Goal: Task Accomplishment & Management: Complete application form

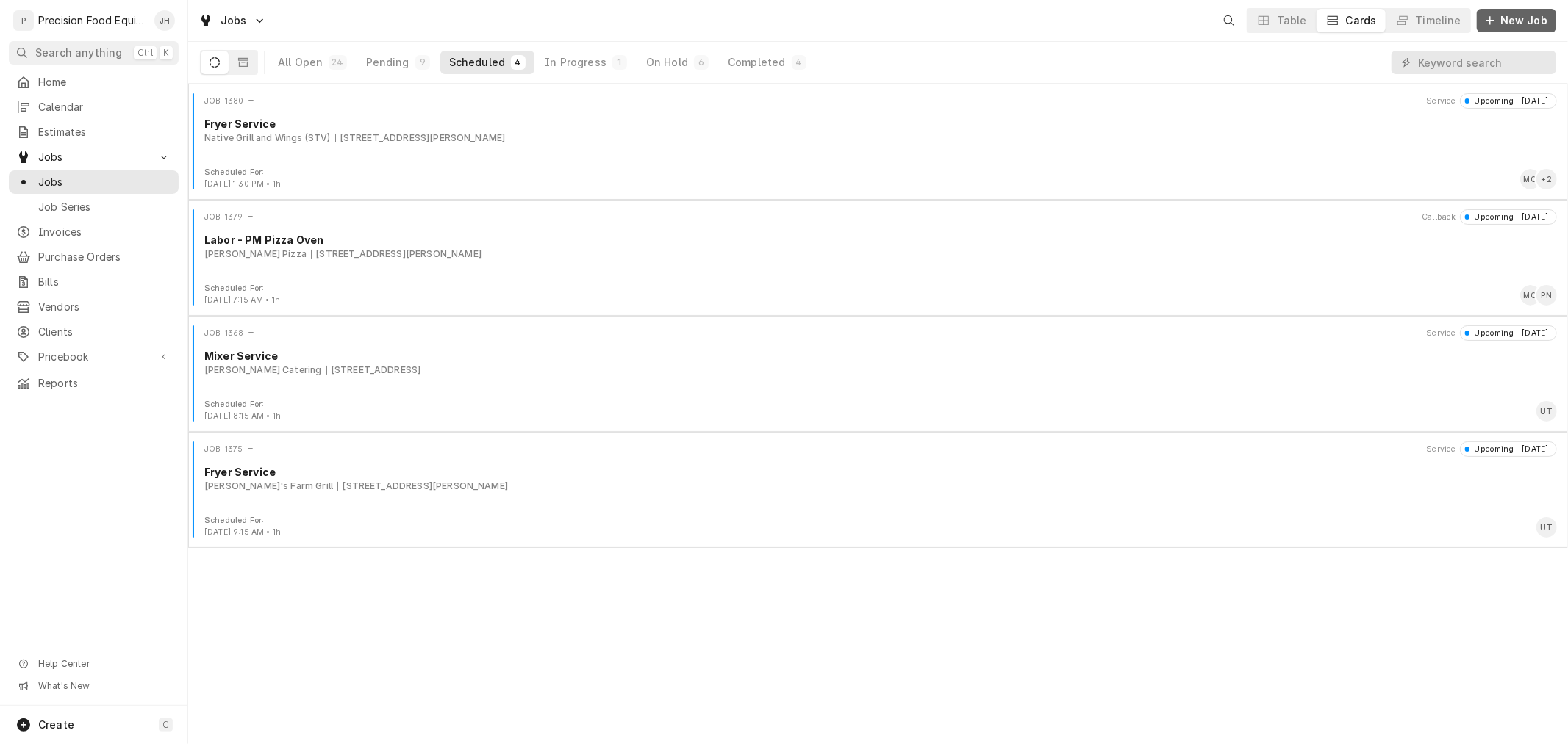
click at [1516, 26] on span "New Job" at bounding box center [1524, 20] width 53 height 14
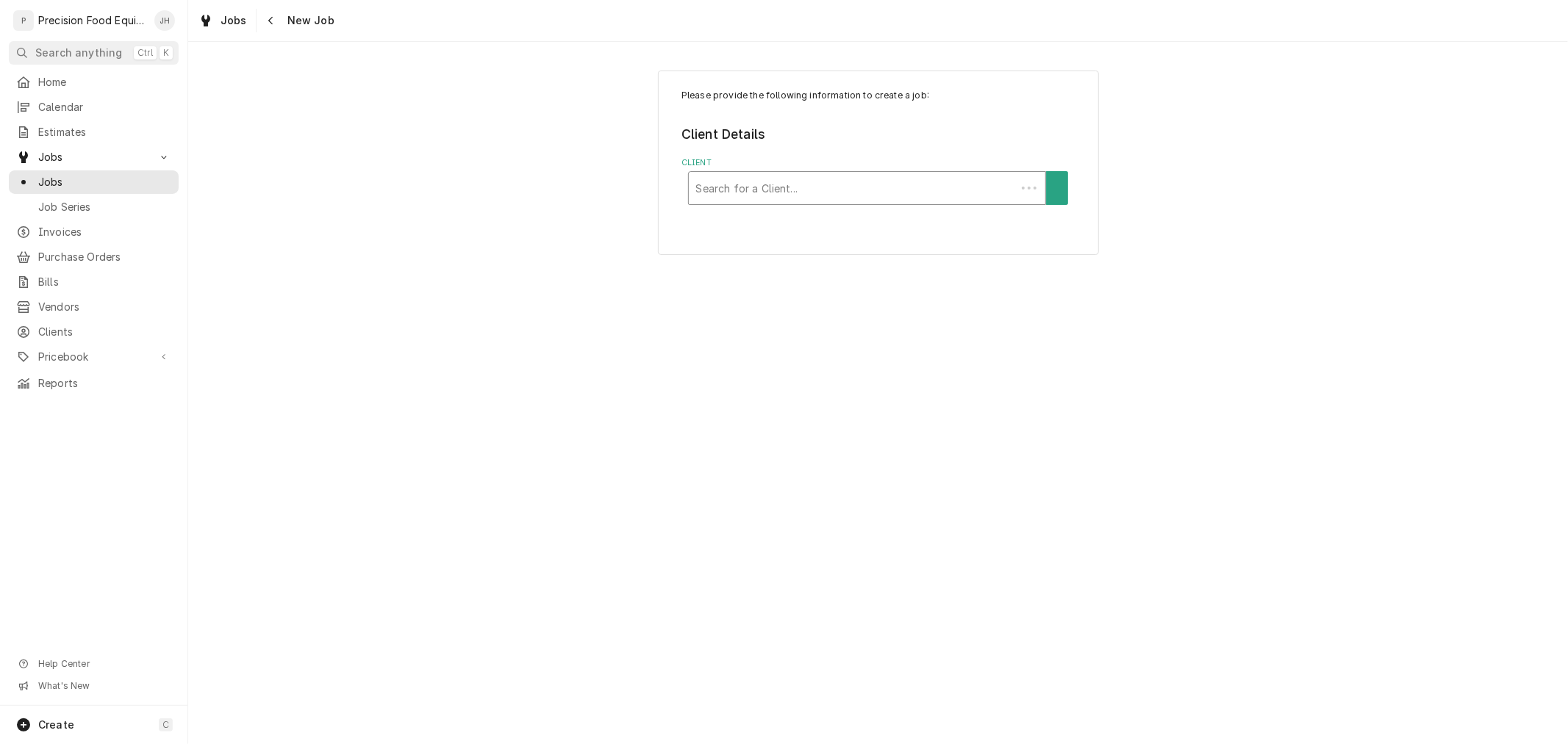
click at [885, 193] on div "Client" at bounding box center [852, 188] width 313 height 27
type input "tor"
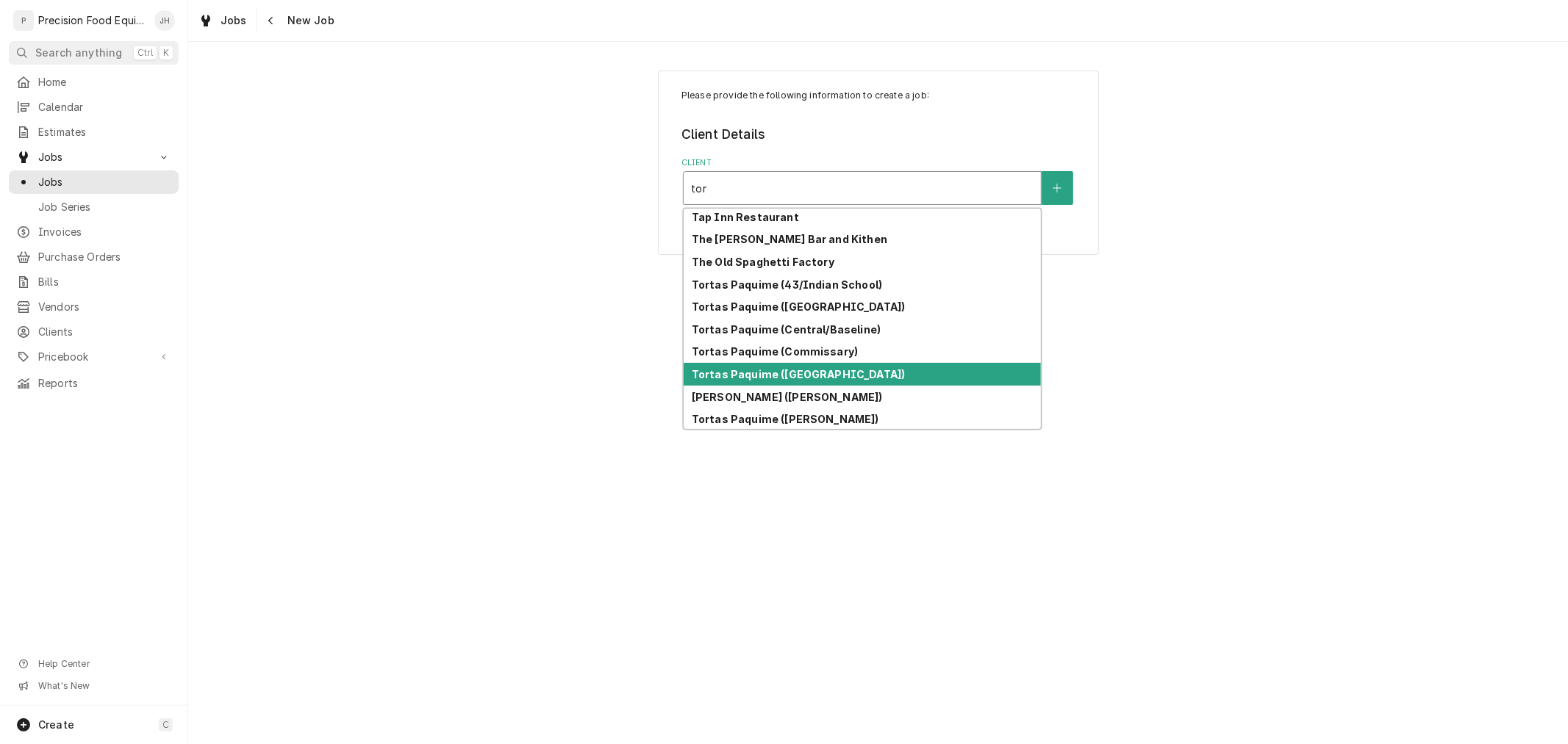
scroll to position [453, 0]
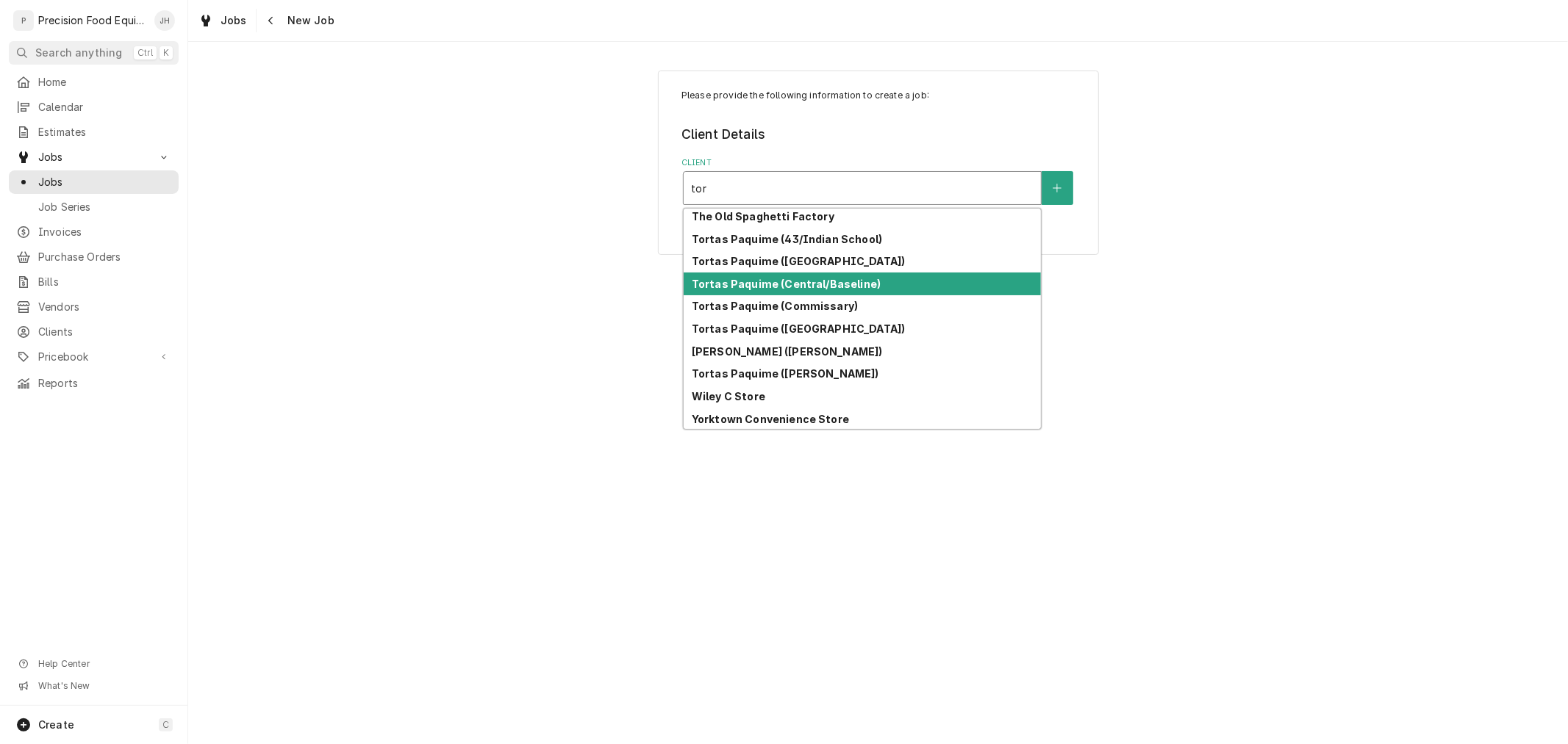
click at [870, 283] on div "Tortas Paquime (Central/Baseline)" at bounding box center [862, 284] width 357 height 23
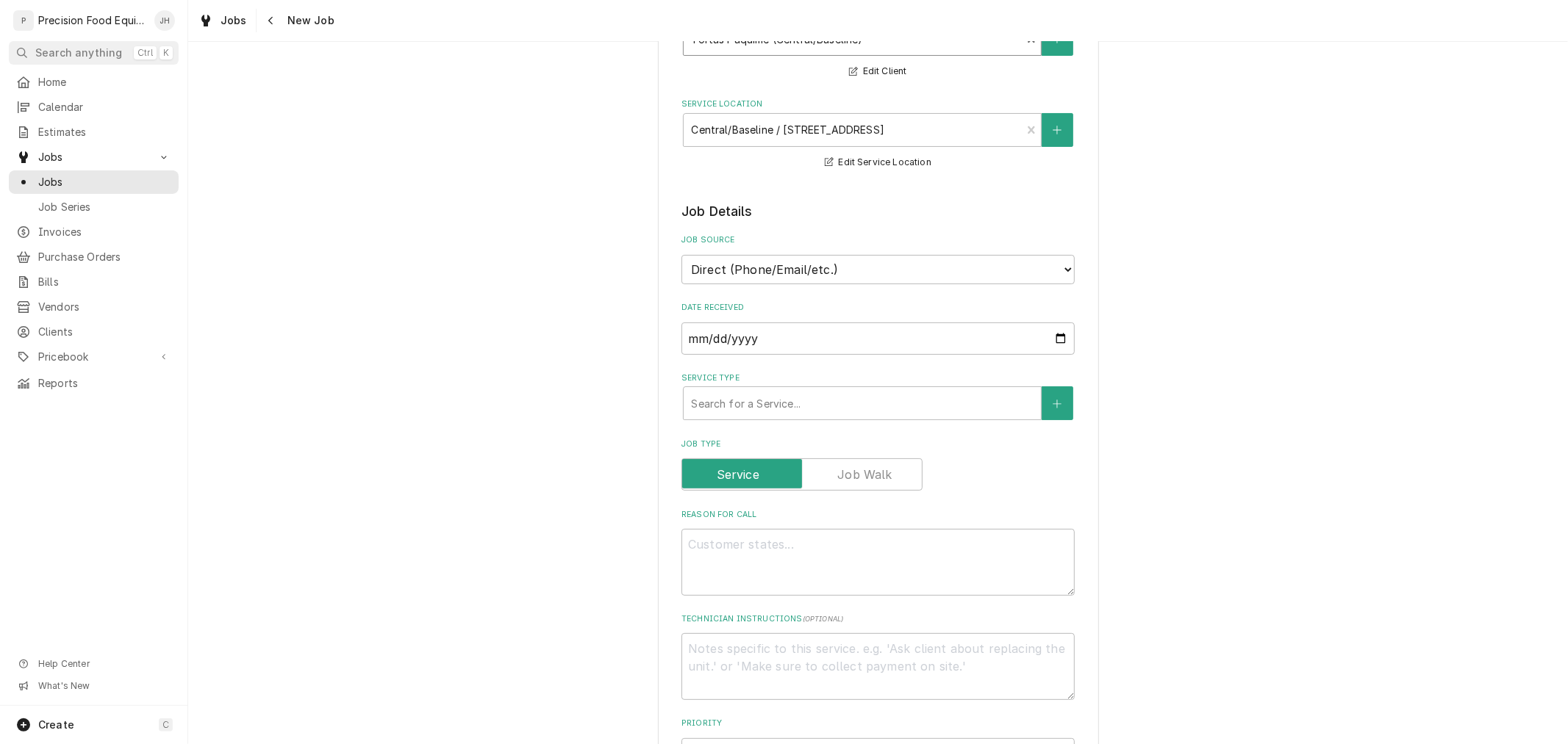
scroll to position [163, 0]
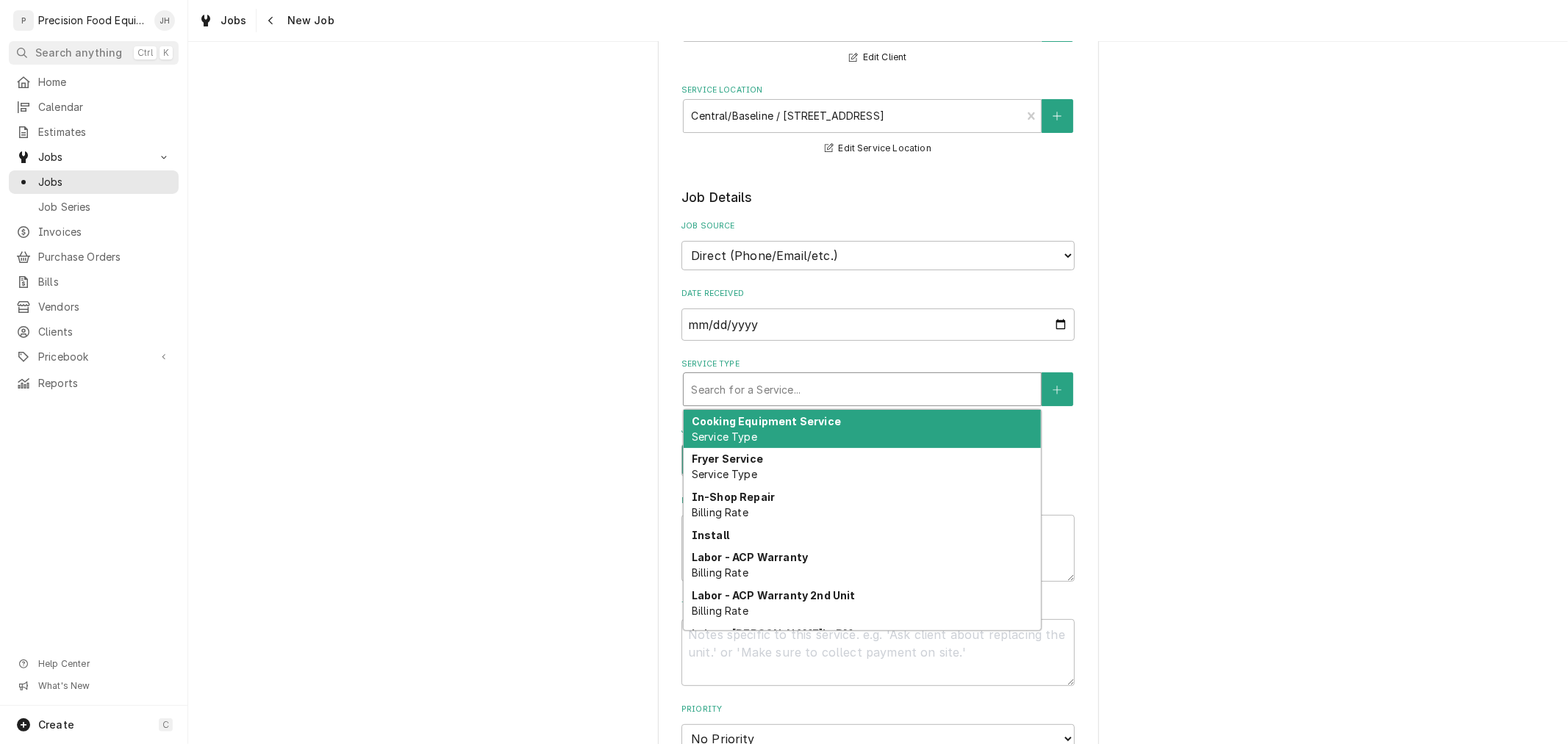
click at [874, 394] on div "Service Type" at bounding box center [862, 389] width 343 height 27
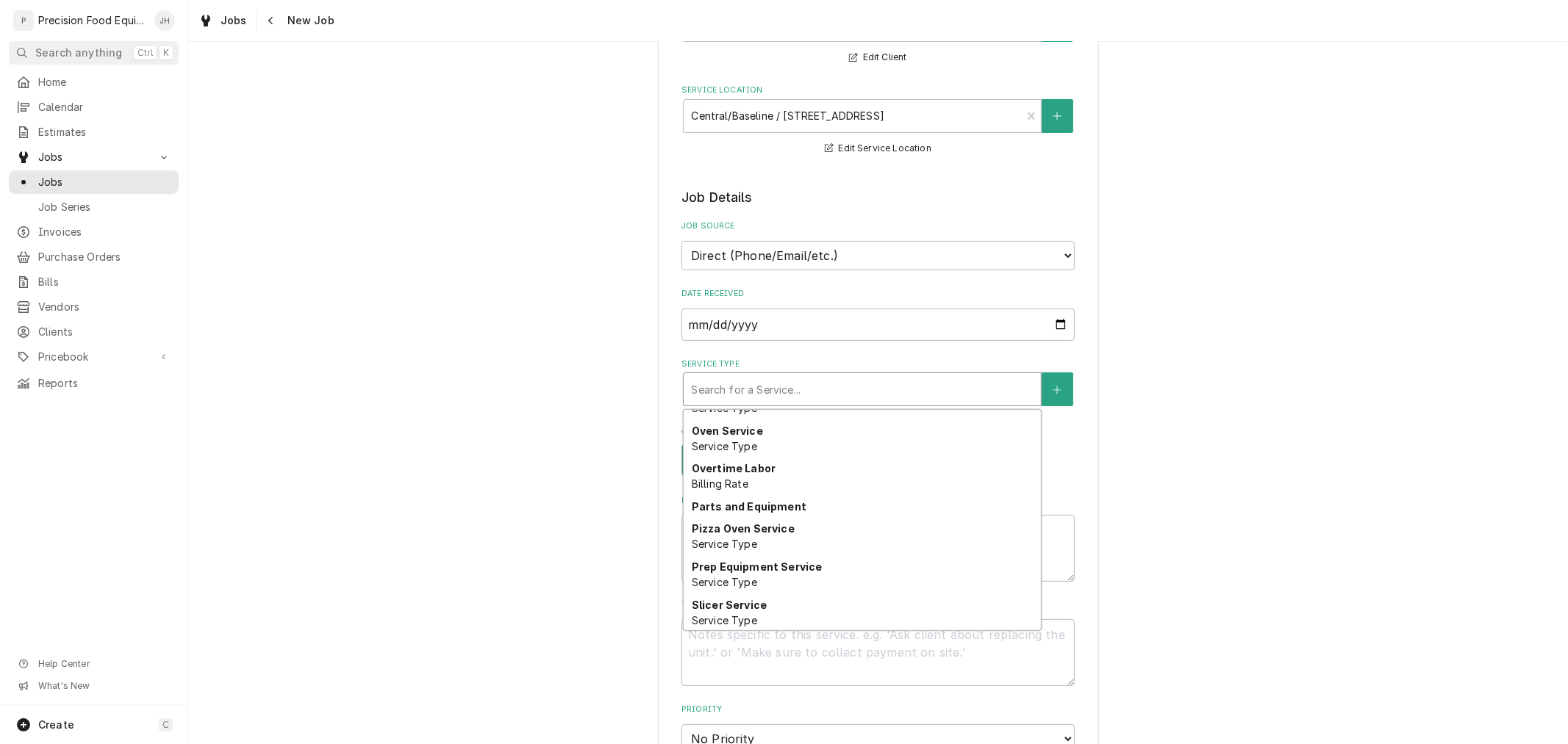
scroll to position [870, 0]
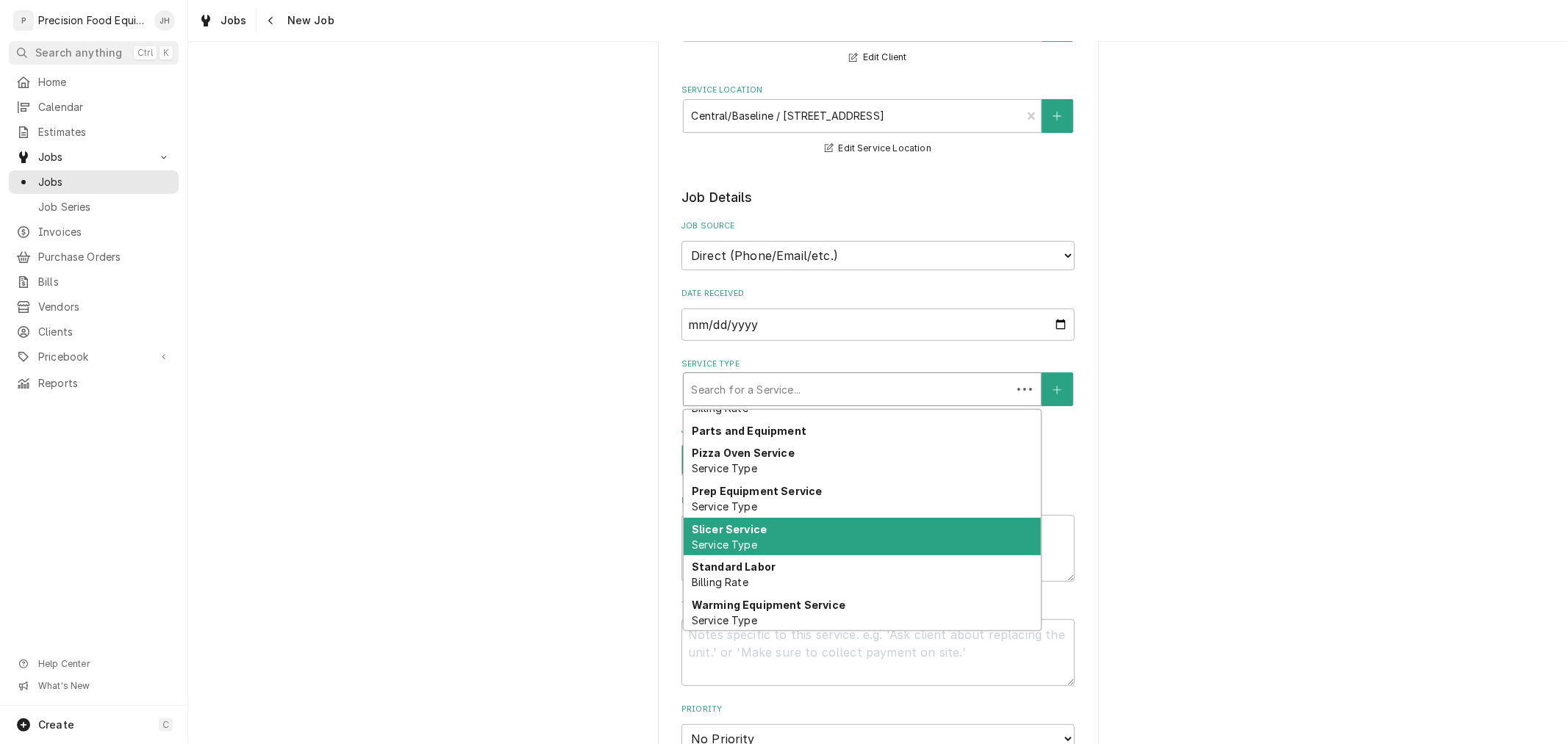
click at [846, 539] on div "Slicer Service Service Type" at bounding box center [862, 537] width 357 height 38
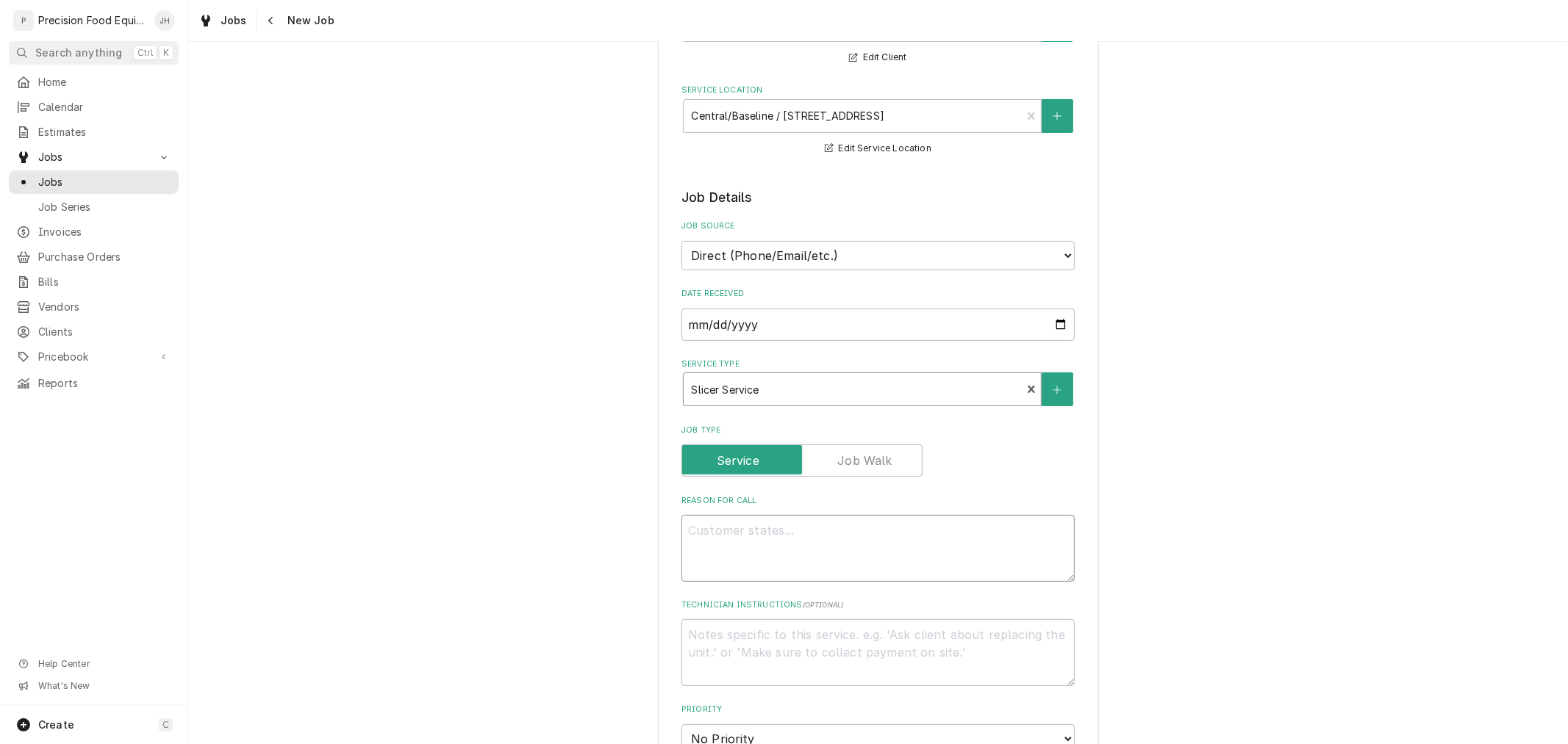
click at [872, 550] on textarea "Reason For Call" at bounding box center [878, 547] width 394 height 66
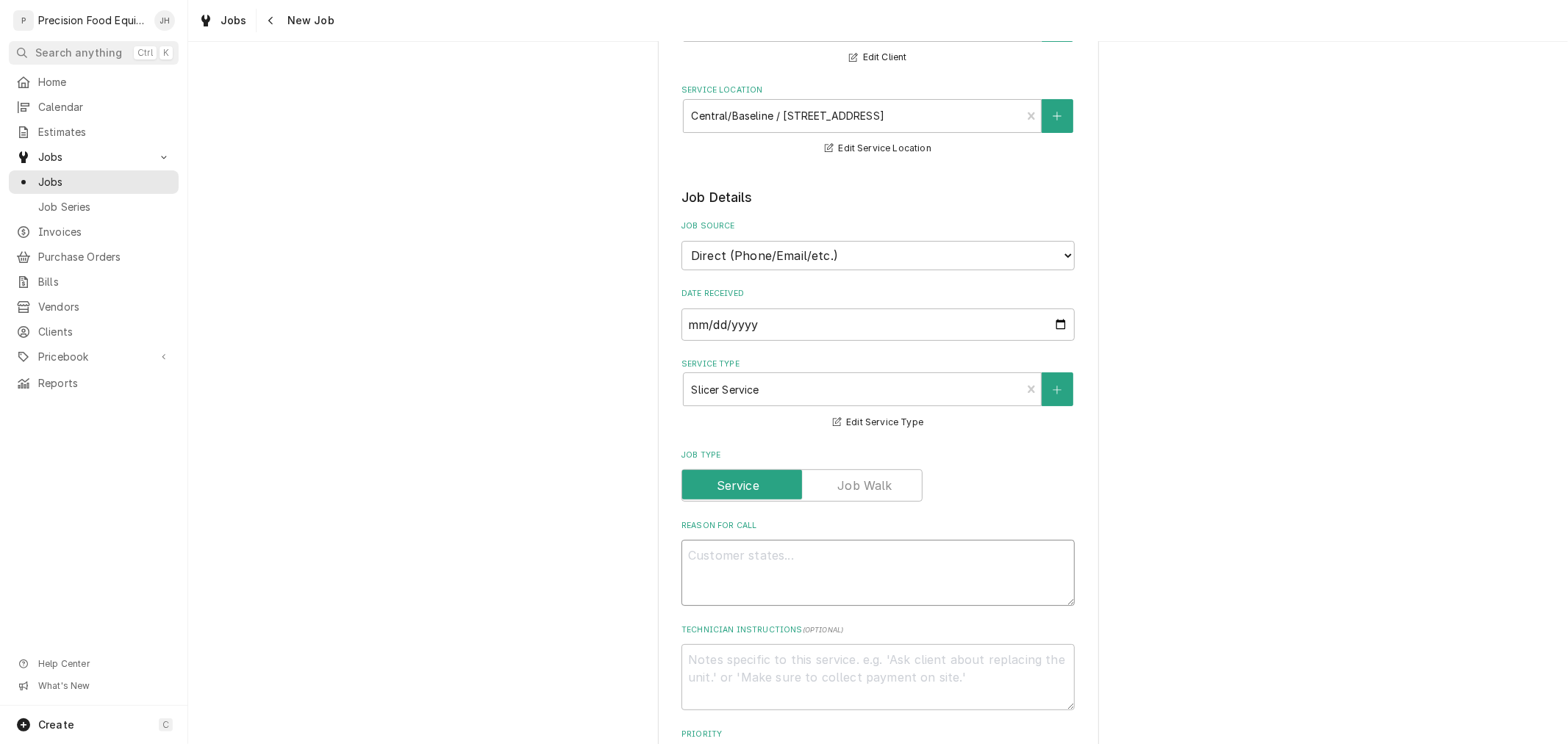
type textarea "x"
type textarea "T"
type textarea "x"
type textarea "Tw"
type textarea "x"
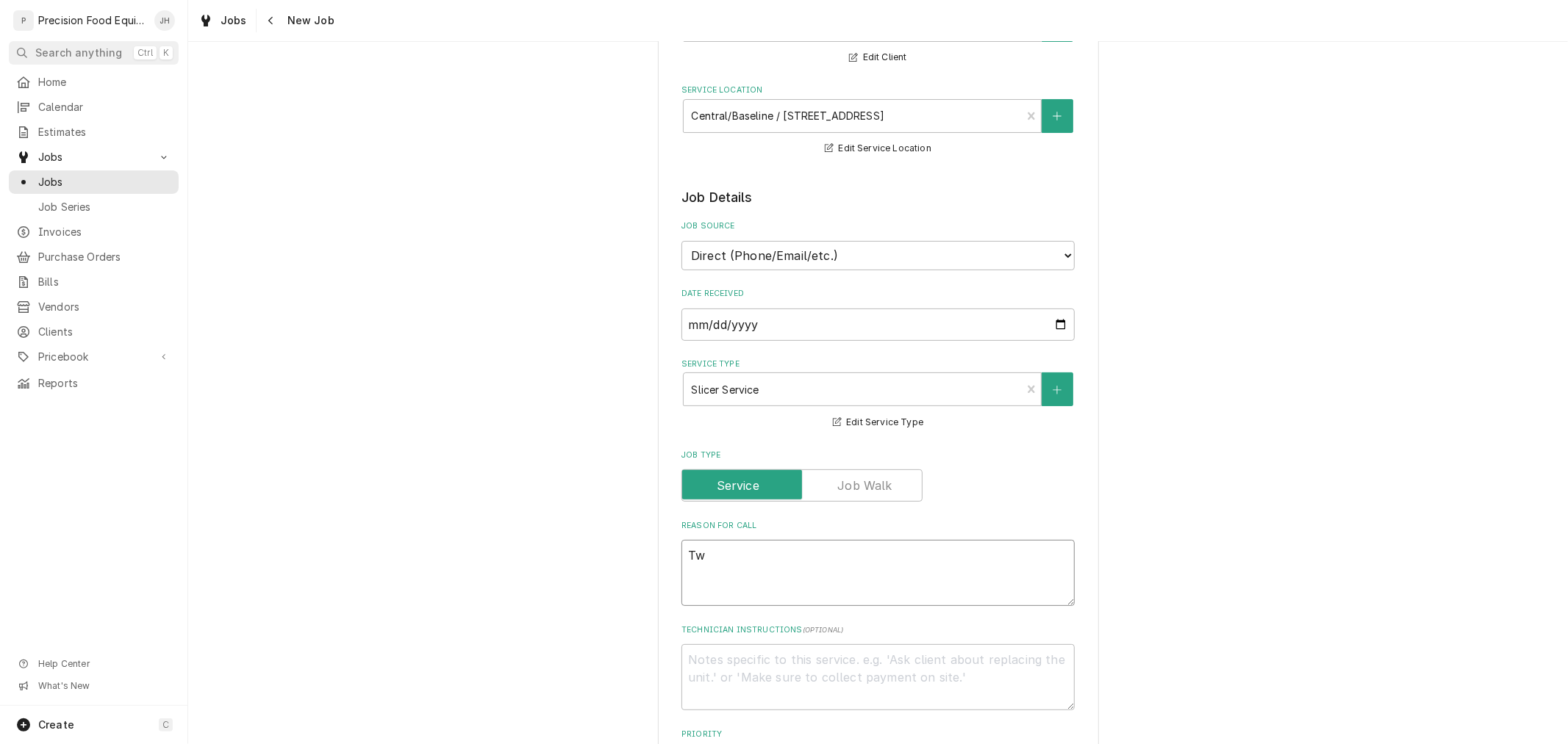
type textarea "Two"
type textarea "x"
type textarea "Two"
type textarea "x"
type textarea "Two s"
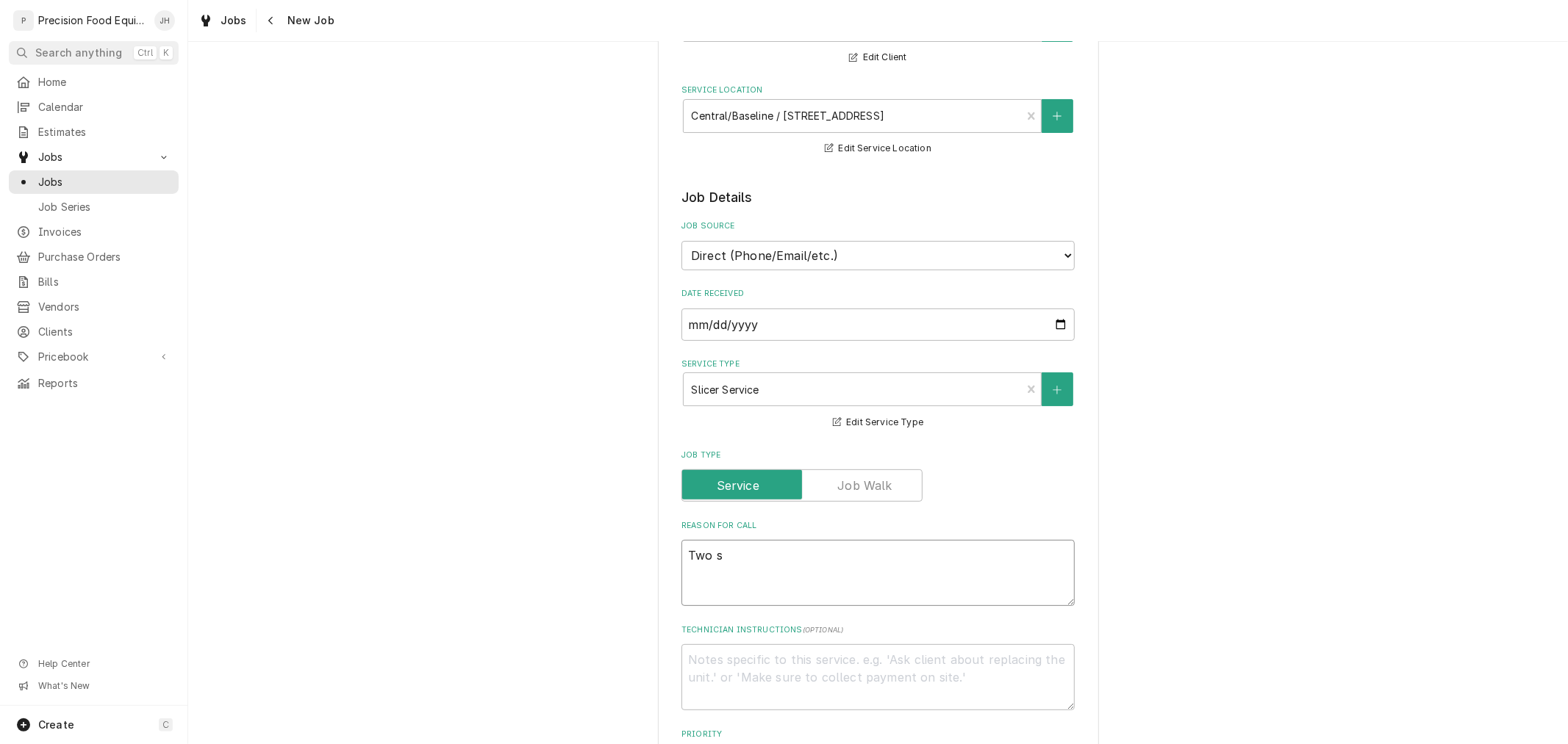
type textarea "x"
type textarea "Two sl"
type textarea "x"
type textarea "Two sli"
type textarea "x"
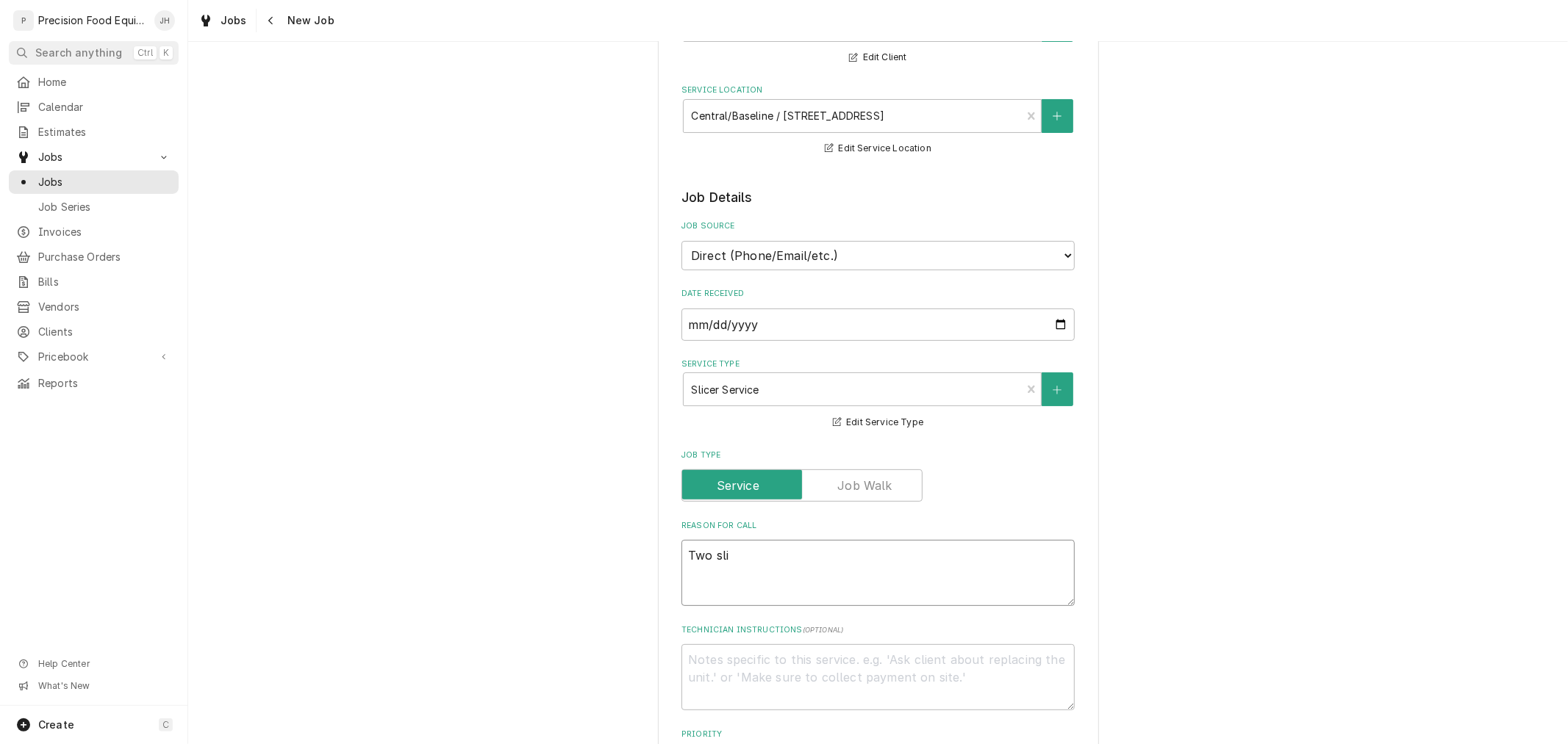
type textarea "Two sliv"
type textarea "x"
type textarea "Two slive"
type textarea "x"
type textarea "Two sliver"
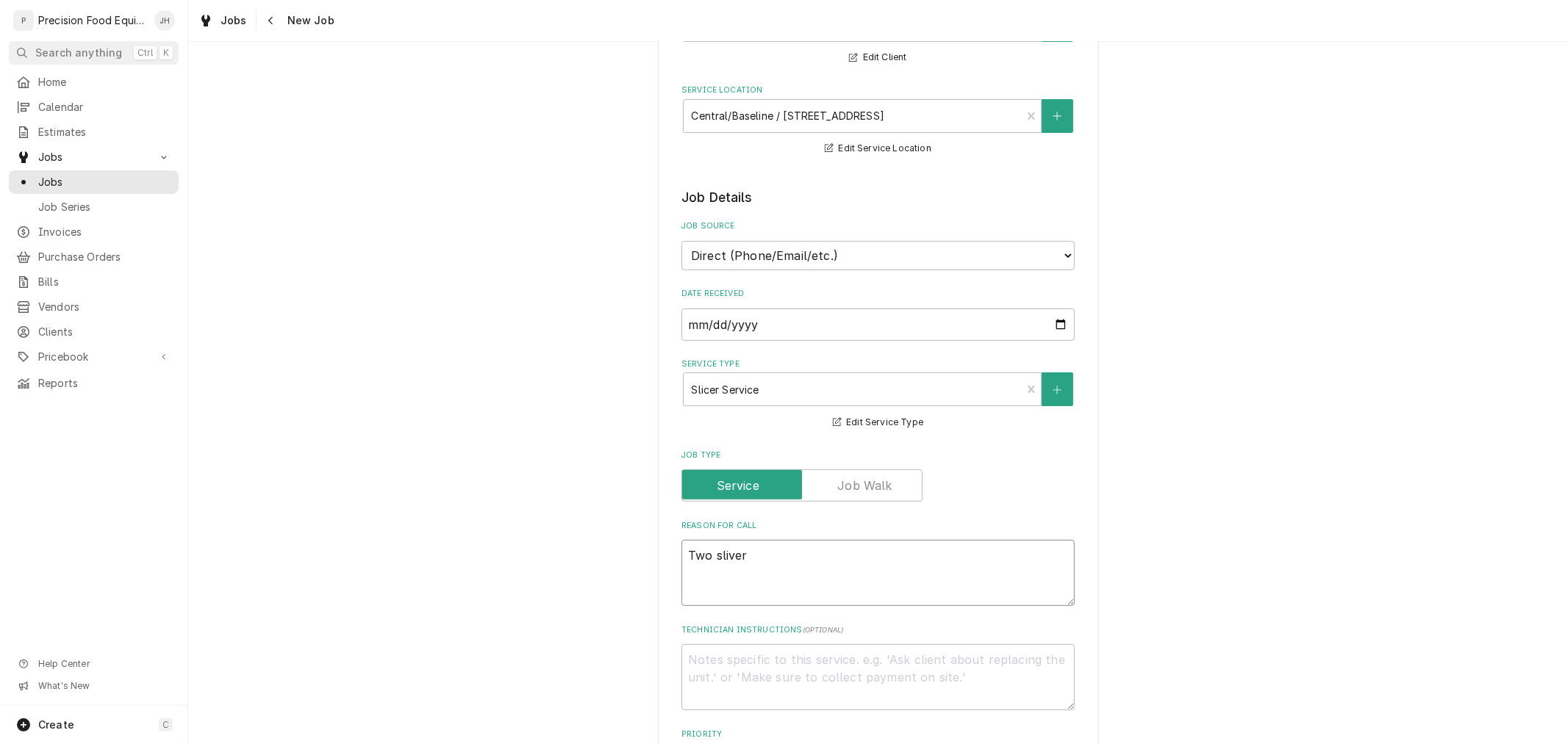
type textarea "x"
type textarea "Two slive"
type textarea "x"
type textarea "Two sliv"
type textarea "x"
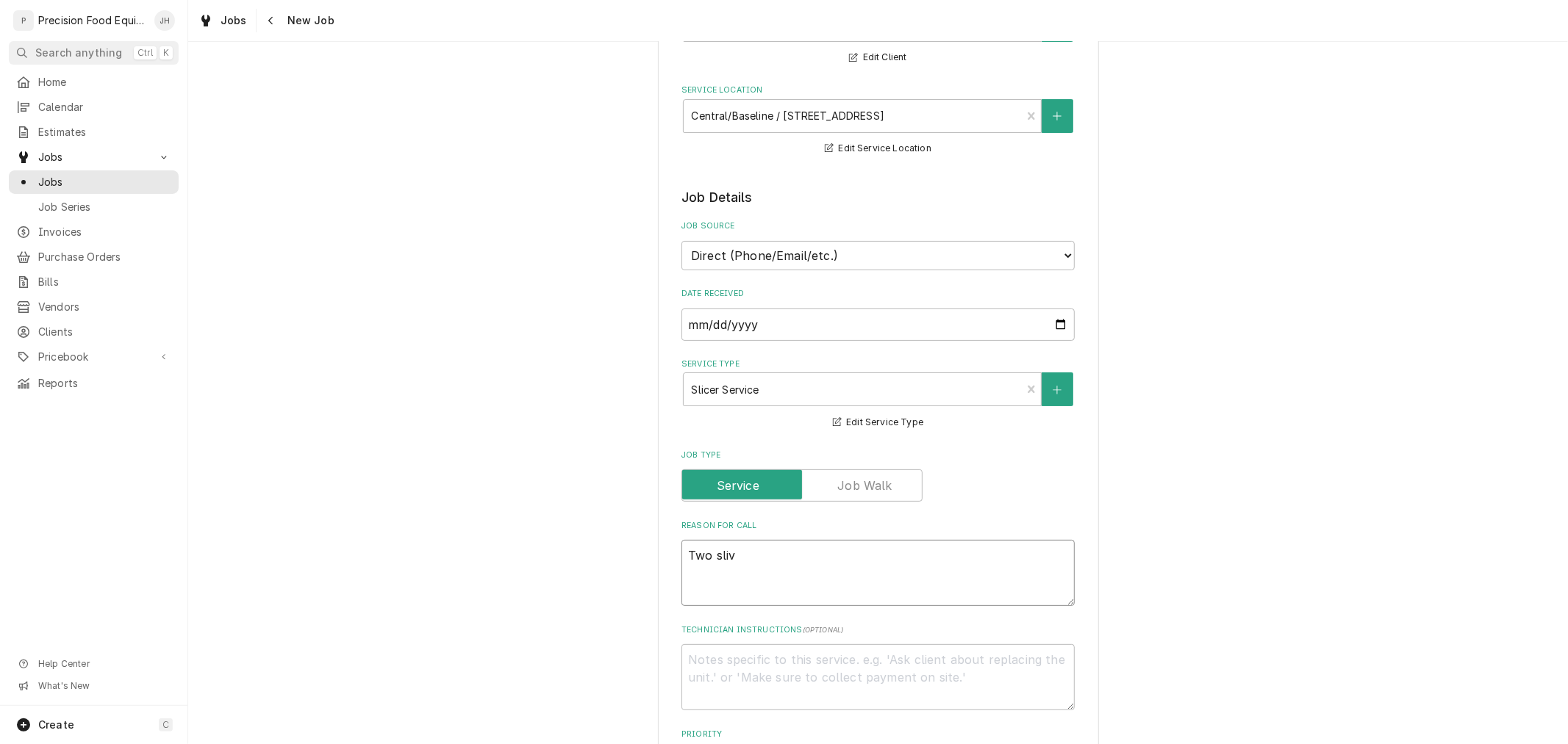
type textarea "Two sli"
type textarea "x"
type textarea "Two slic"
type textarea "x"
type textarea "Two slice"
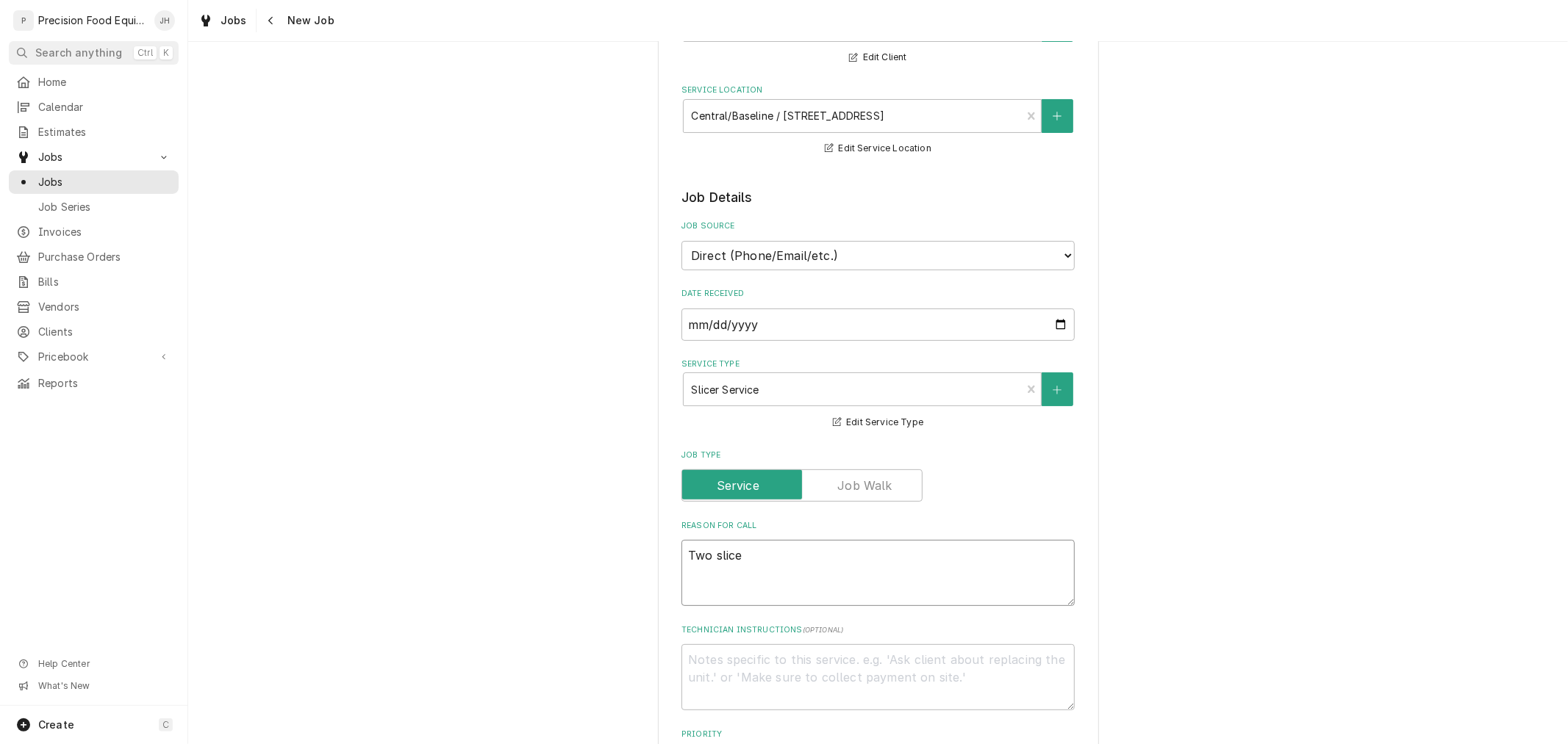
type textarea "x"
type textarea "Two slicer"
type textarea "x"
type textarea "Two slicers"
type textarea "x"
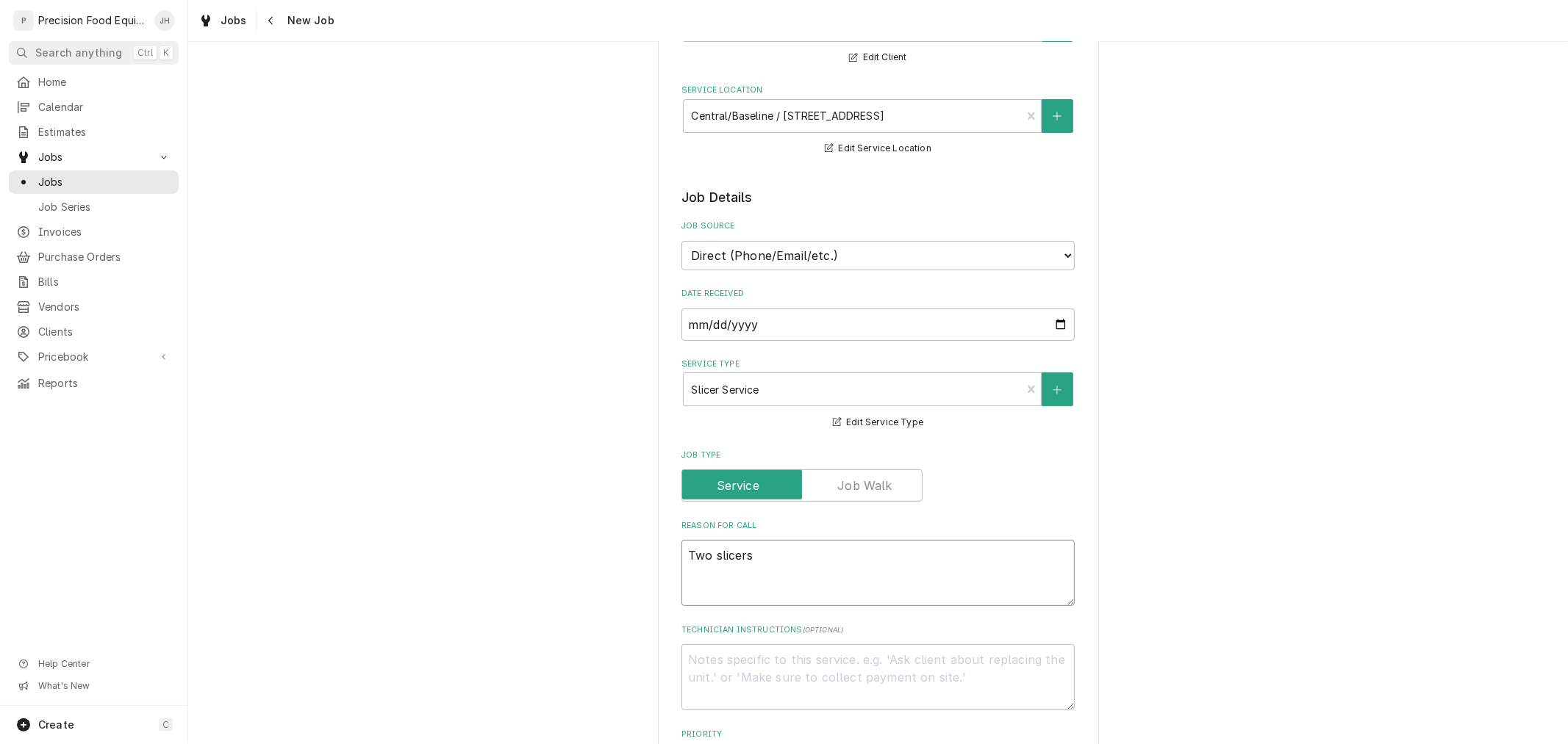
type textarea "Two slicers"
type textarea "x"
type textarea "Two slicers n"
type textarea "x"
type textarea "Two slicers ne"
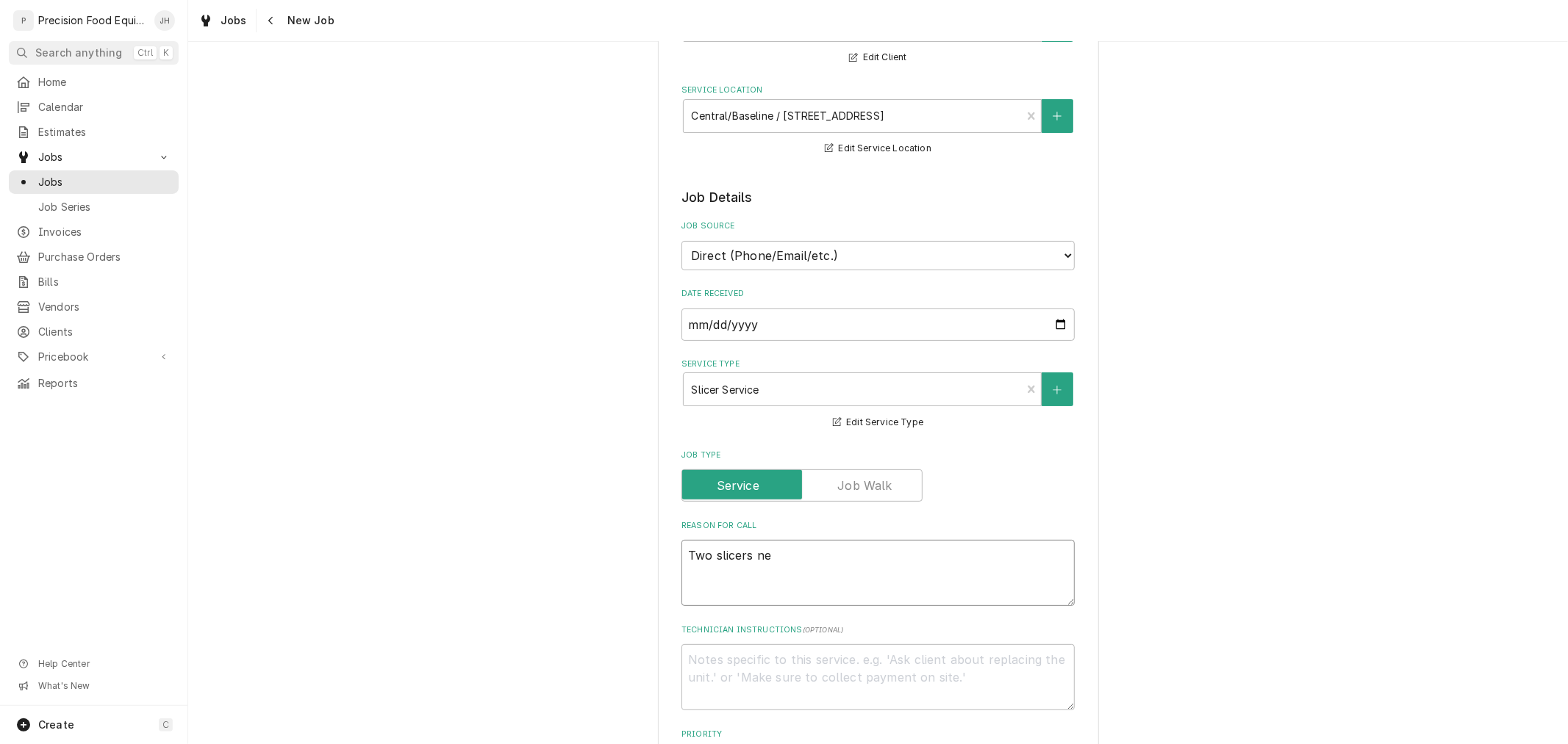
type textarea "x"
type textarea "Two slicers nee"
type textarea "x"
type textarea "Two slicers need"
type textarea "x"
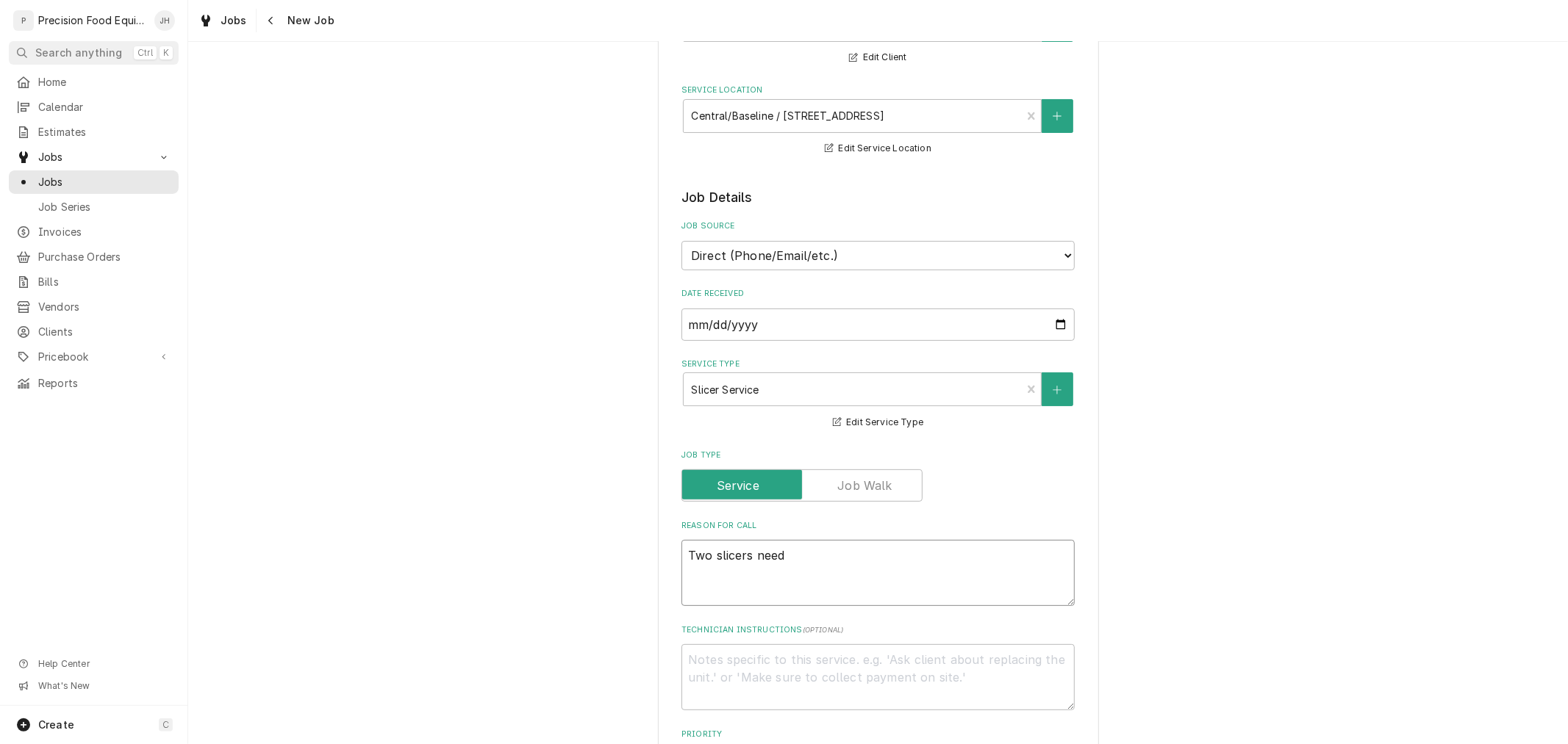
type textarea "Two slicers need"
type textarea "x"
type textarea "Two slicers need s"
type textarea "x"
type textarea "Two slicers need se"
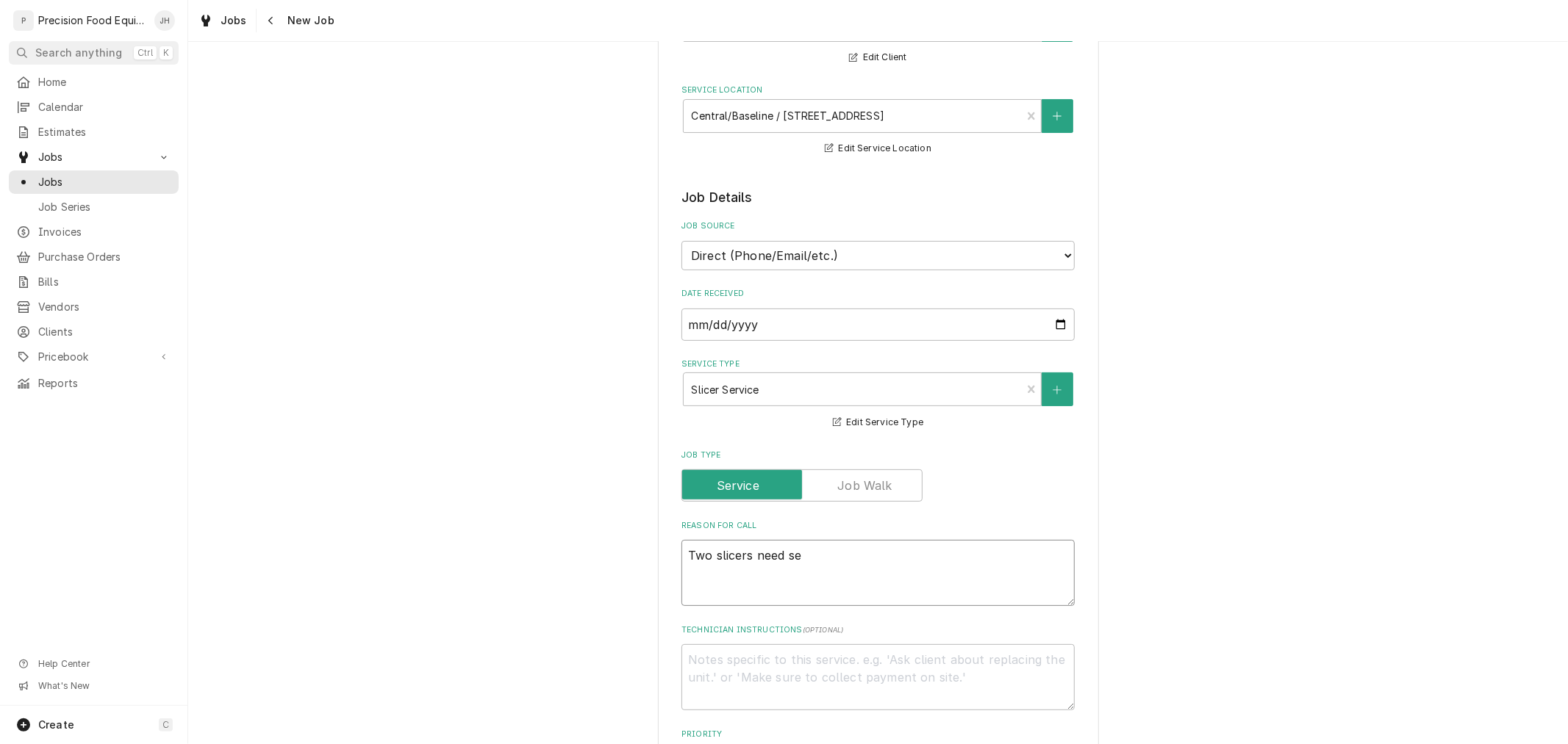
type textarea "x"
type textarea "Two slicers need ser"
type textarea "x"
type textarea "Two slicers need serv"
type textarea "x"
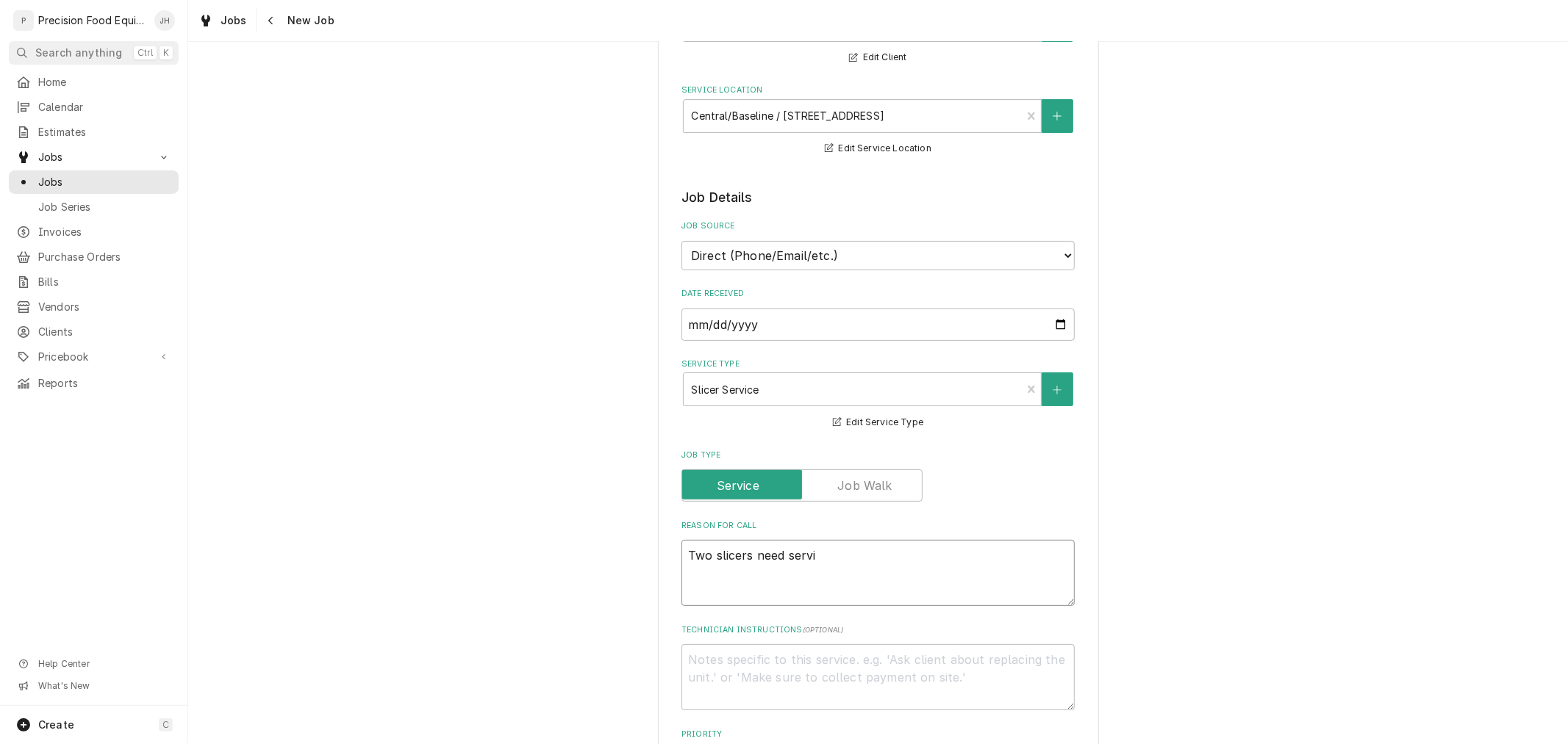
type textarea "Two slicers need servic"
type textarea "x"
type textarea "Two slicers need service"
type textarea "x"
type textarea "Two slicers need service."
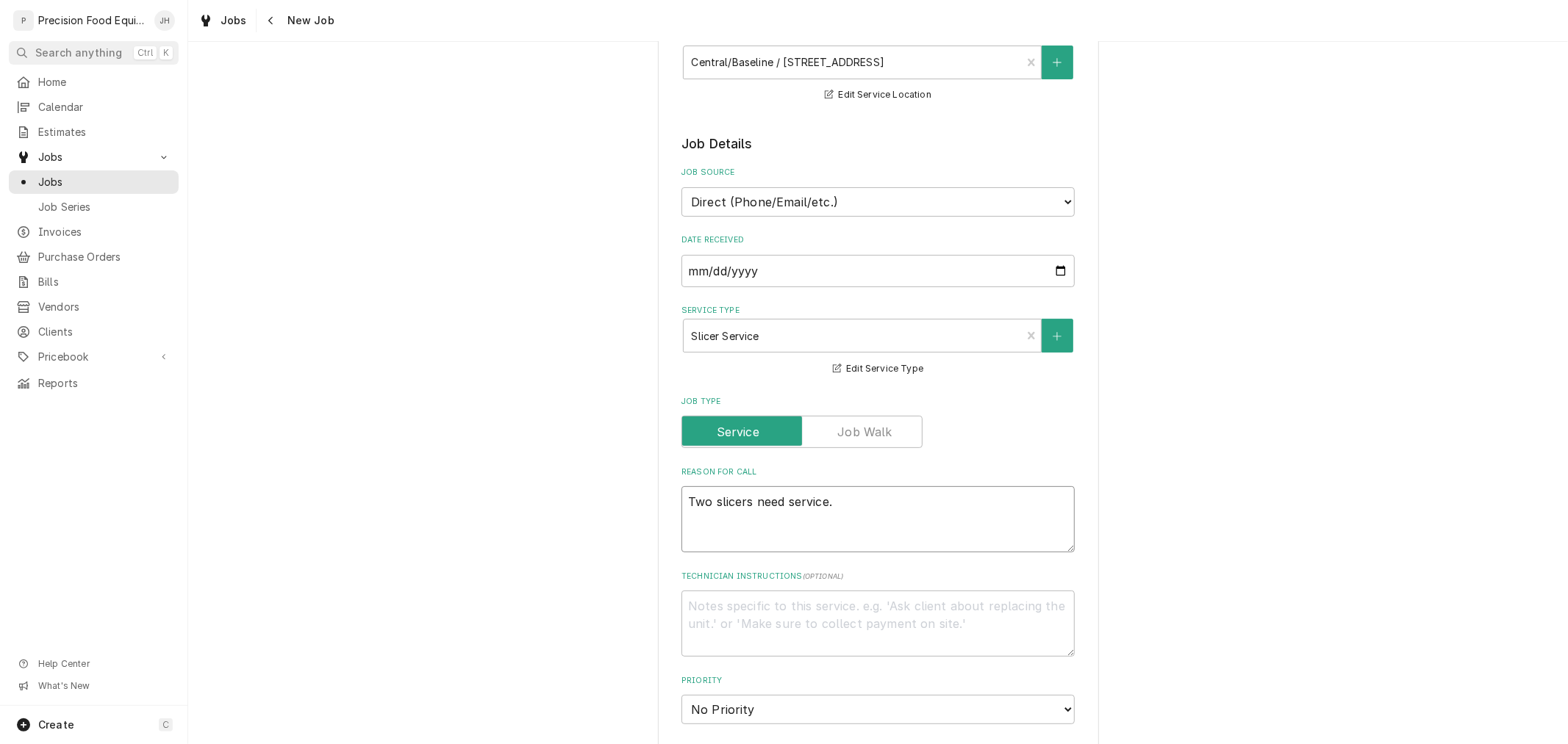
scroll to position [326, 0]
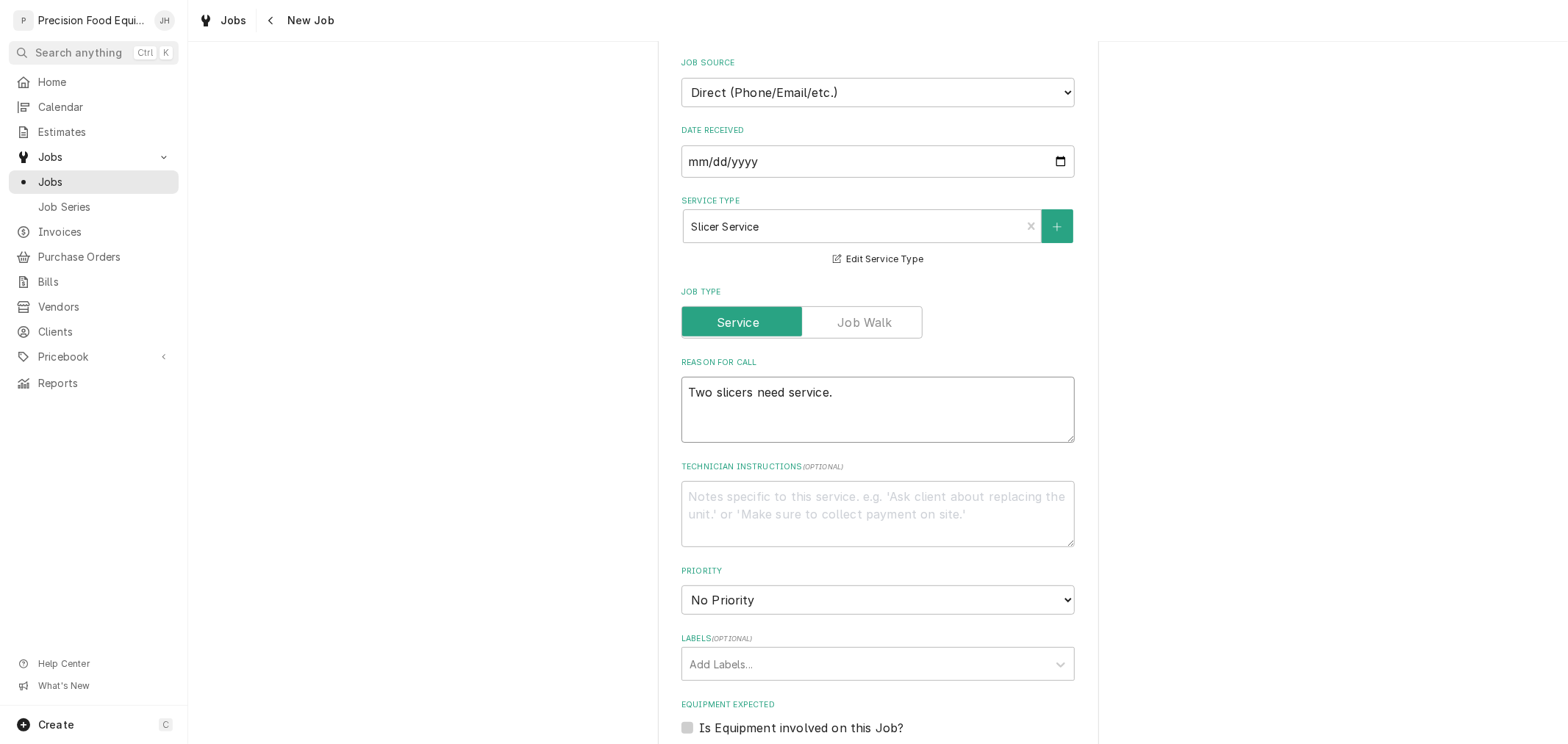
type textarea "x"
type textarea "Two slicers need service."
type textarea "x"
type textarea "Two slicers need service. 1"
type textarea "x"
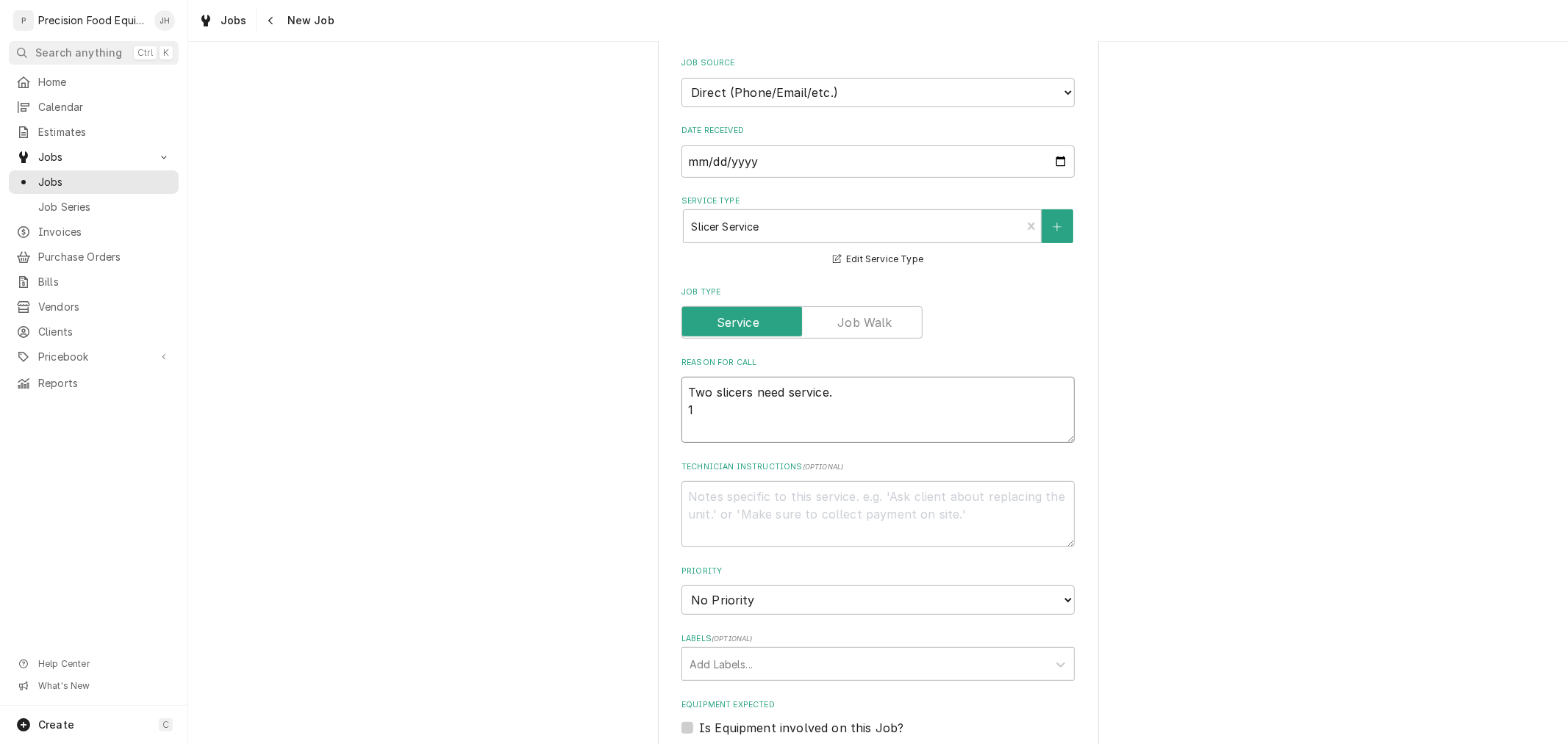
type textarea "Two slicers need service. 1x"
type textarea "x"
type textarea "Two slicers need service. 1x"
type textarea "x"
type textarea "Two slicers need service. 1x sl"
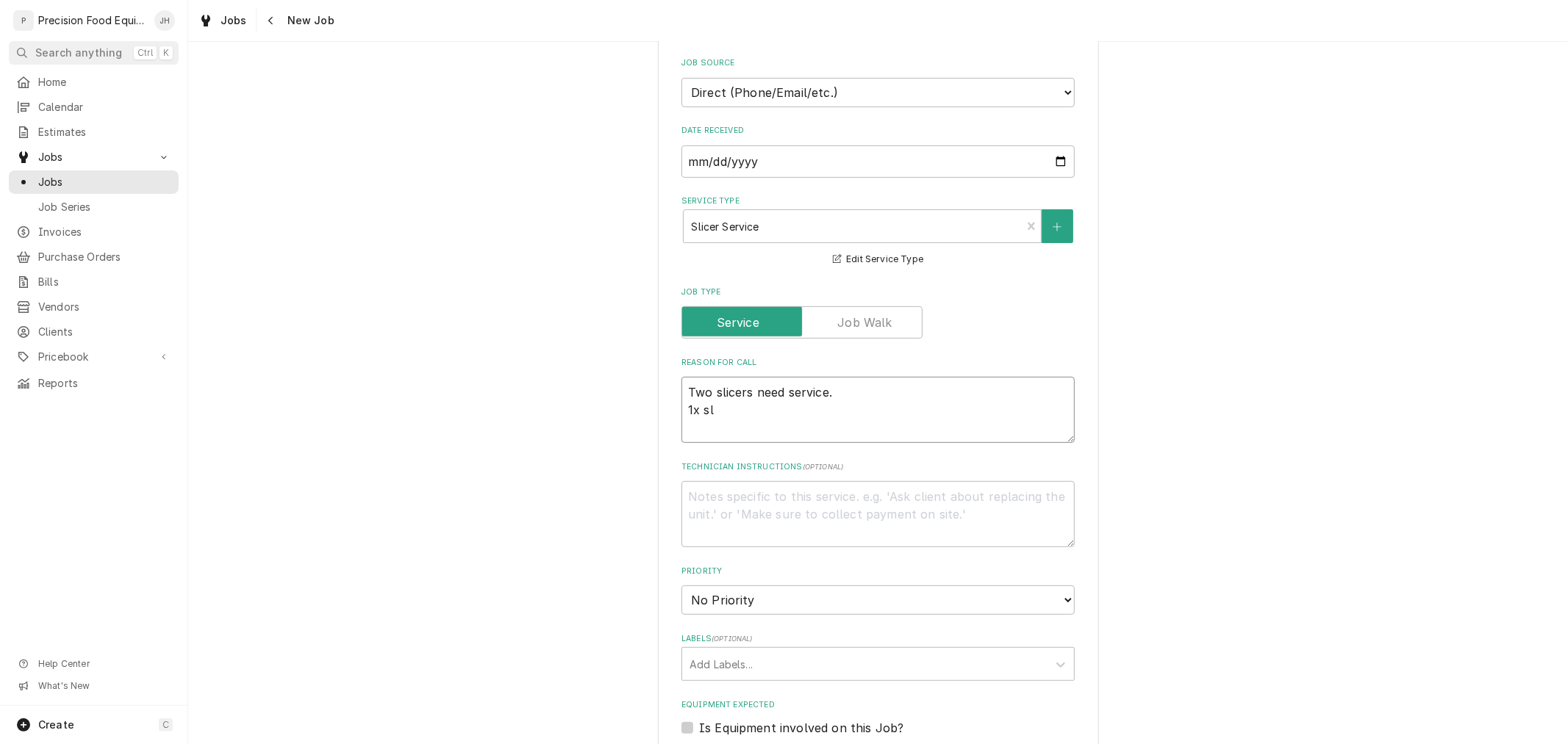
type textarea "x"
type textarea "Two slicers need service. 1x slic"
type textarea "x"
type textarea "Two slicers need service. 1x slice"
type textarea "x"
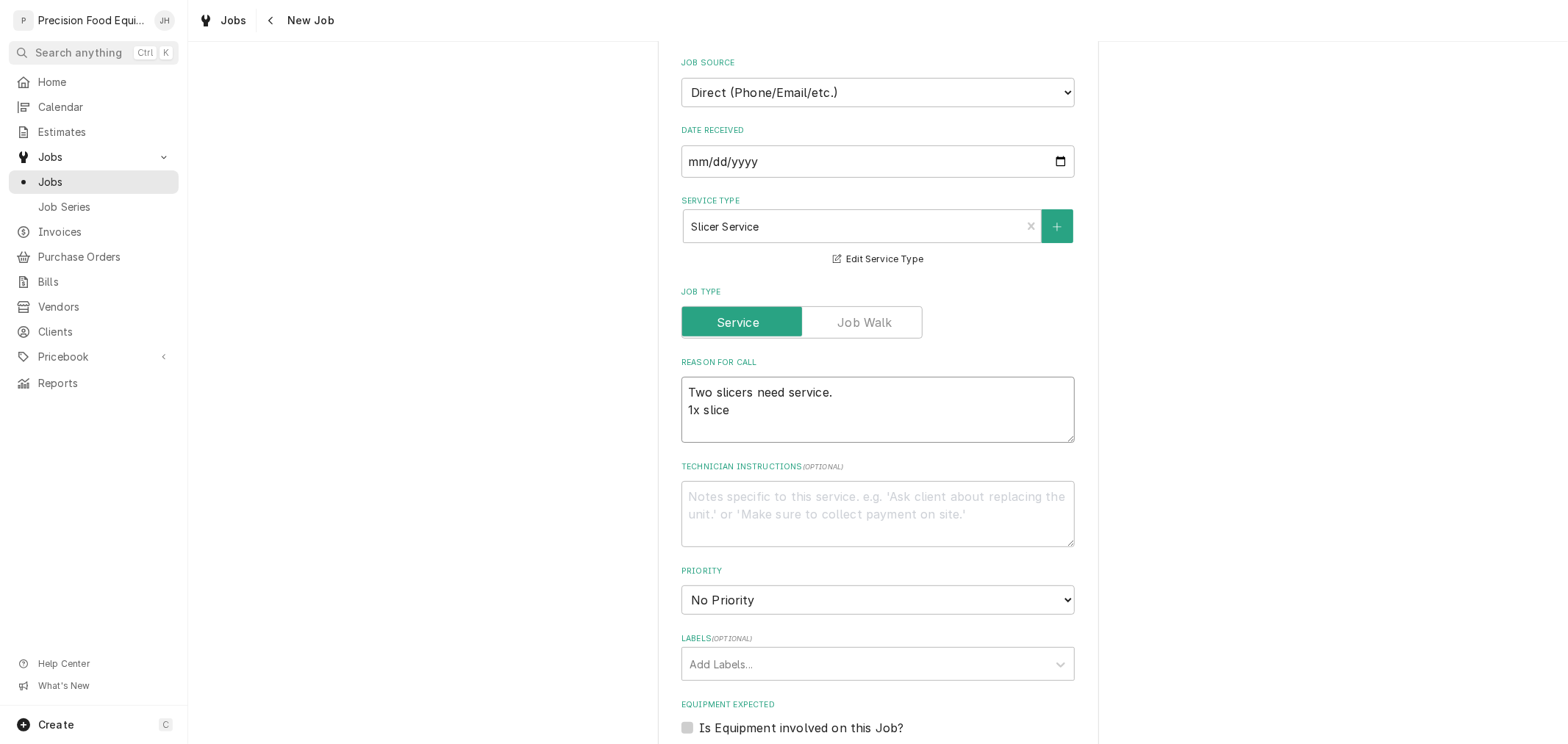
type textarea "Two slicers need service. 1x slicer"
type textarea "x"
type textarea "Two slicers need service. 1x slicer"
type textarea "x"
type textarea "Two slicers need service. 1x slicer n"
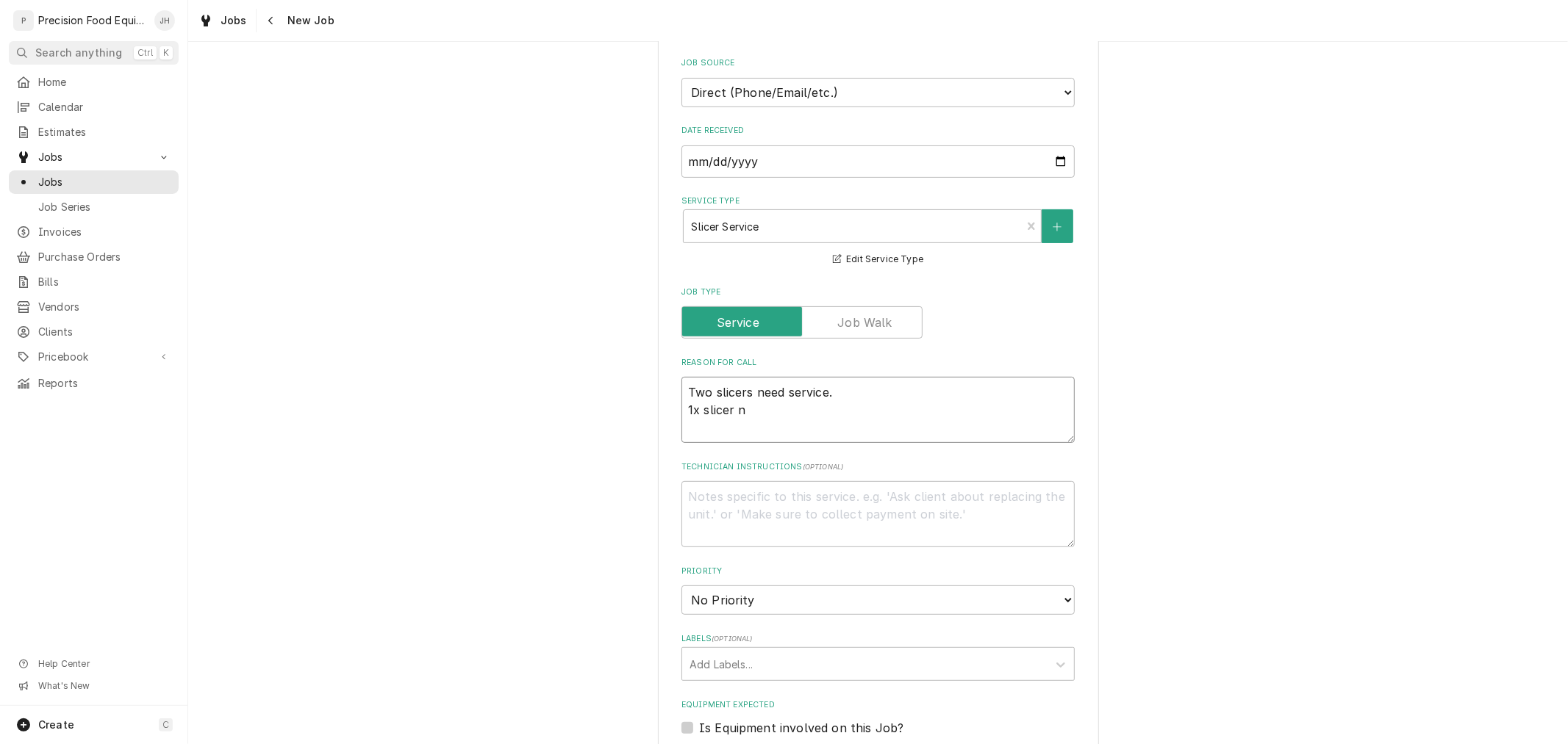
type textarea "x"
type textarea "Two slicers need service. 1x slicer ne"
type textarea "x"
type textarea "Two slicers need service. 1x slicer nee"
type textarea "x"
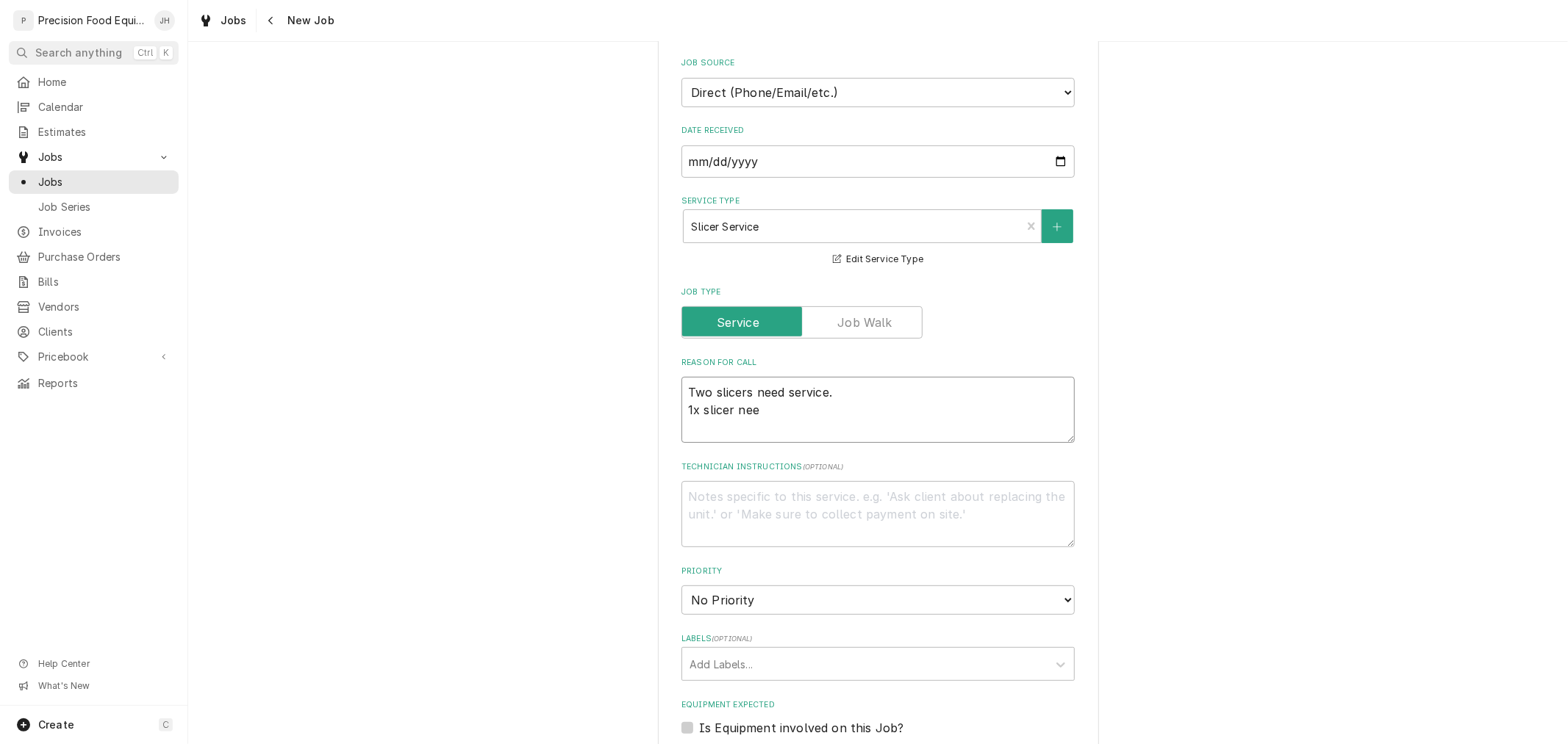
type textarea "Two slicers need service. 1x slicer need"
type textarea "x"
type textarea "Two slicers need service. 1x slicer needs"
type textarea "x"
type textarea "Two slicers need service. 1x slicer needs"
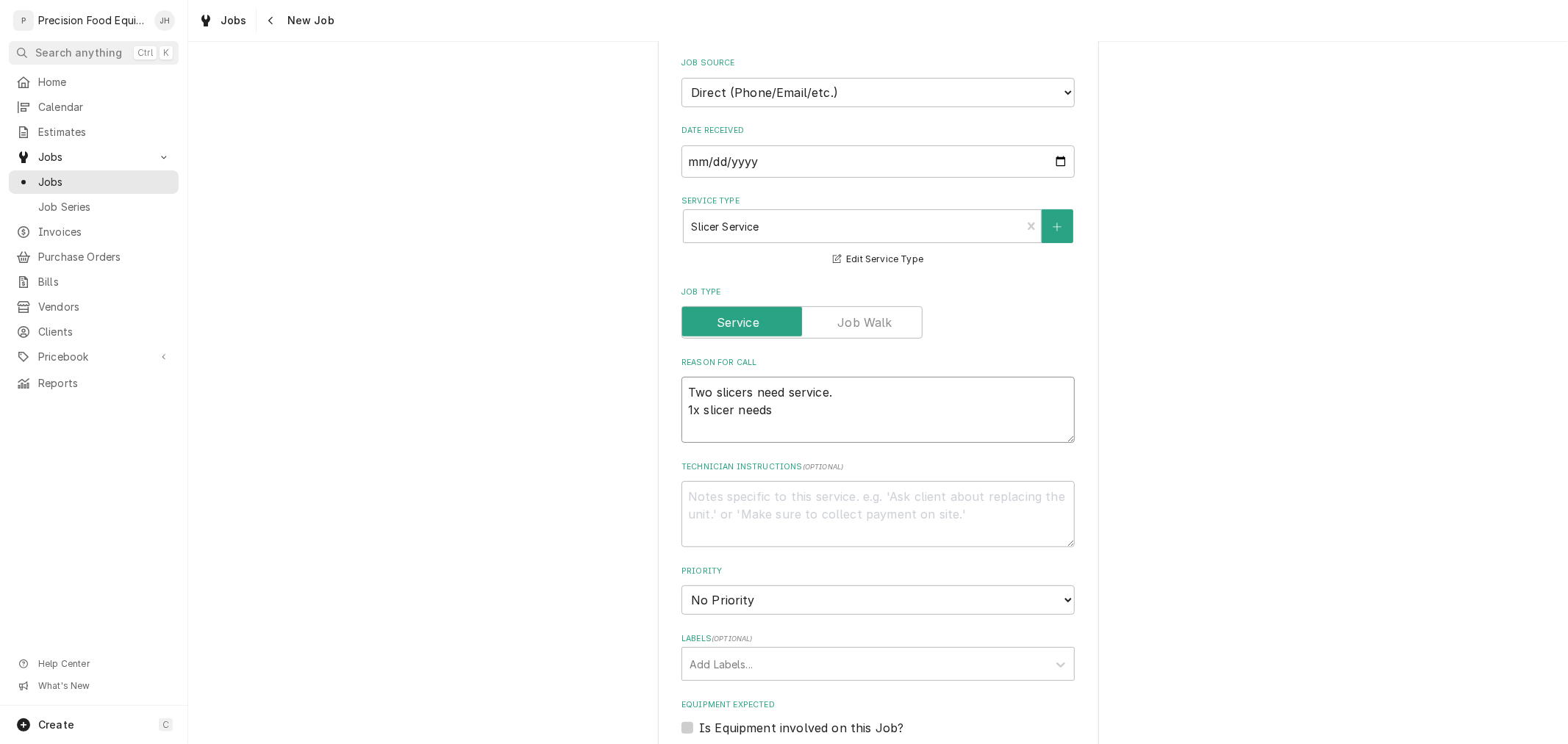
type textarea "x"
type textarea "Two slicers need service. 1x slicer needs H"
type textarea "x"
type textarea "Two slicers need service. 1x slicer needs Ho"
type textarea "x"
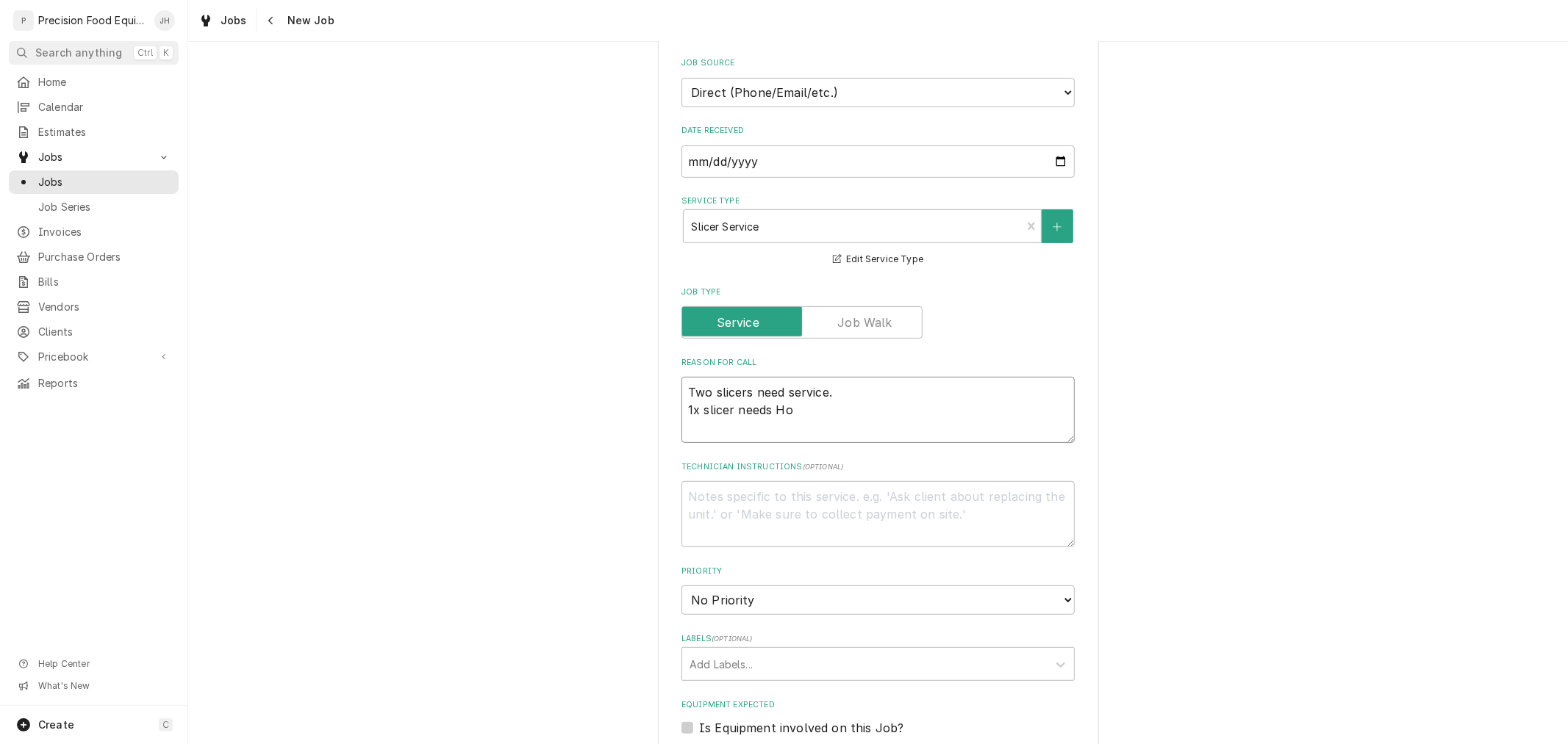
type textarea "Two slicers need service. 1x slicer needs Hor"
type textarea "x"
type textarea "Two slicers need service. 1x slicer needs Horb"
type textarea "x"
type textarea "Two slicers need service. 1x slicer needs Horba"
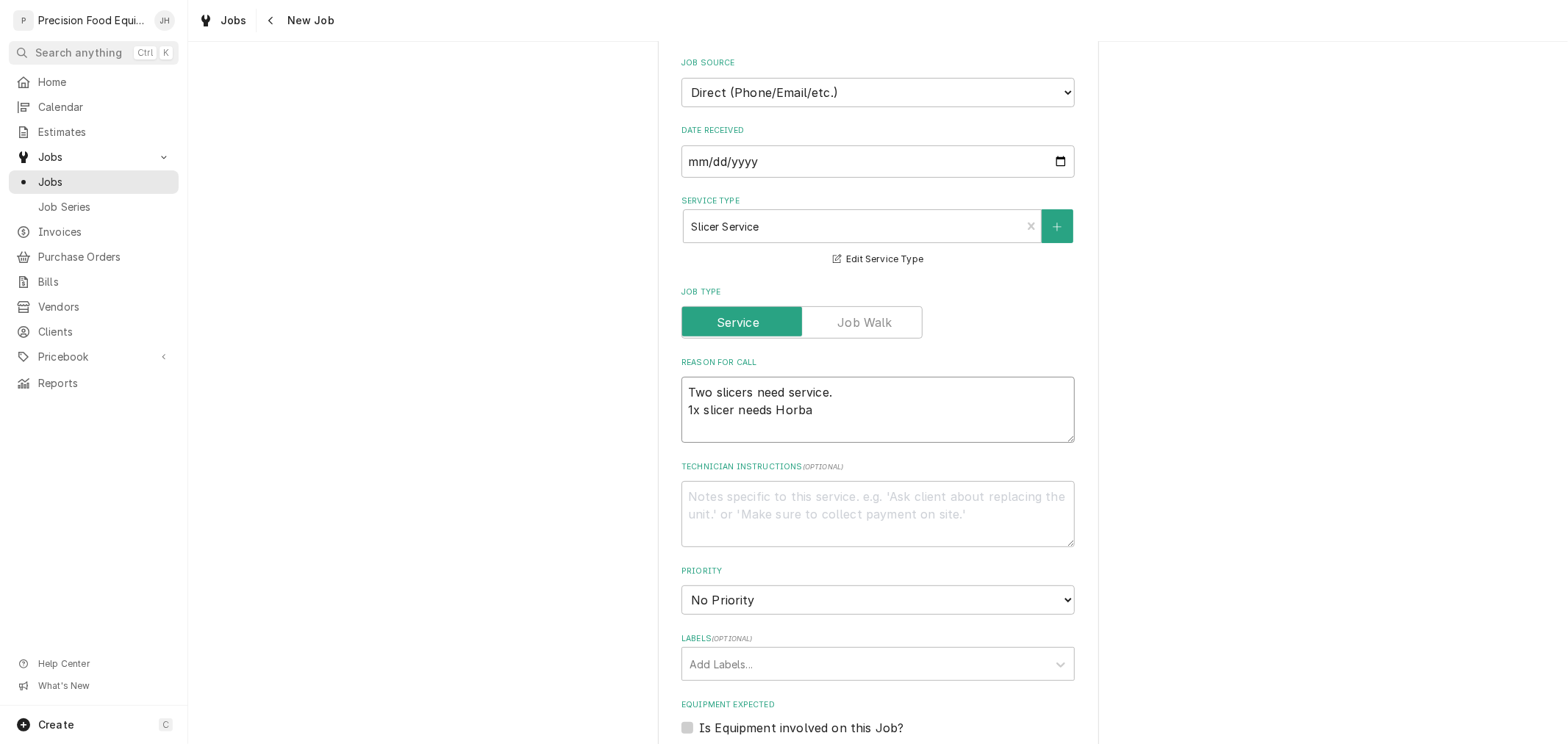
type textarea "x"
type textarea "Two slicers need service. 1x slicer needs Horbar"
type textarea "x"
type textarea "Two slicers need service. 1x slicer needs Horbart"
type textarea "x"
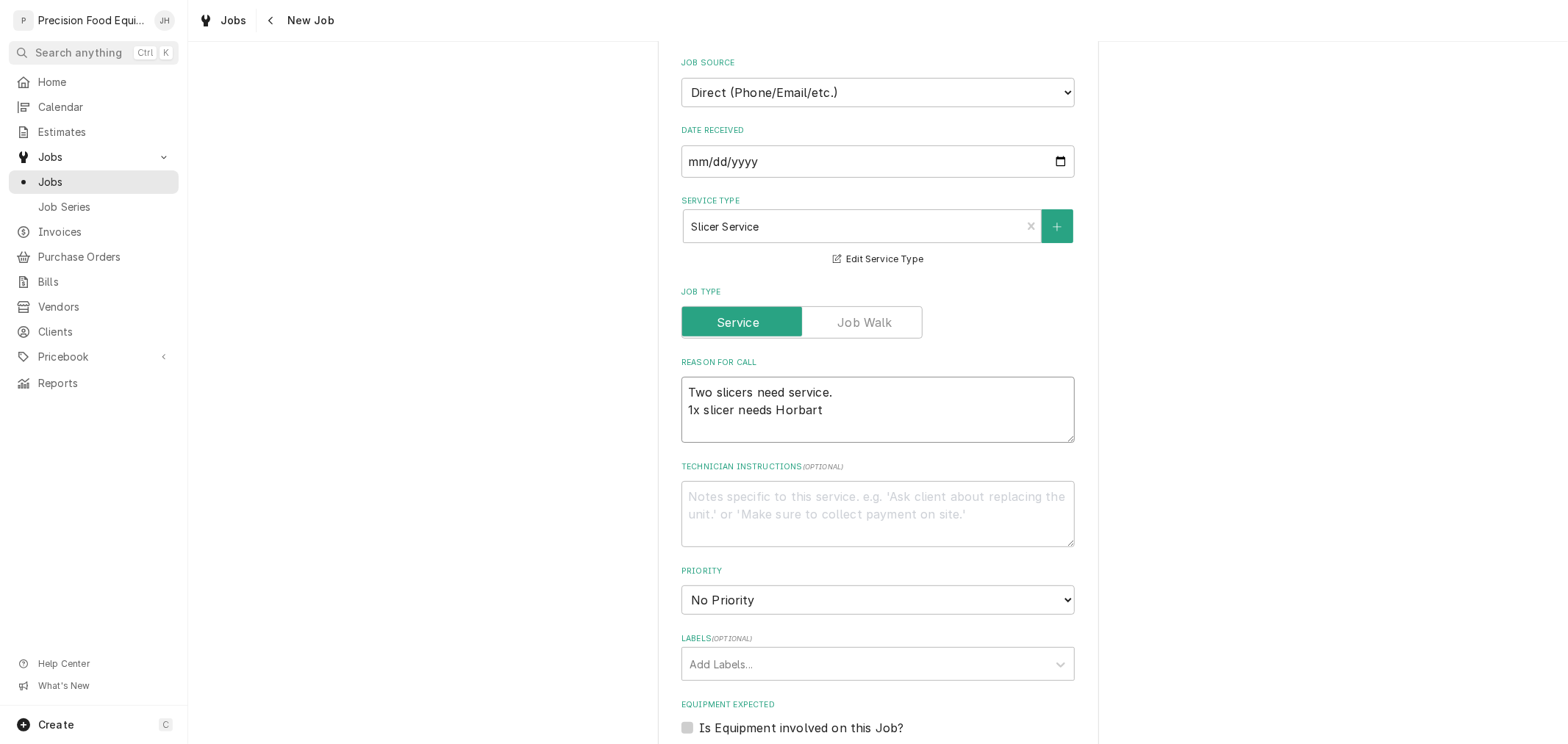
type textarea "Two slicers need service. 1x slicer needs Horbart"
type textarea "x"
type textarea "Two slicers need service. 1x slicer needs Horbart 2"
type textarea "x"
type textarea "Two slicers need service. 1x slicer needs Horbart 29"
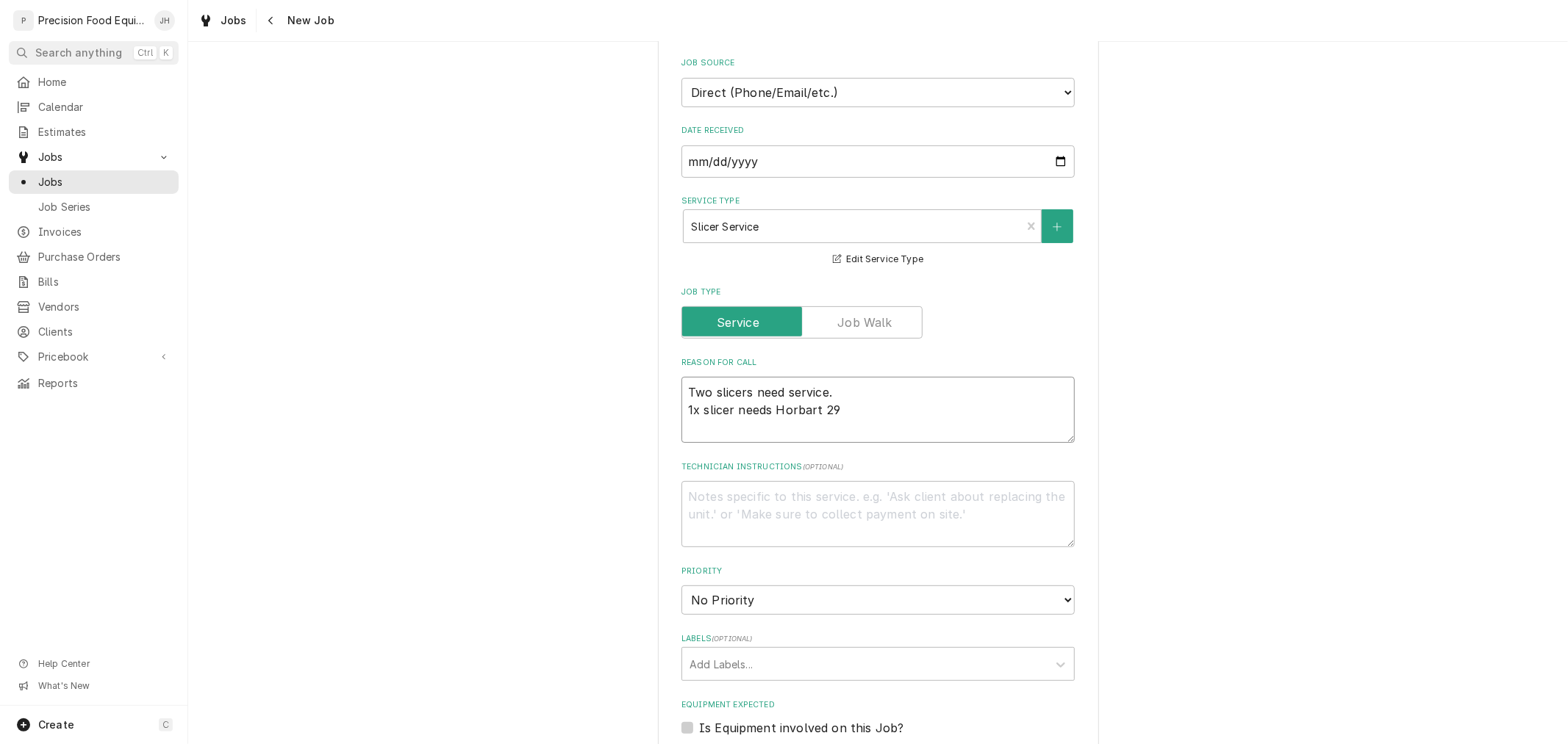
type textarea "x"
type textarea "Two slicers need service. 1x slicer needs Horbart 2912"
type textarea "x"
type textarea "Two slicers need service. 1x slicer needs Horbart 2912"
type textarea "x"
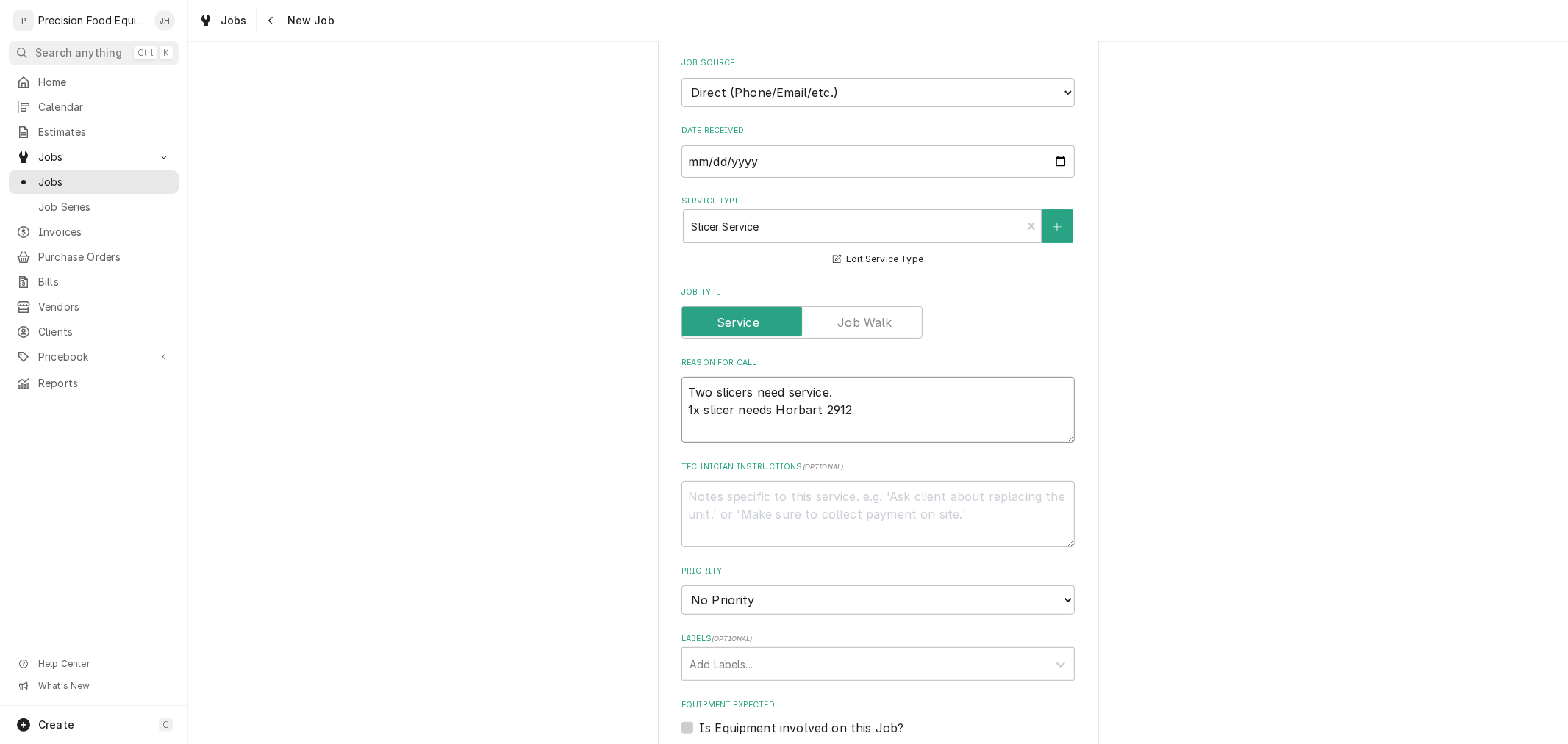
type textarea "Two slicers need service. 1x slicer needs Horbart 2912 m"
type textarea "x"
type textarea "Two slicers need service. 1x slicer needs Horbart 2912 mi"
type textarea "x"
type textarea "Two slicers need service. 1x slicer needs Horbart 2912 mis"
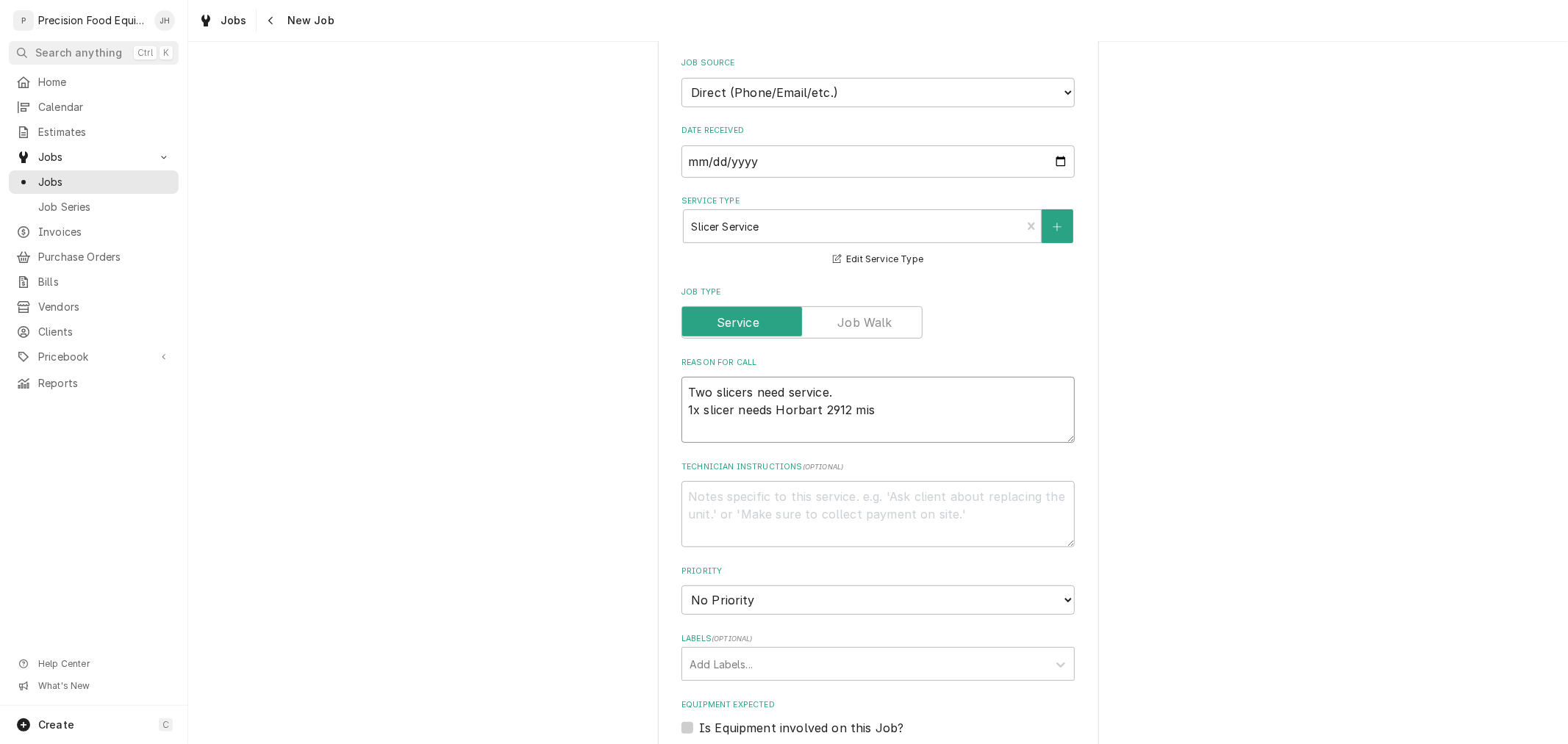
type textarea "x"
type textarea "Two slicers need service. 1x slicer needs Horbart 2912 miss"
type textarea "x"
type textarea "Two slicers need service. 1x slicer needs Horbart 2912 missi"
type textarea "x"
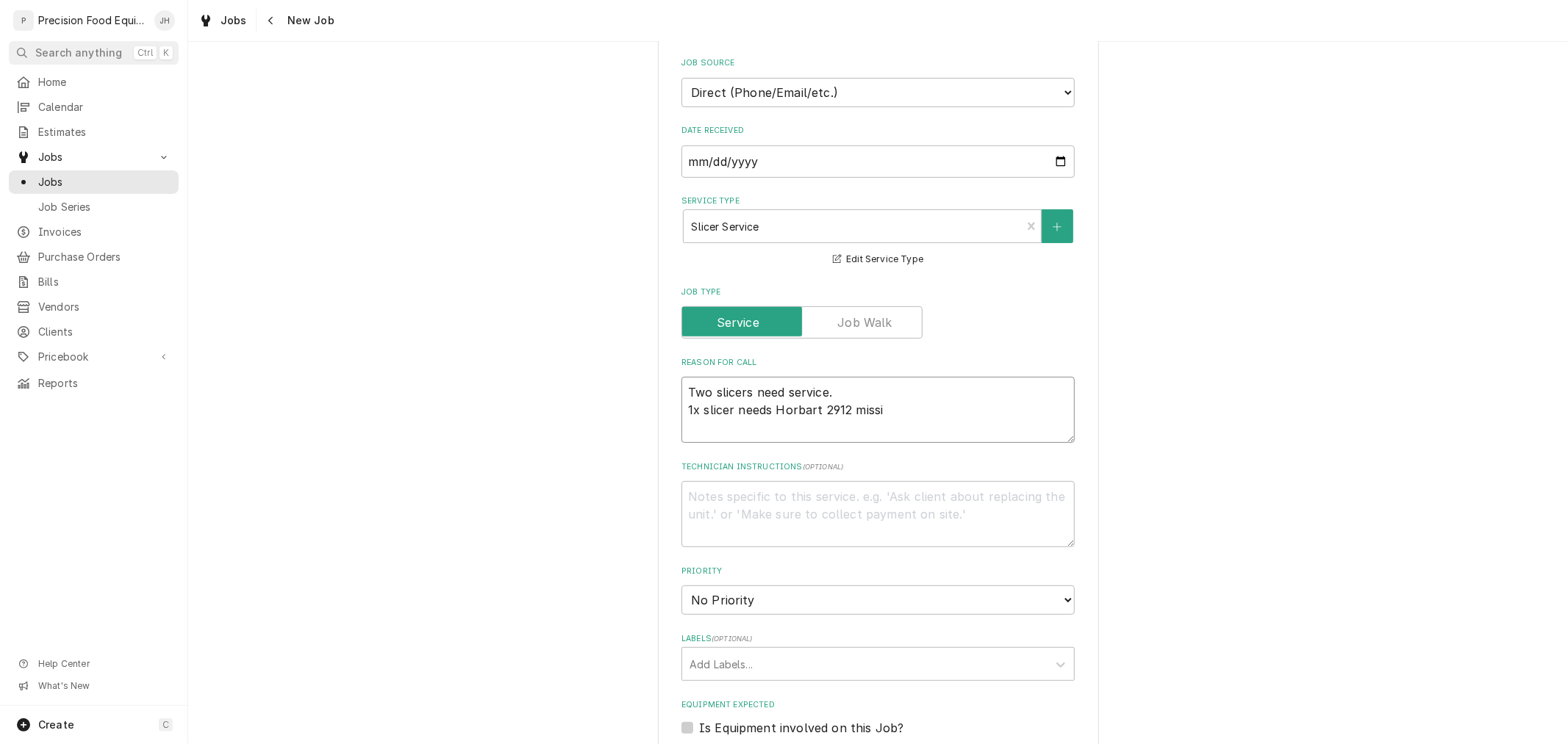
type textarea "Two slicers need service. 1x slicer needs Horbart 2912 missin"
type textarea "x"
type textarea "Two slicers need service. 1x slicer needs Horbart 2912 missing"
type textarea "x"
type textarea "Two slicers need service. 1x slicer needs Horbart 2912 missing n"
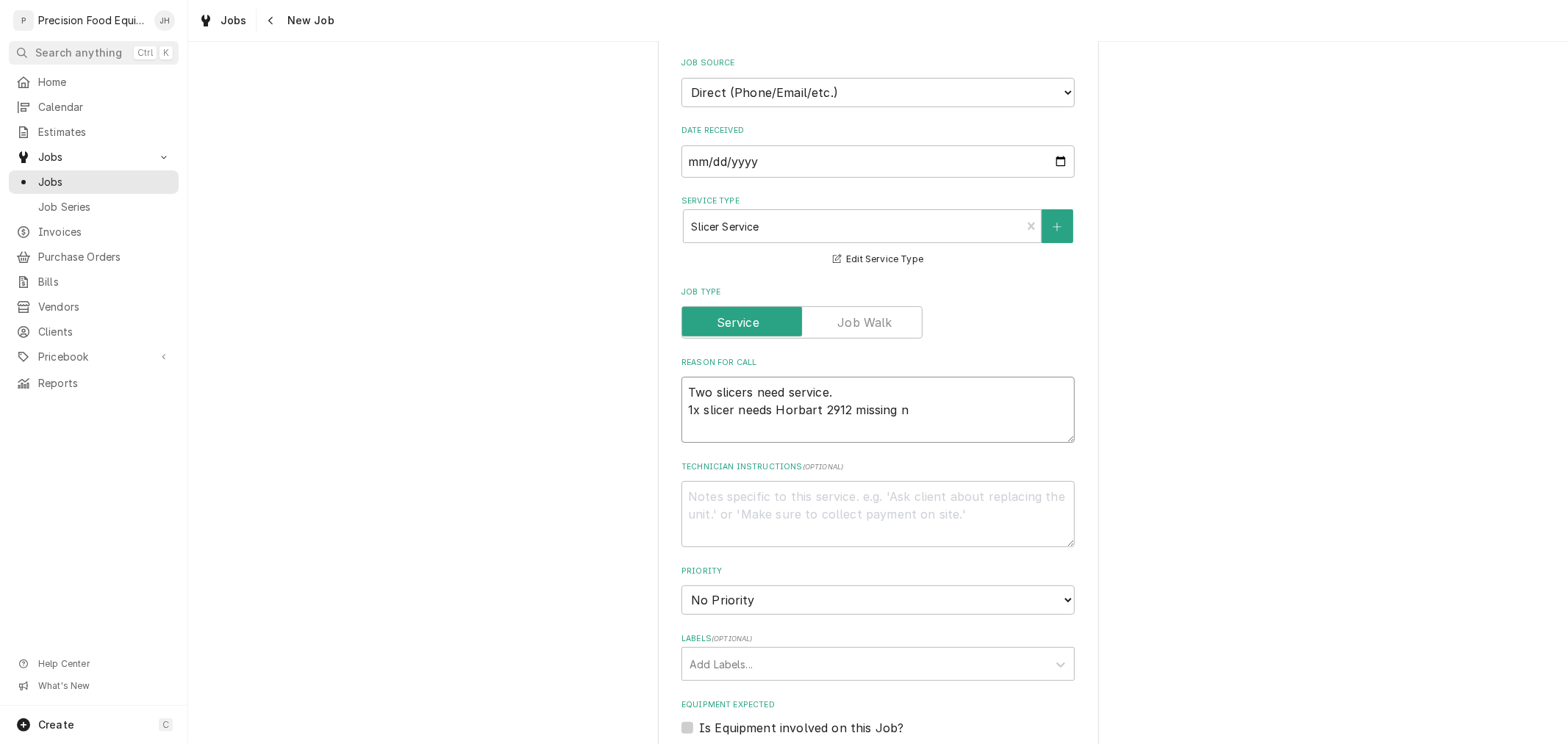
type textarea "x"
type textarea "Two slicers need service. 1x slicer needs Horbart 2912 missing ni"
type textarea "x"
type textarea "Two slicers need service. 1x slicer needs Horbart 2912 missing n"
type textarea "x"
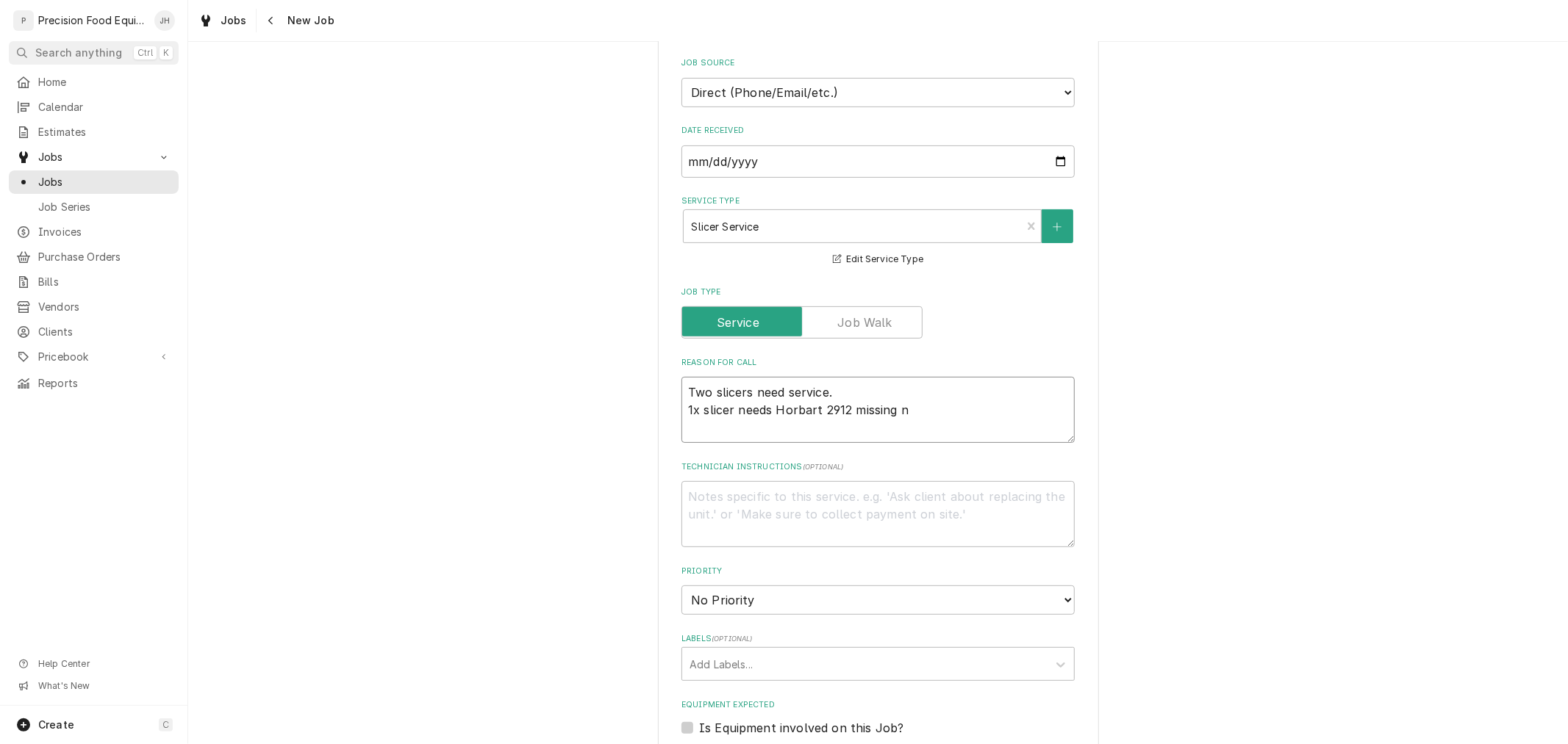
type textarea "Two slicers need service. 1x slicer needs Horbart 2912 missing"
type textarea "x"
type textarea "Two slicers need service. 1x slicer needs Horbart 2912 missing kn"
type textarea "x"
type textarea "Two slicers need service. 1x slicer needs Horbart 2912 missing kni"
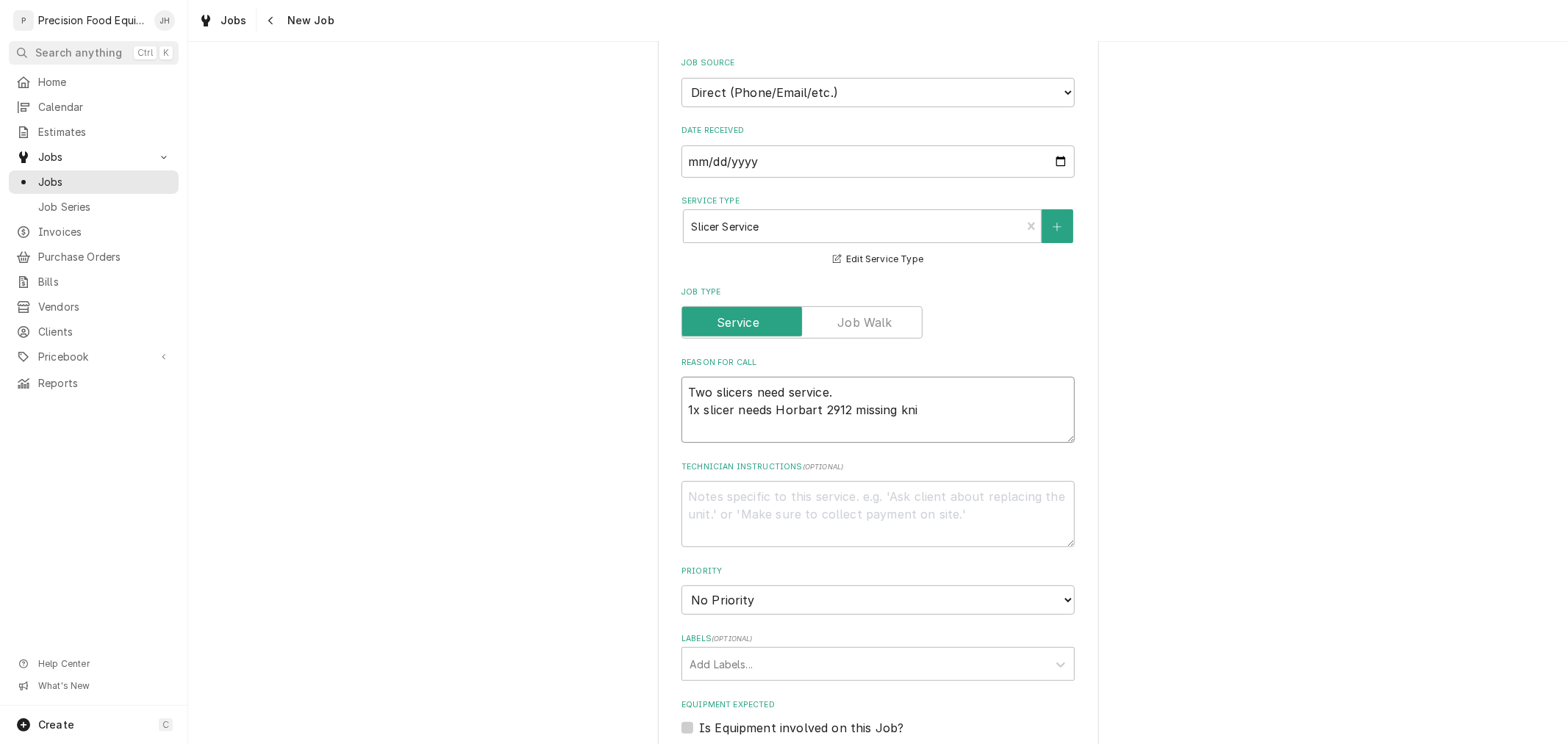
type textarea "x"
type textarea "Two slicers need service. 1x slicer needs Horbart 2912 missing knif"
type textarea "x"
type textarea "Two slicers need service. 1x slicer needs Horbart 2912 missing knife"
type textarea "x"
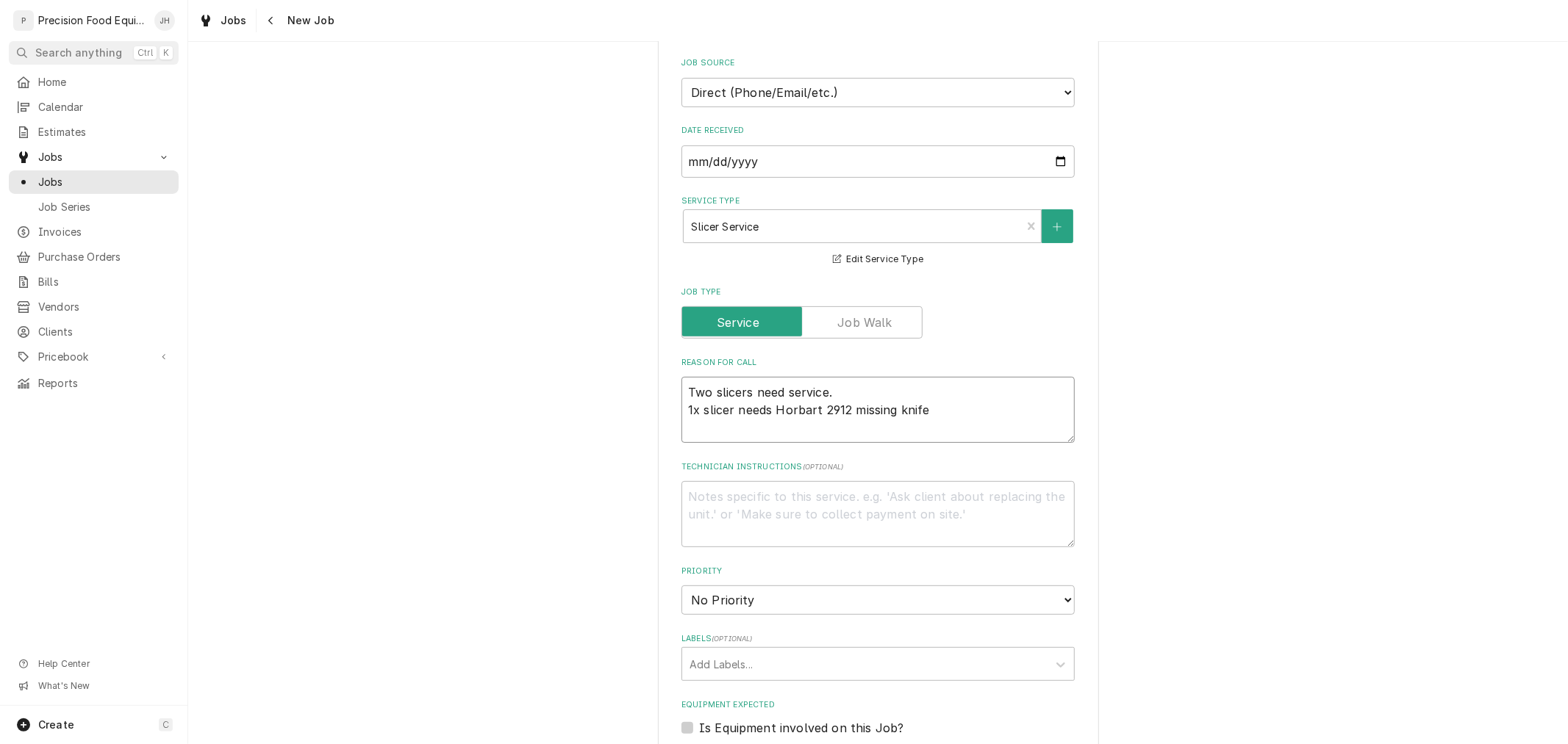
type textarea "Two slicers need service. 1x slicer needs Horbart 2912 missing knife"
type textarea "x"
type textarea "Two slicers need service. 1x slicer needs Horbart 2912 missing knife c"
type textarea "x"
type textarea "Two slicers need service. 1x slicer needs Horbart 2912 missing knife co"
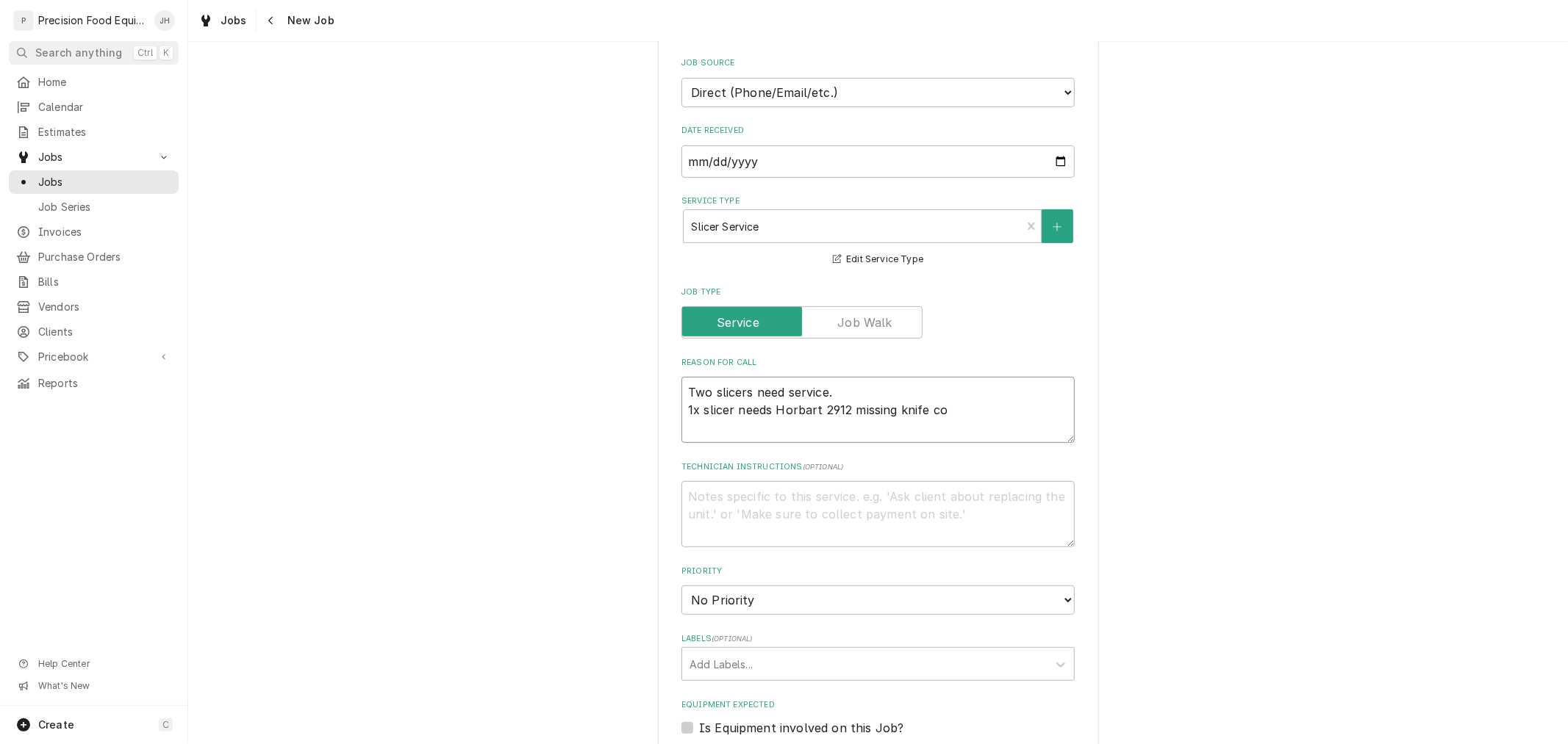
type textarea "x"
type textarea "Two slicers need service. 1x slicer needs Horbart 2912 missing knife cov"
type textarea "x"
type textarea "Two slicers need service. 1x slicer needs Horbart 2912 missing knife cove"
type textarea "x"
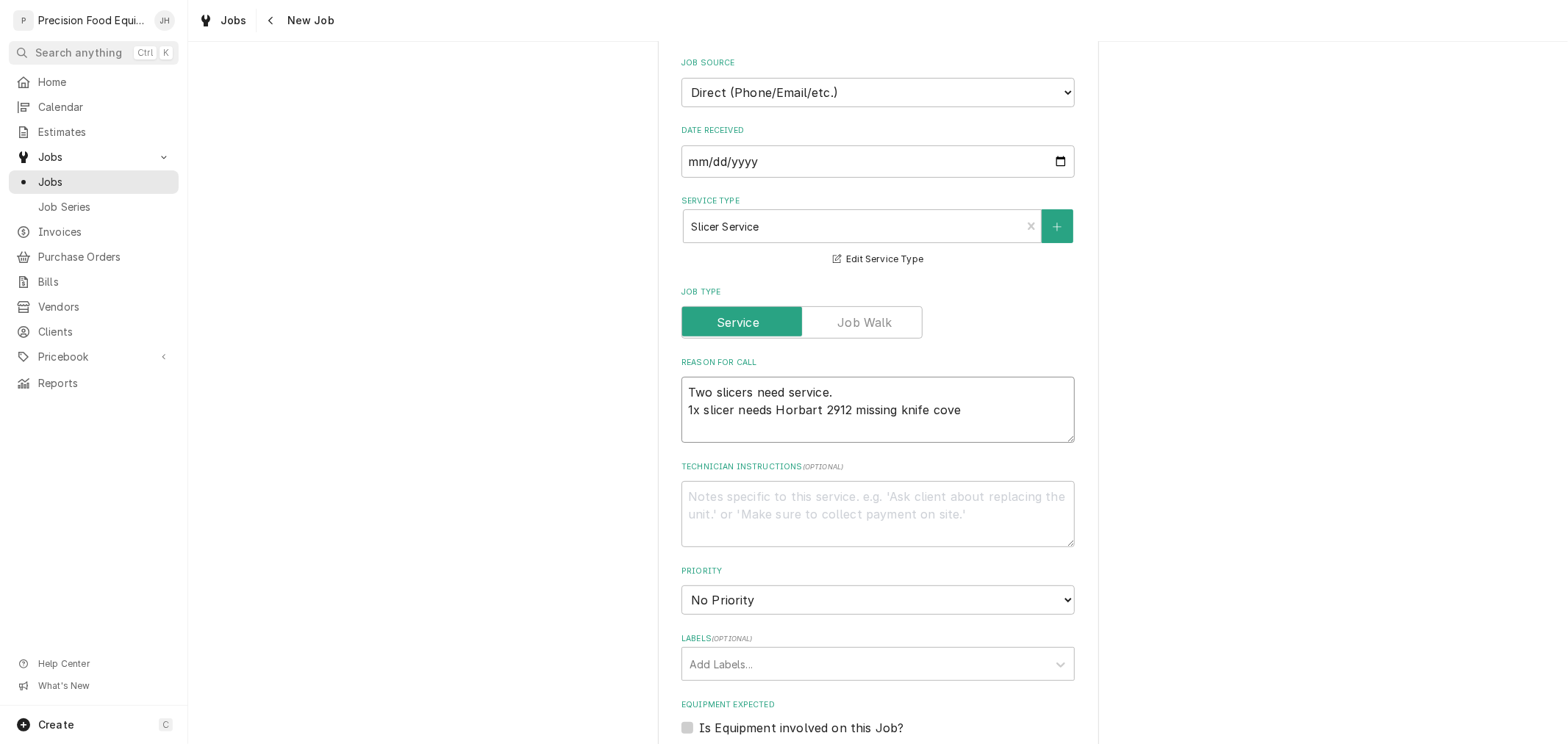
type textarea "Two slicers need service. 1x slicer needs Horbart 2912 missing knife cover"
type textarea "x"
type textarea "Two slicers need service. 1x slicer needs Horbart 2912 missing knife cover"
type textarea "x"
type textarea "Two slicers need service. 1x slicer needs Horbart 2912 missing knife cover 2"
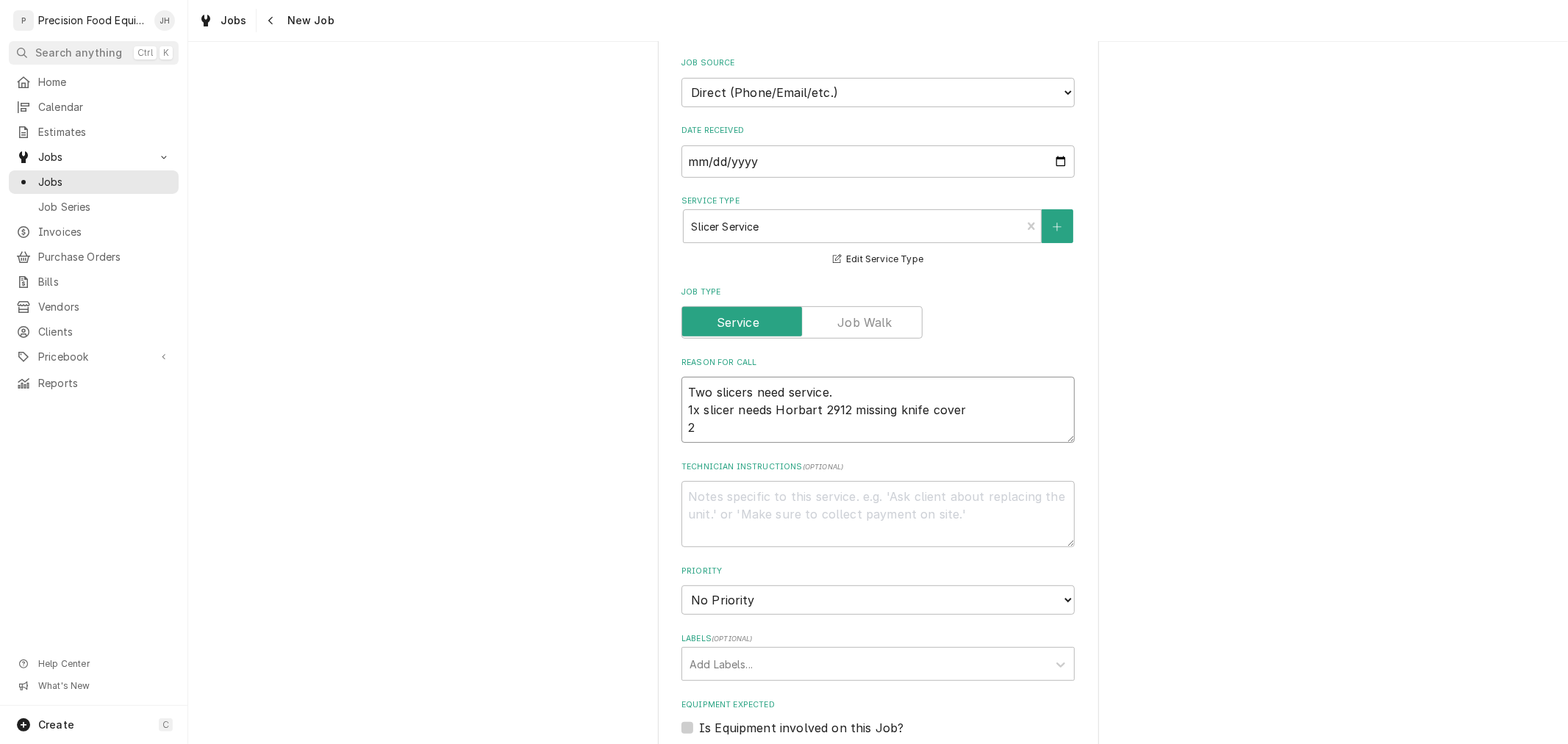
type textarea "x"
type textarea "Two slicers need service. 1x slicer needs Horbart 2912 missing knife cover 2."
type textarea "x"
type textarea "Two slicers need service. 1x slicer needs Horbart 2912 missing knife cover 2."
type textarea "x"
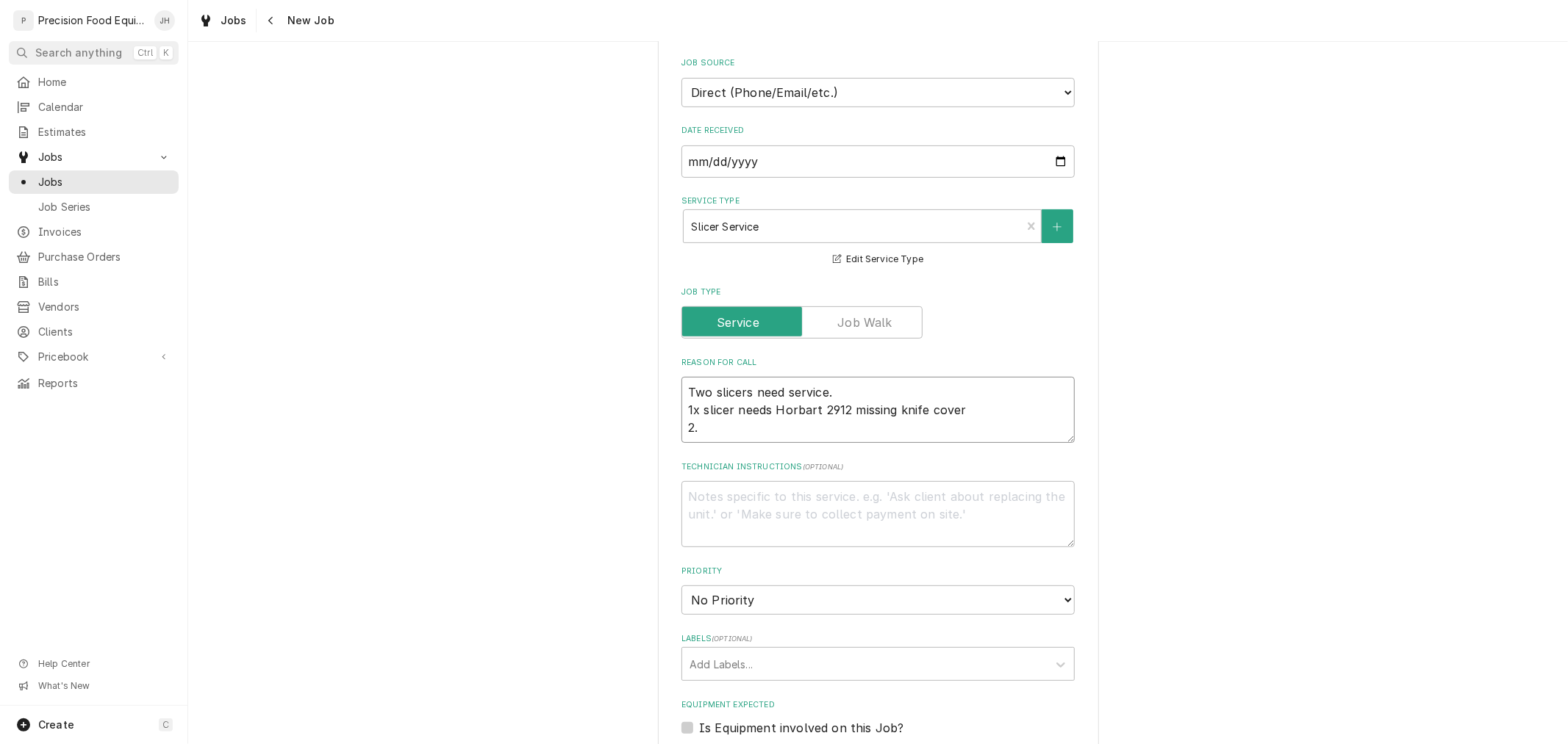
type textarea "Two slicers need service. 1x slicer needs Horbart 2912 missing knife cover 2. T"
type textarea "x"
type textarea "Two slicers need service. 1x slicer needs Horbart 2912 missing knife cover 2. Th"
type textarea "x"
type textarea "Two slicers need service. 1x slicer needs Horbart 2912 missing knife cover 2. T…"
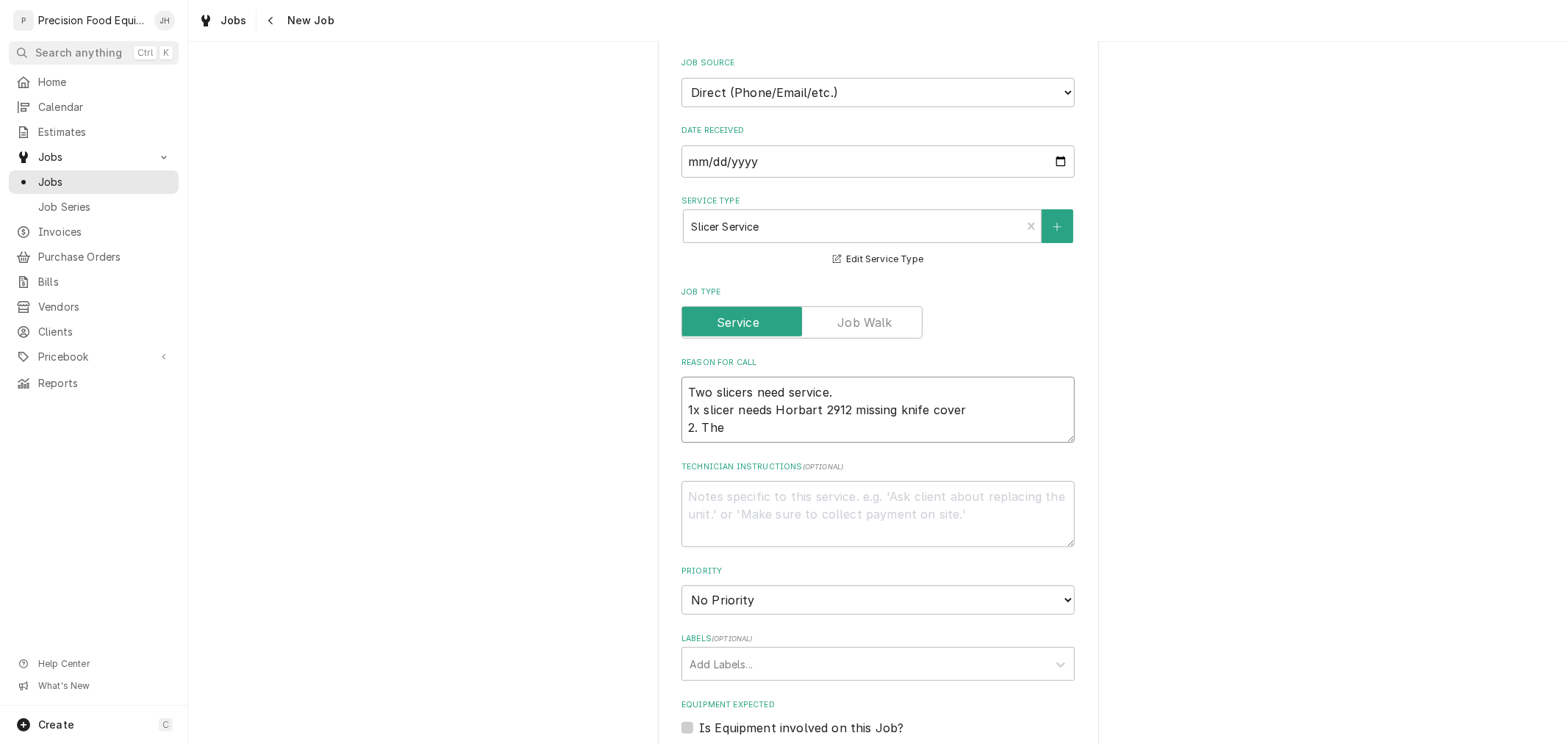
type textarea "x"
type textarea "Two slicers need service. 1x slicer needs Horbart 2912 missing knife cover 2. T…"
type textarea "x"
type textarea "Two slicers need service. 1x slicer needs Horbart 2912 missing knife cover 2. T…"
type textarea "x"
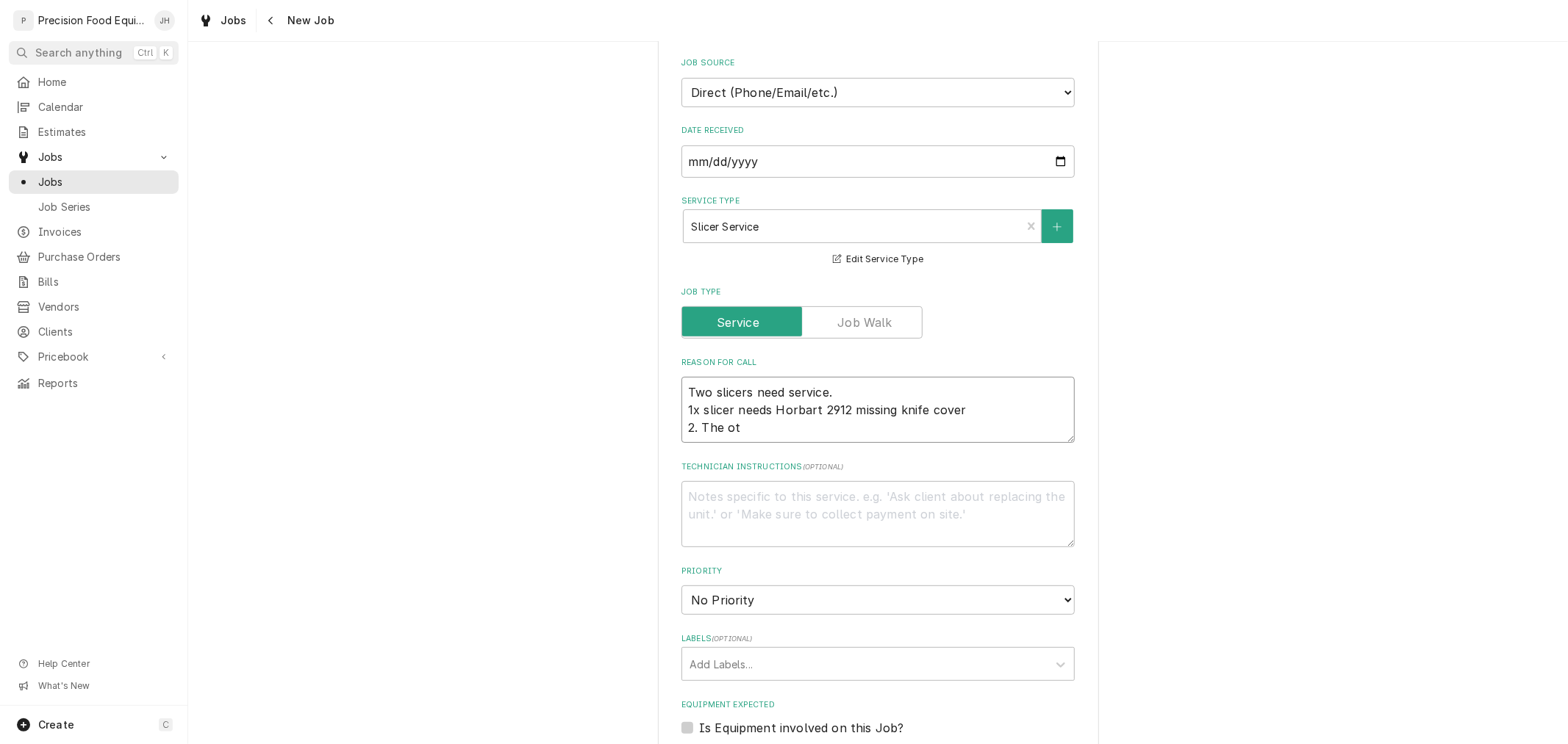
type textarea "Two slicers need service. 1x slicer needs Horbart 2912 missing knife cover 2. T…"
type textarea "x"
type textarea "Two slicers need service. 1x slicer needs Horbart 2912 missing knife cover 2. T…"
type textarea "x"
type textarea "Two slicers need service. 1x slicer needs Horbart 2912 missing knife cover 2. T…"
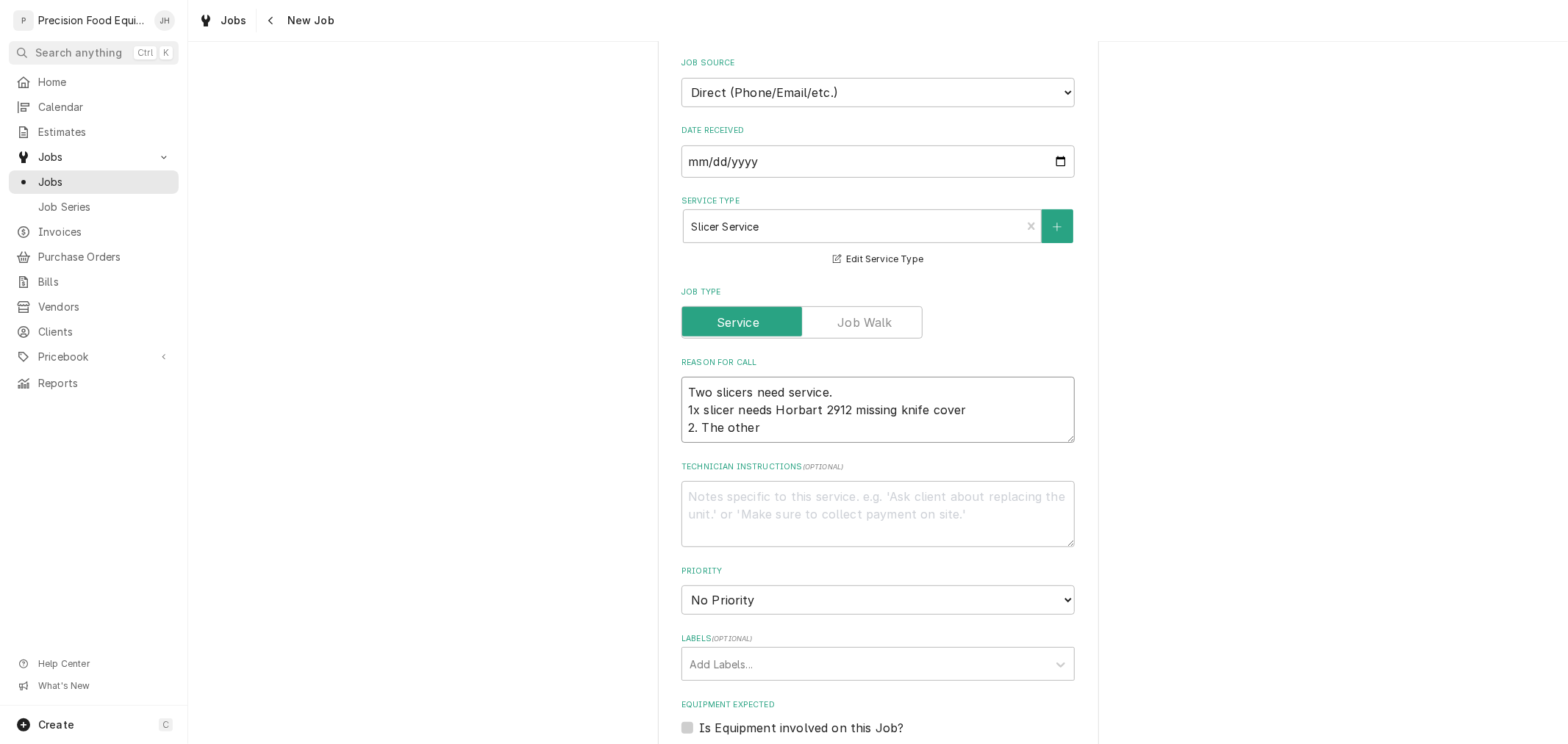
type textarea "x"
type textarea "Two slicers need service. 1x slicer needs Horbart 2912 missing knife cover 2. T…"
type textarea "x"
type textarea "Two slicers need service. 1x slicer needs Horbart 2912 missing knife cover 2. T…"
type textarea "x"
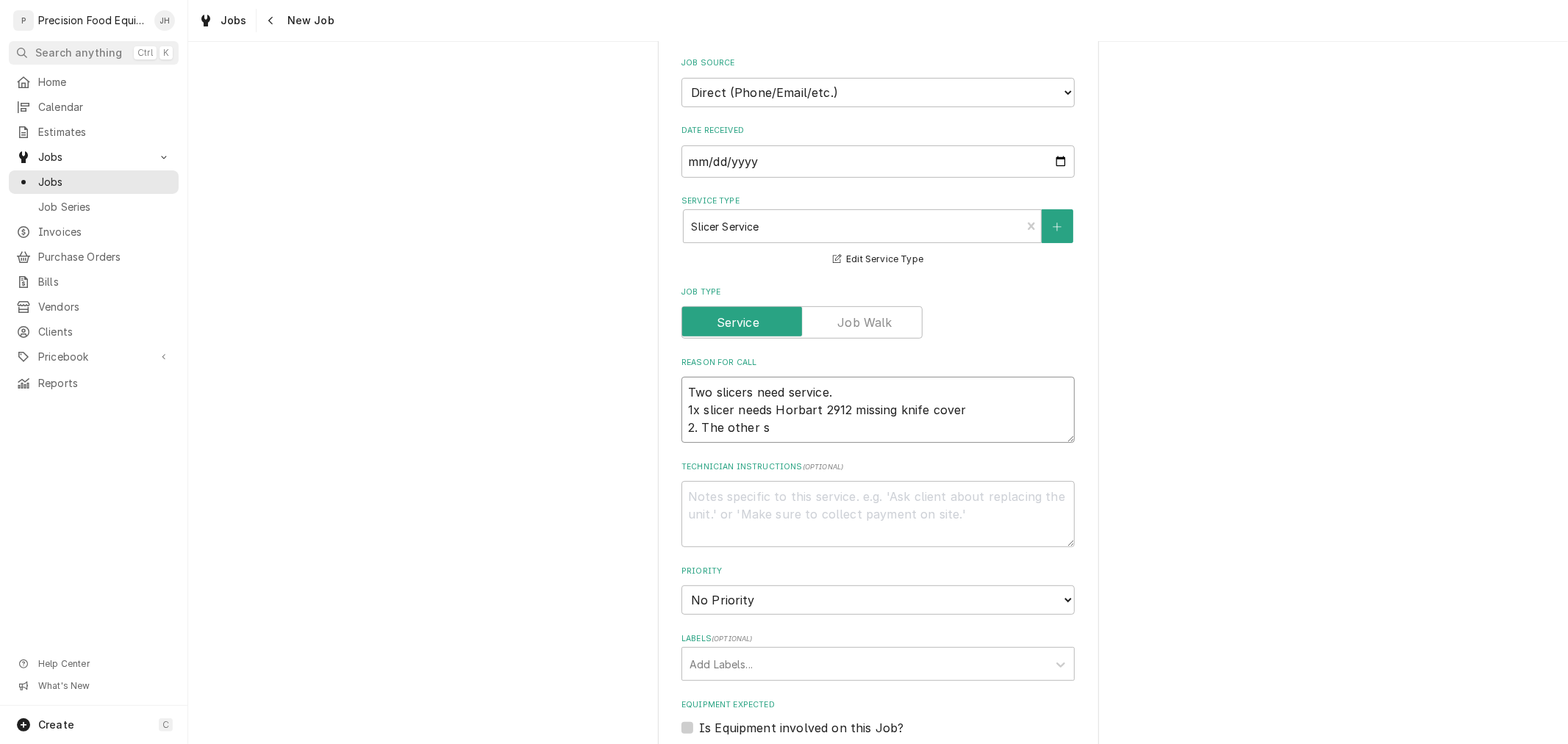
type textarea "Two slicers need service. 1x slicer needs Horbart 2912 missing knife cover 2. T…"
type textarea "x"
type textarea "Two slicers need service. 1x slicer needs Horbart 2912 missing knife cover 2. T…"
type textarea "x"
type textarea "Two slicers need service. 1x slicer needs Horbart 2912 missing knife cover 2. T…"
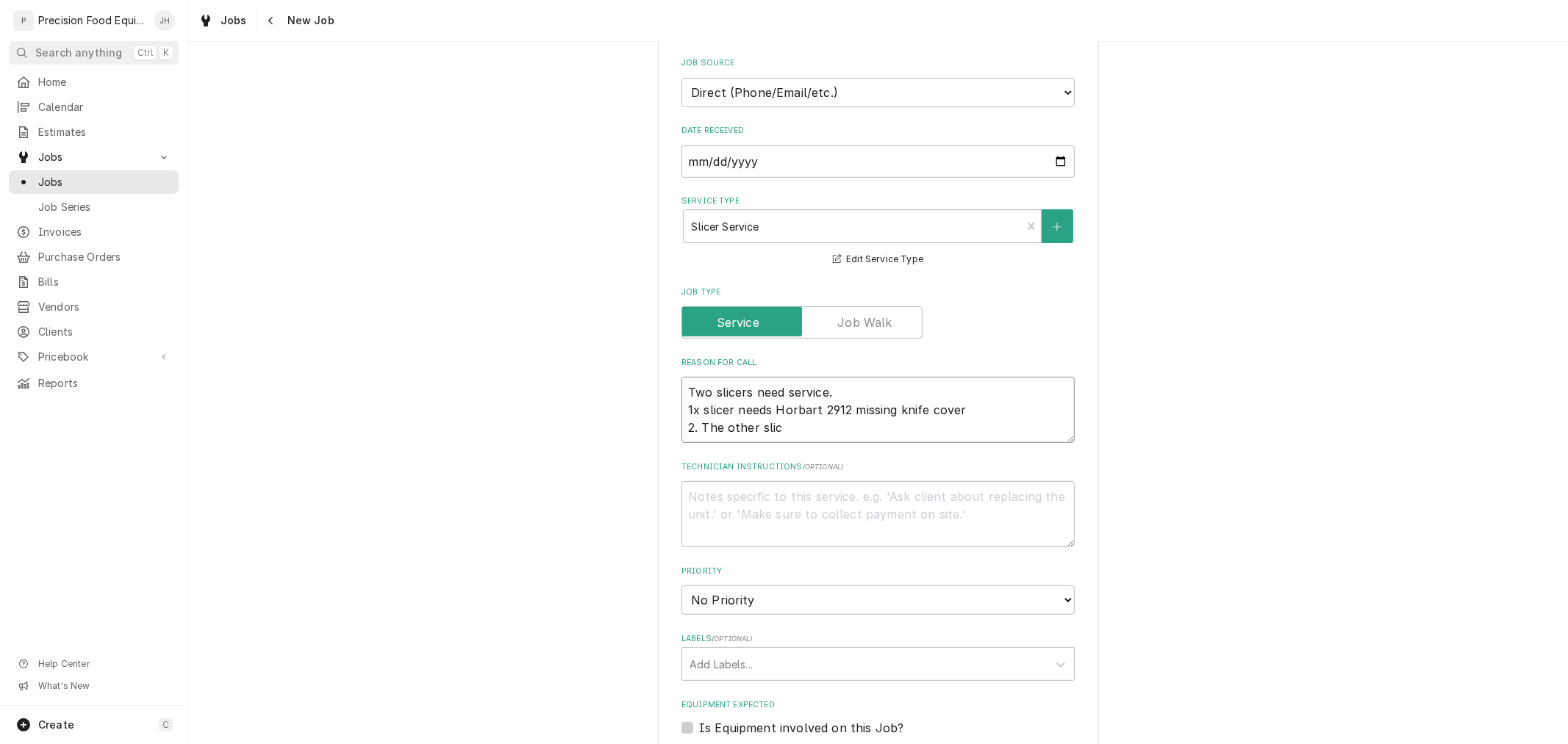
type textarea "x"
type textarea "Two slicers need service. 1x slicer needs Horbart 2912 missing knife cover 2. T…"
type textarea "x"
type textarea "Two slicers need service. 1x slicer needs Horbart 2912 missing knife cover 2. T…"
type textarea "x"
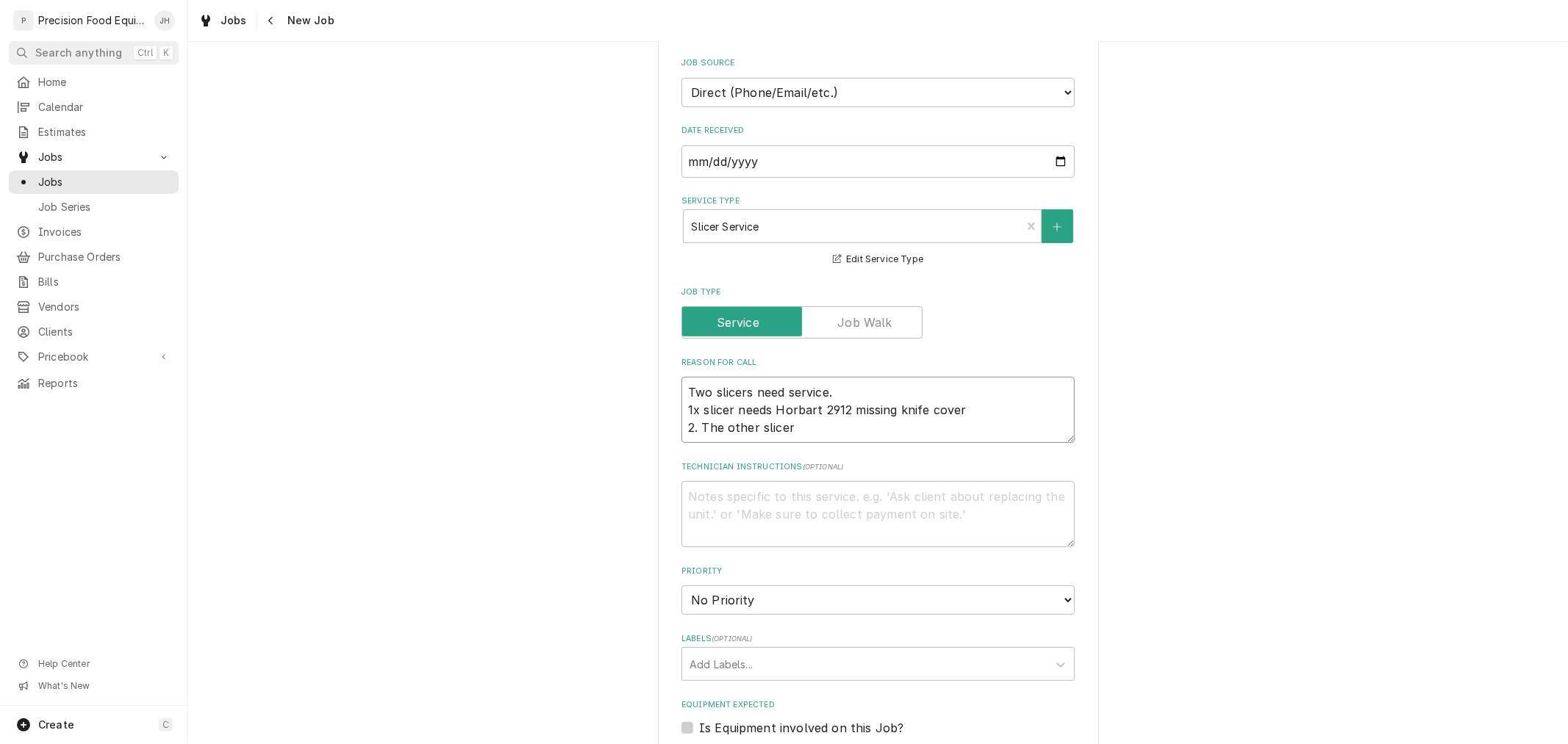
type textarea "Two slicers need service. 1x slicer needs Horbart 2912 missing knife cover 2. T…"
type textarea "x"
type textarea "Two slicers need service. 1x slicer needs Horbart 2912 missing knife cover 2. T…"
click at [694, 408] on textarea "Two slicers need service. 1x slicer needs Horbart 2912 missing knife cover 2. T…" at bounding box center [878, 409] width 394 height 66
click at [990, 415] on textarea "Two slicers need service. 1. slicer needs Hobart 2912 missing knife cover 2. Th…" at bounding box center [878, 409] width 394 height 66
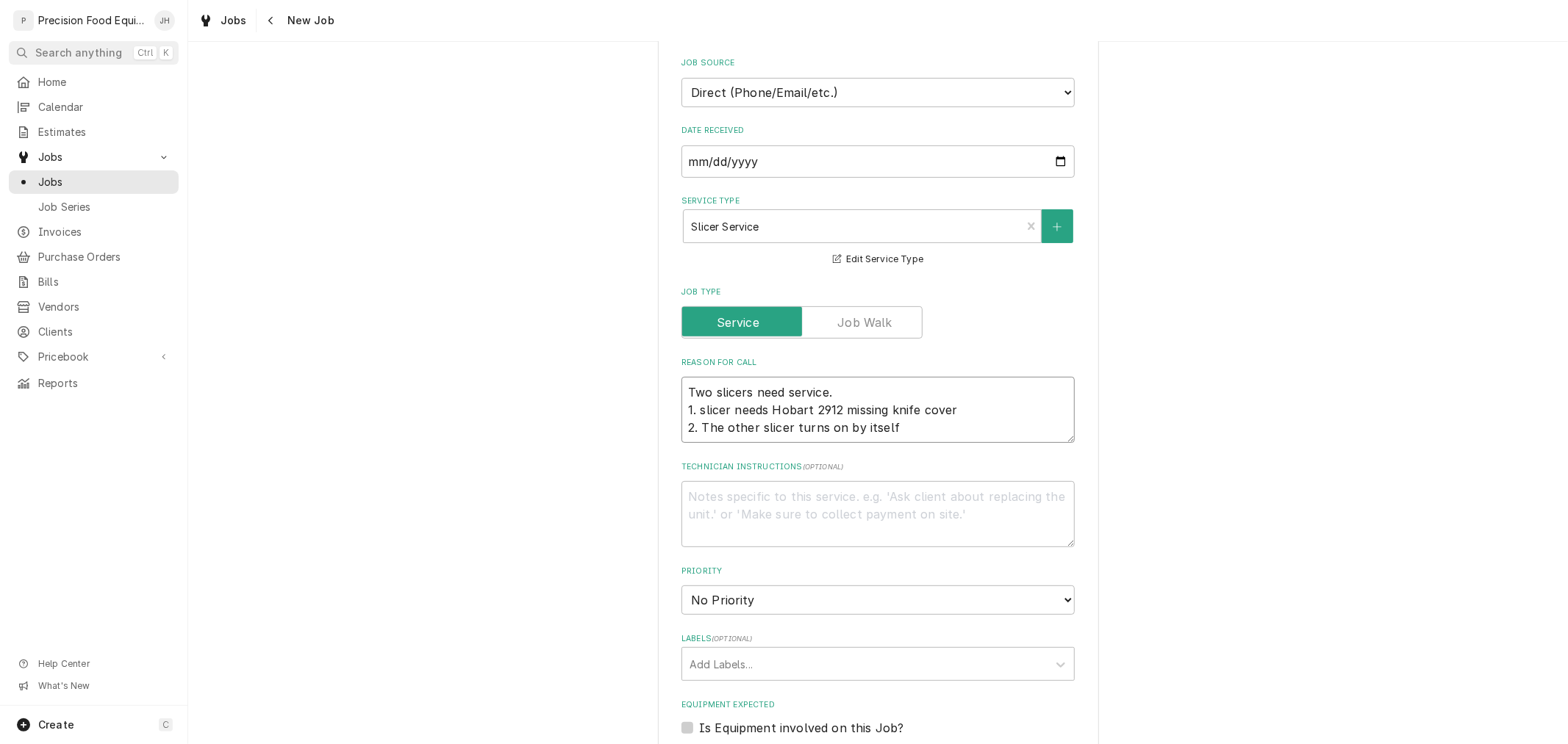
drag, startPoint x: 768, startPoint y: 405, endPoint x: 726, endPoint y: 411, distance: 42.4
click at [726, 411] on textarea "Two slicers need service. 1. slicer needs Hobart 2912 missing knife cover 2. Th…" at bounding box center [878, 409] width 394 height 66
click at [922, 409] on textarea "Two slicers need service. 1. slicer Hobart 2912 missing knife cover 2. The othe…" at bounding box center [878, 409] width 394 height 66
click at [904, 432] on textarea "Two slicers need service. 1. slicer Hobart 2912 missing knife cover 2. The othe…" at bounding box center [878, 409] width 394 height 66
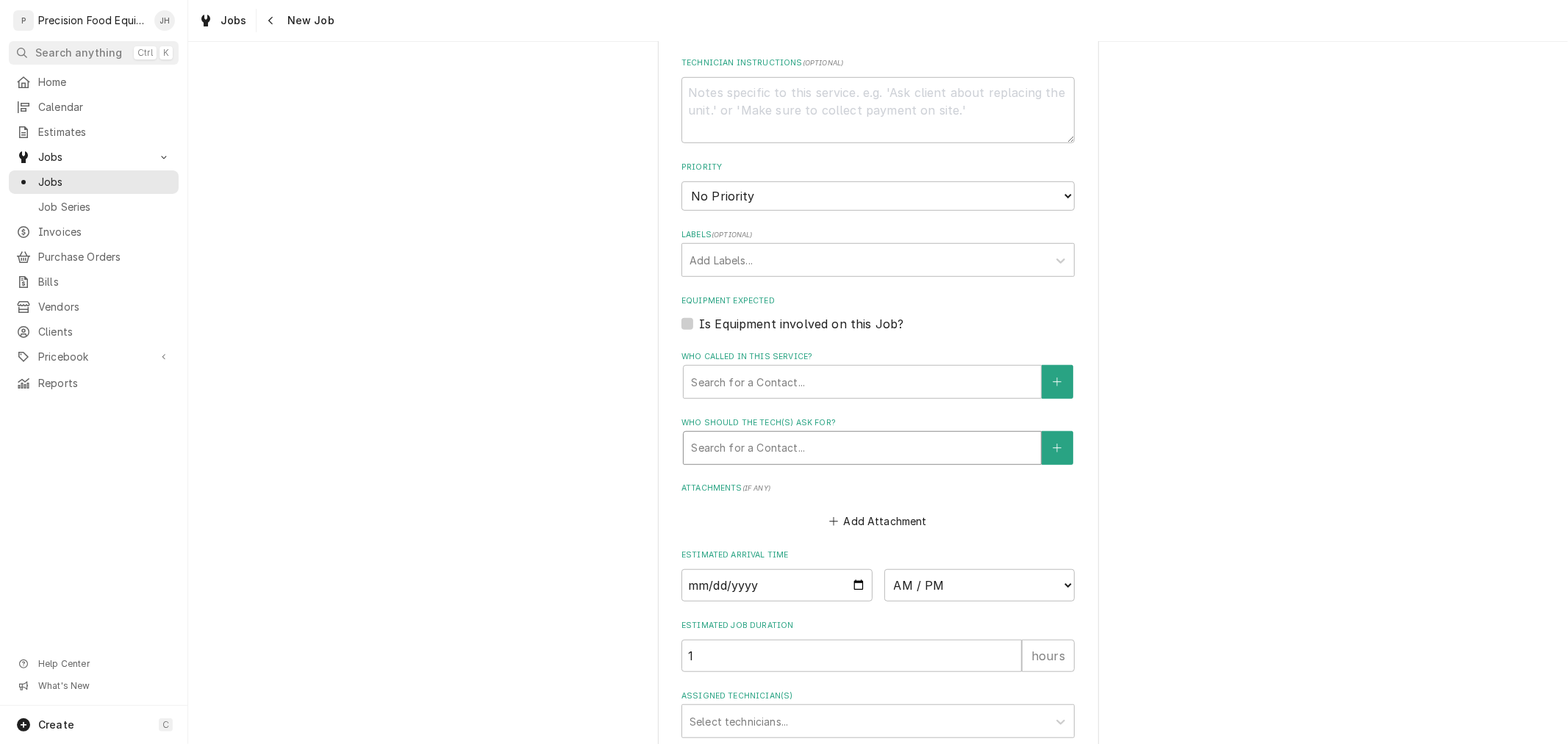
scroll to position [735, 0]
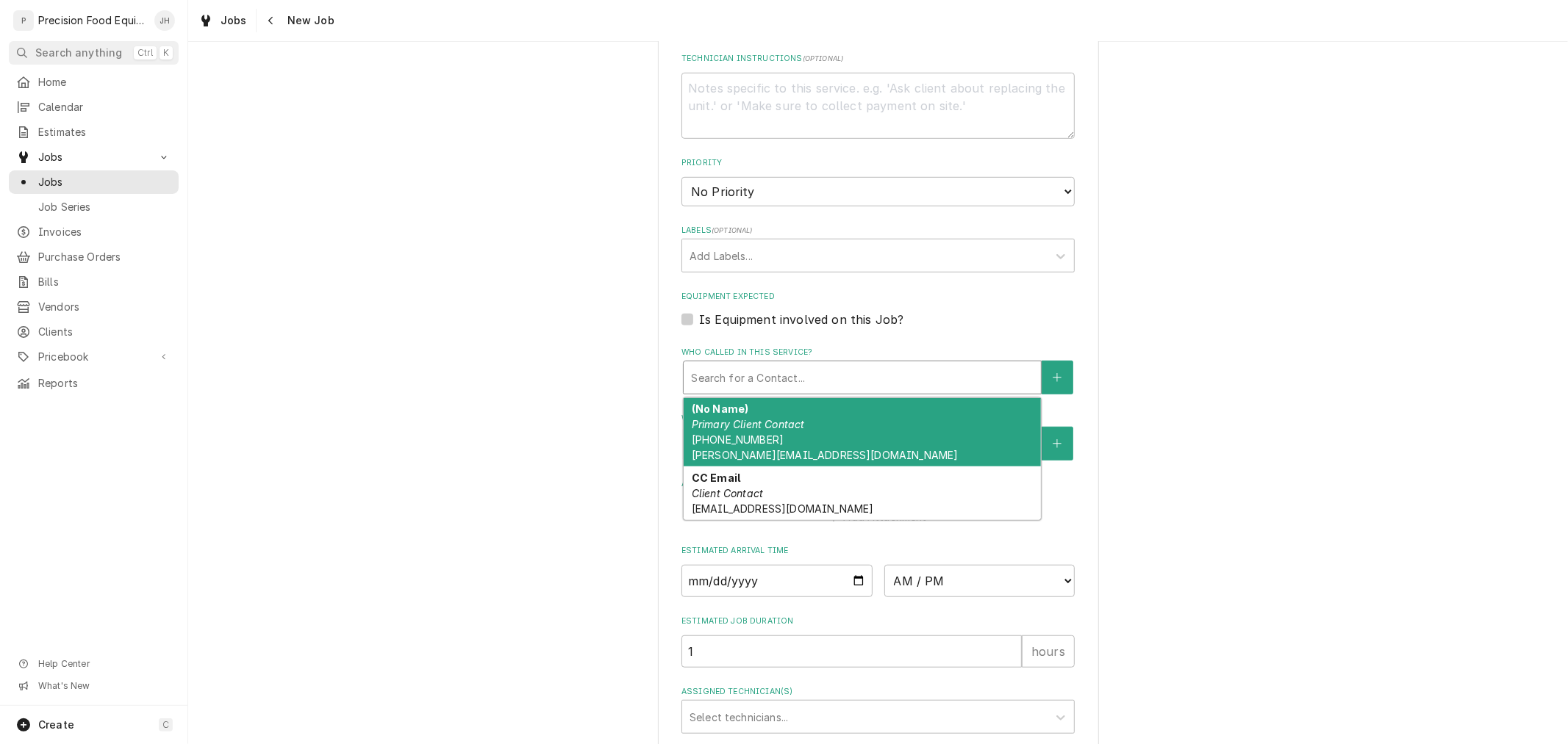
click at [820, 372] on div "Who called in this service?" at bounding box center [862, 377] width 343 height 27
click at [811, 441] on div "(No Name) Primary Client Contact (602) 314-4722 diana@tortaspaquime.com" at bounding box center [862, 432] width 357 height 69
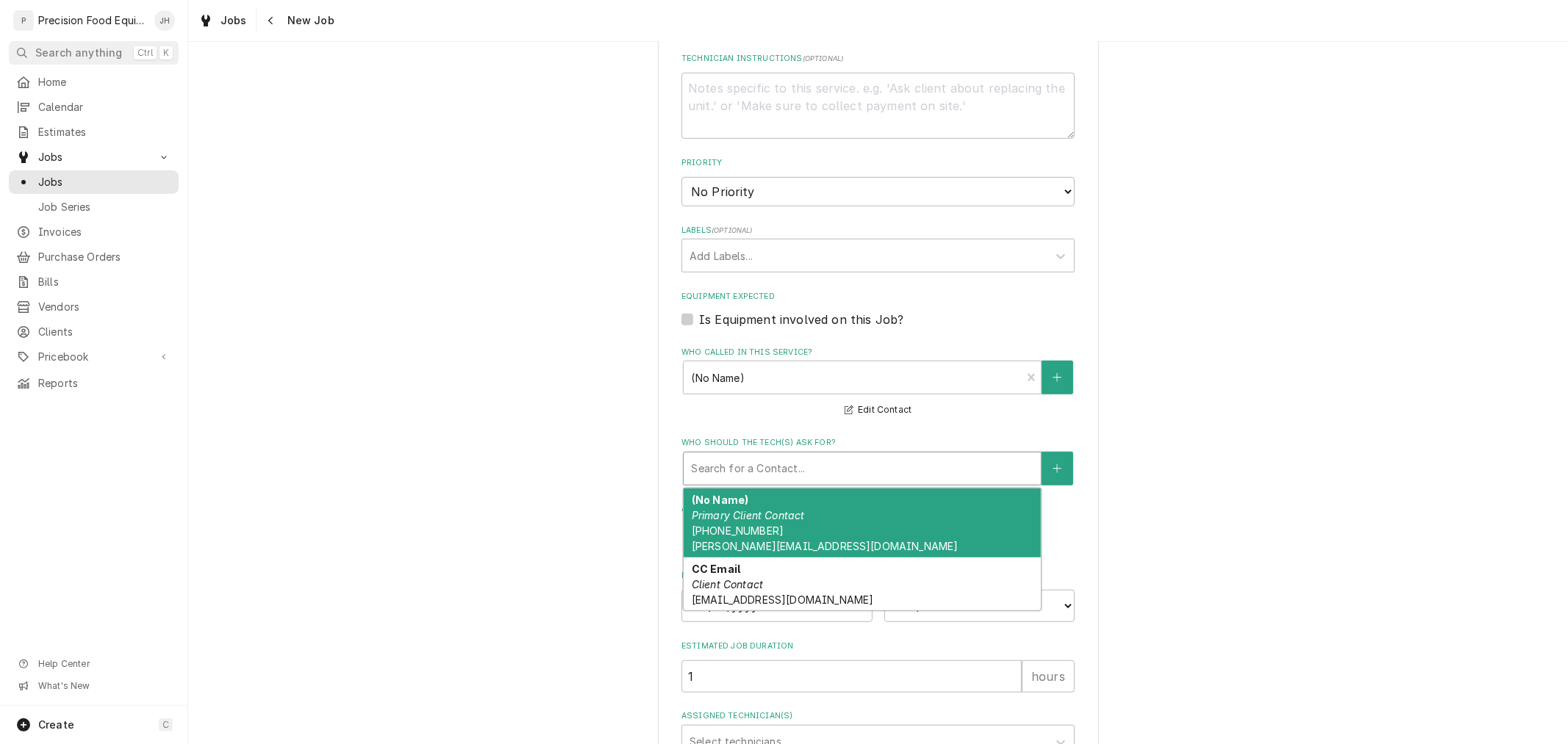
click at [827, 459] on div "Who should the tech(s) ask for?" at bounding box center [862, 468] width 343 height 27
click at [827, 527] on div "(No Name) Primary Client Contact (602) 314-4722 diana@tortaspaquime.com" at bounding box center [862, 522] width 357 height 69
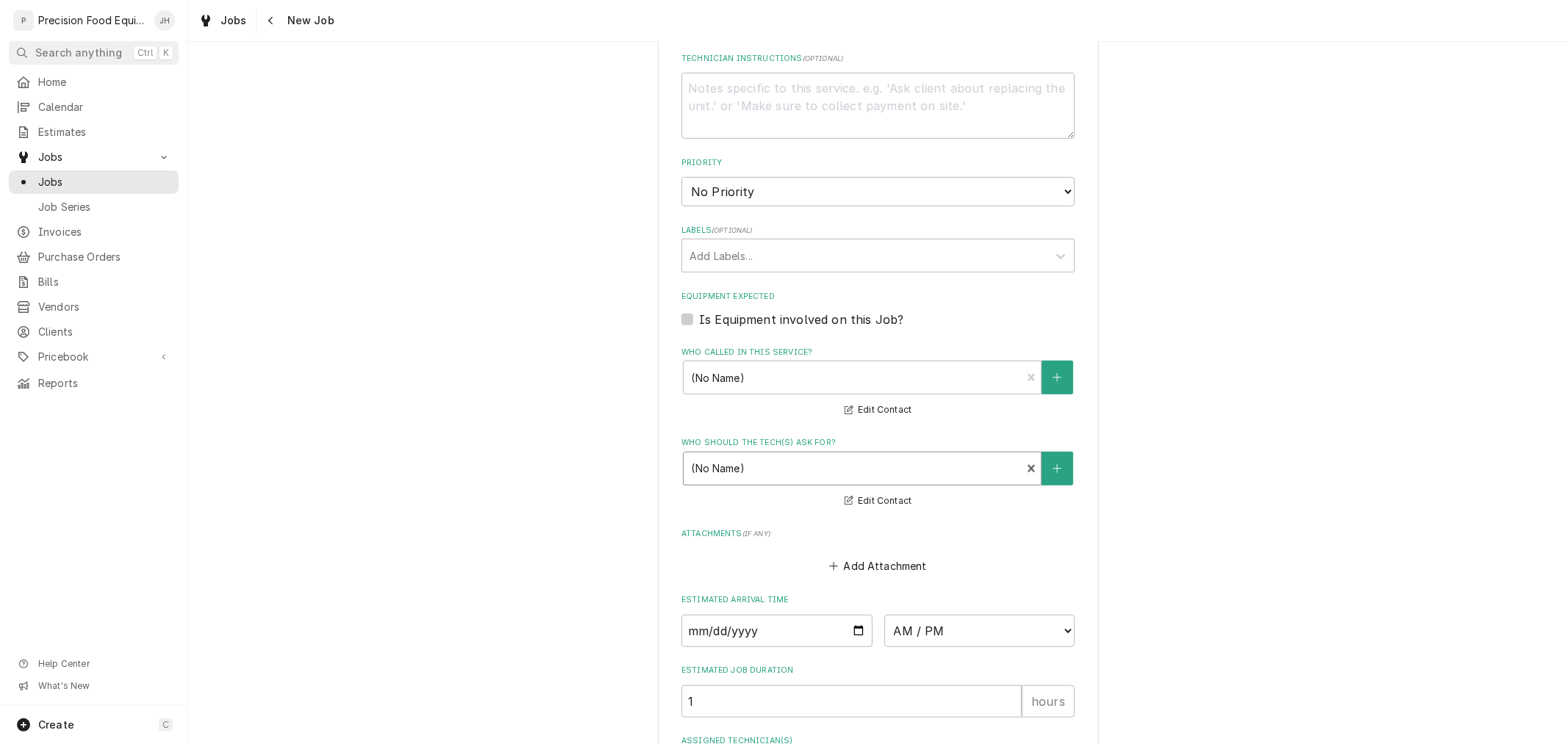
scroll to position [897, 0]
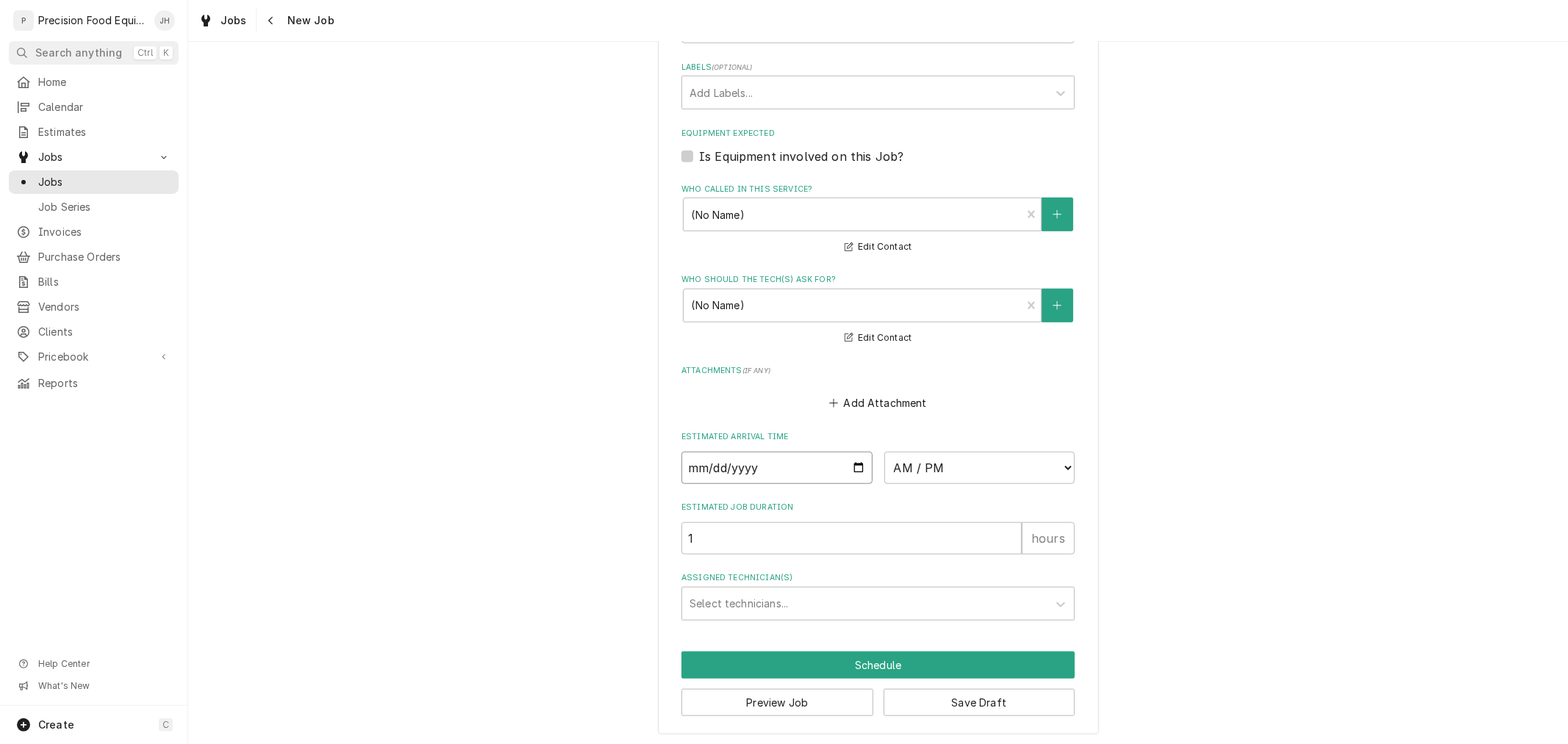
click at [853, 463] on input "Date" at bounding box center [777, 468] width 191 height 33
click at [1002, 463] on select "AM / PM 6:00 AM 6:15 AM 6:30 AM 6:45 AM 7:00 AM 7:15 AM 7:30 AM 7:45 AM 8:00 AM…" at bounding box center [980, 468] width 191 height 33
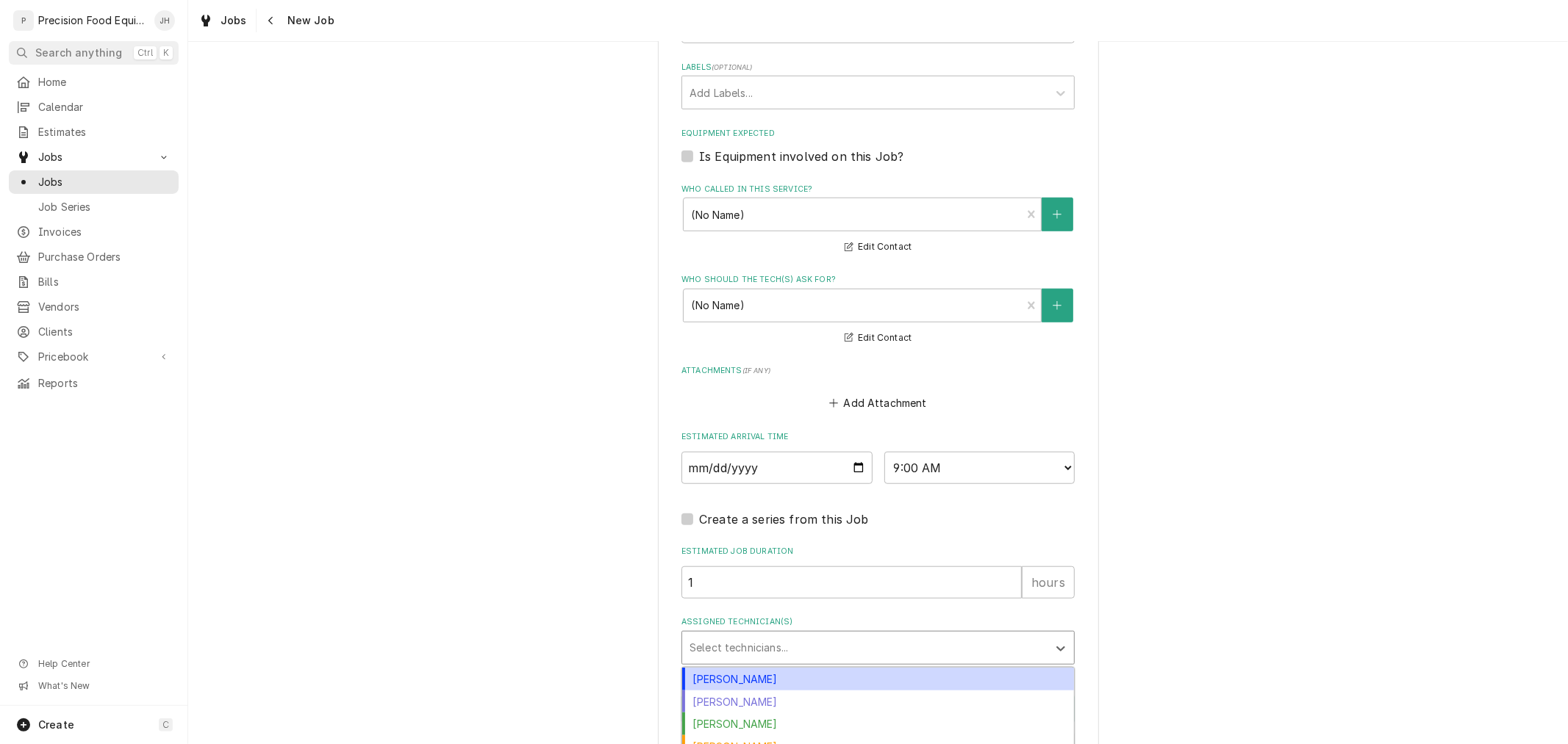
click at [861, 638] on div "Assigned Technician(s)" at bounding box center [865, 648] width 351 height 27
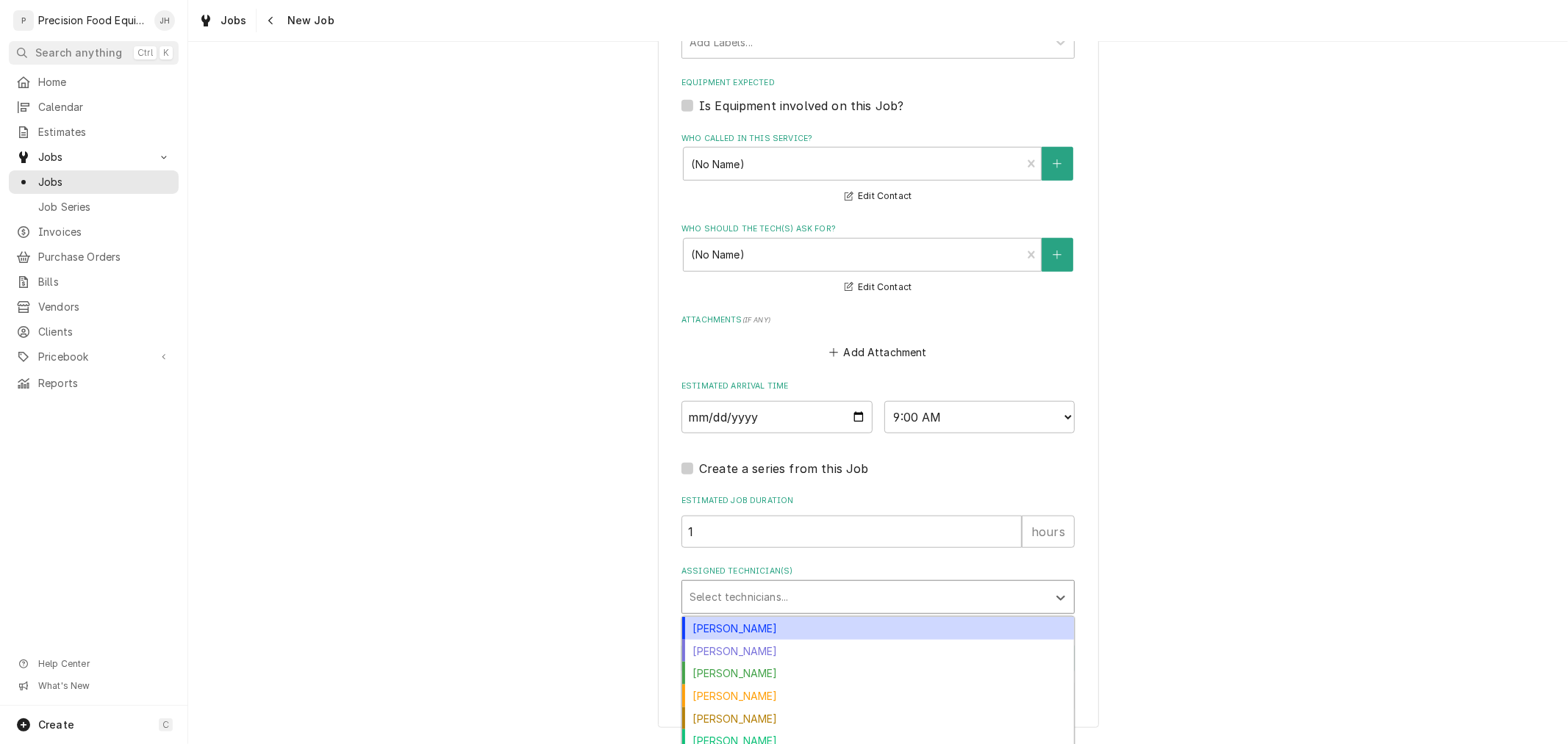
scroll to position [976, 0]
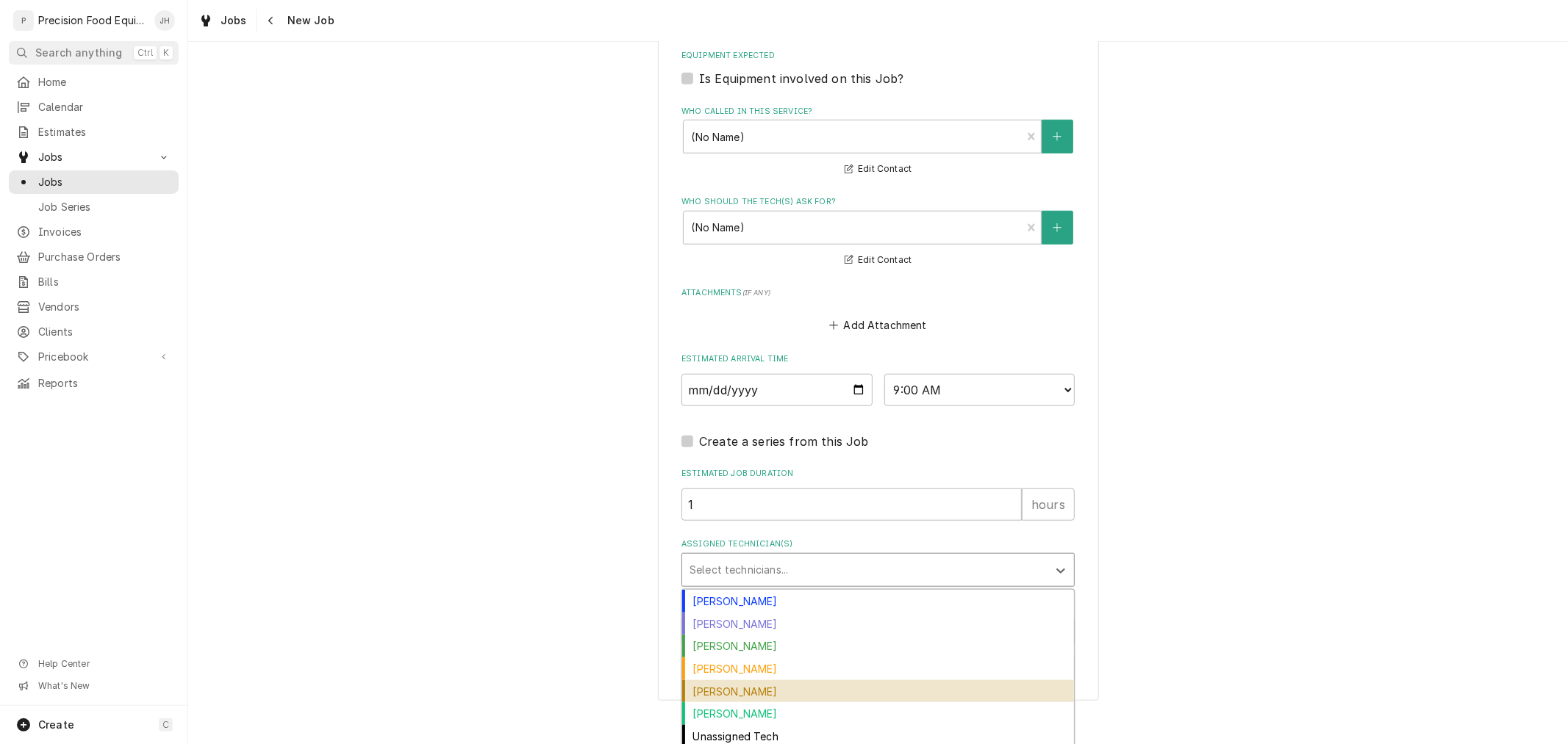
click at [827, 692] on div "Pete Nielson" at bounding box center [878, 692] width 392 height 23
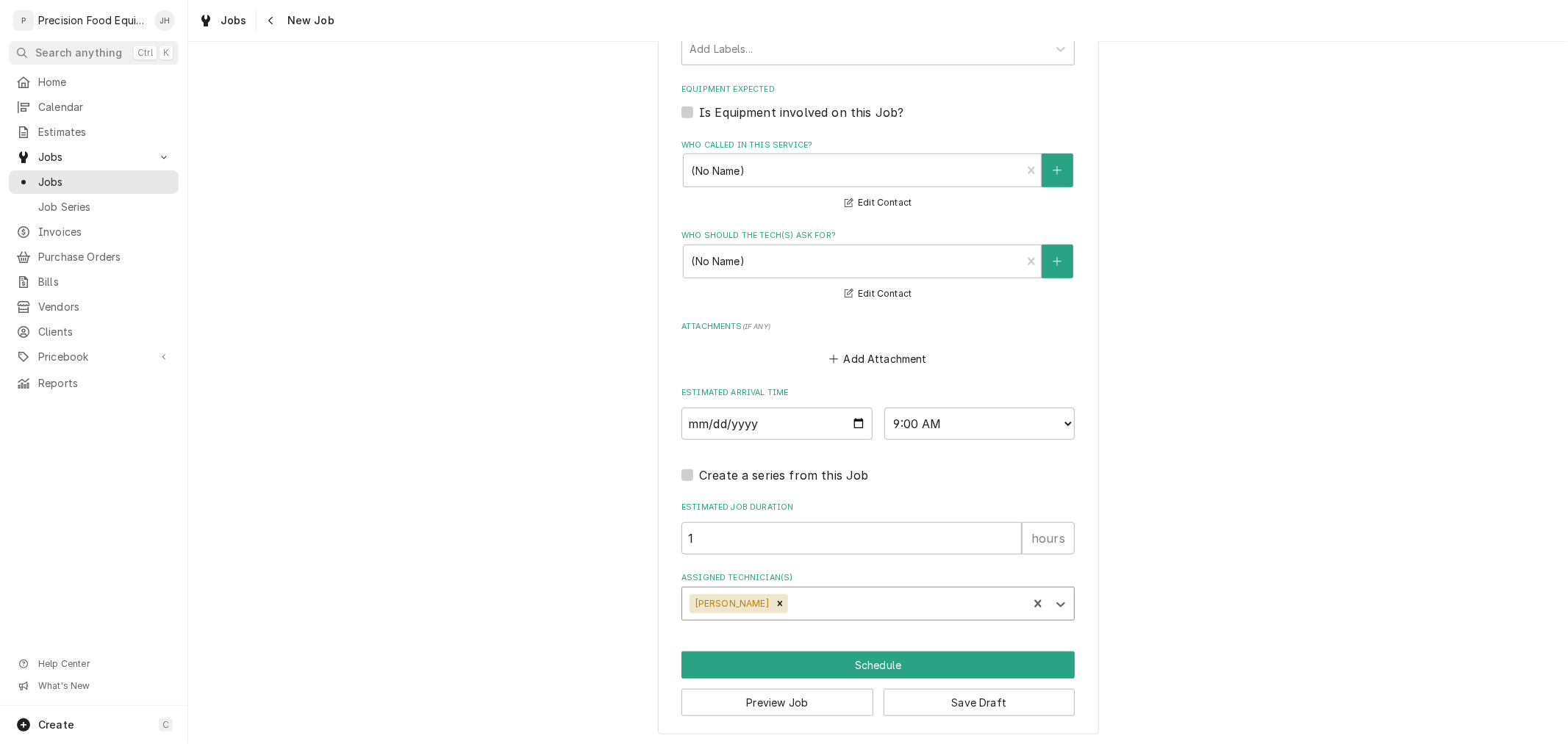
click at [824, 600] on div "Assigned Technician(s)" at bounding box center [906, 604] width 229 height 27
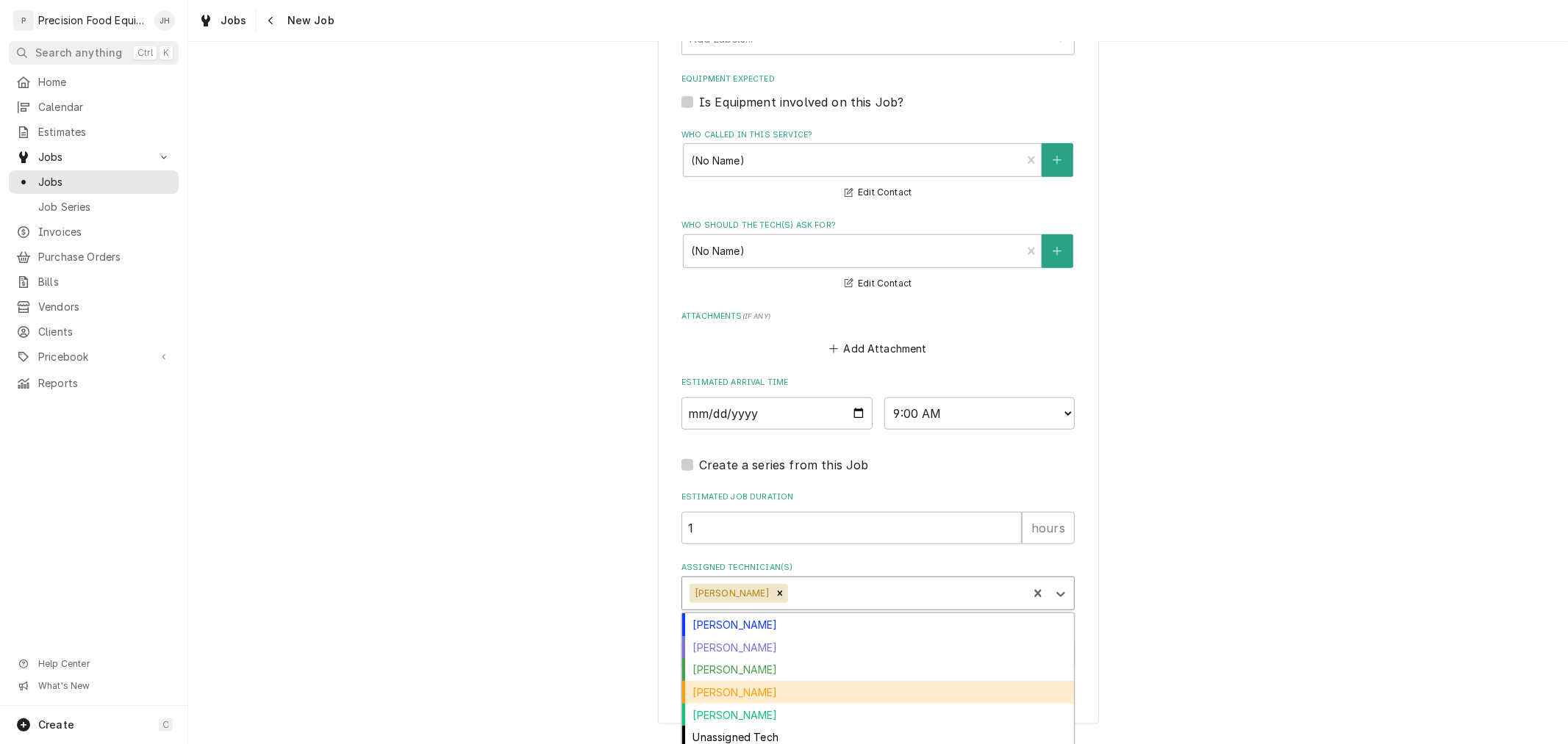
click at [788, 692] on div "Mike Caster" at bounding box center [878, 692] width 392 height 23
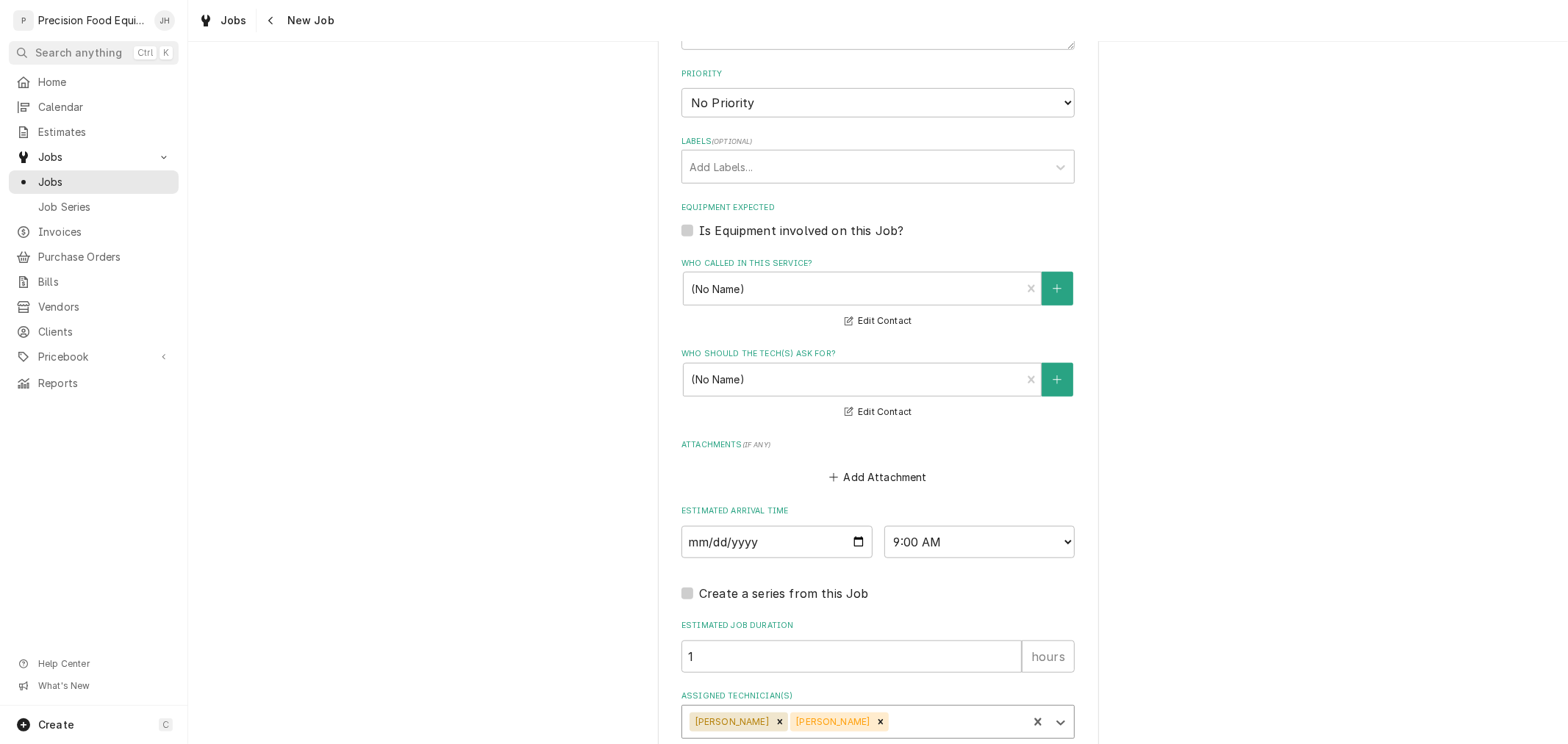
scroll to position [941, 0]
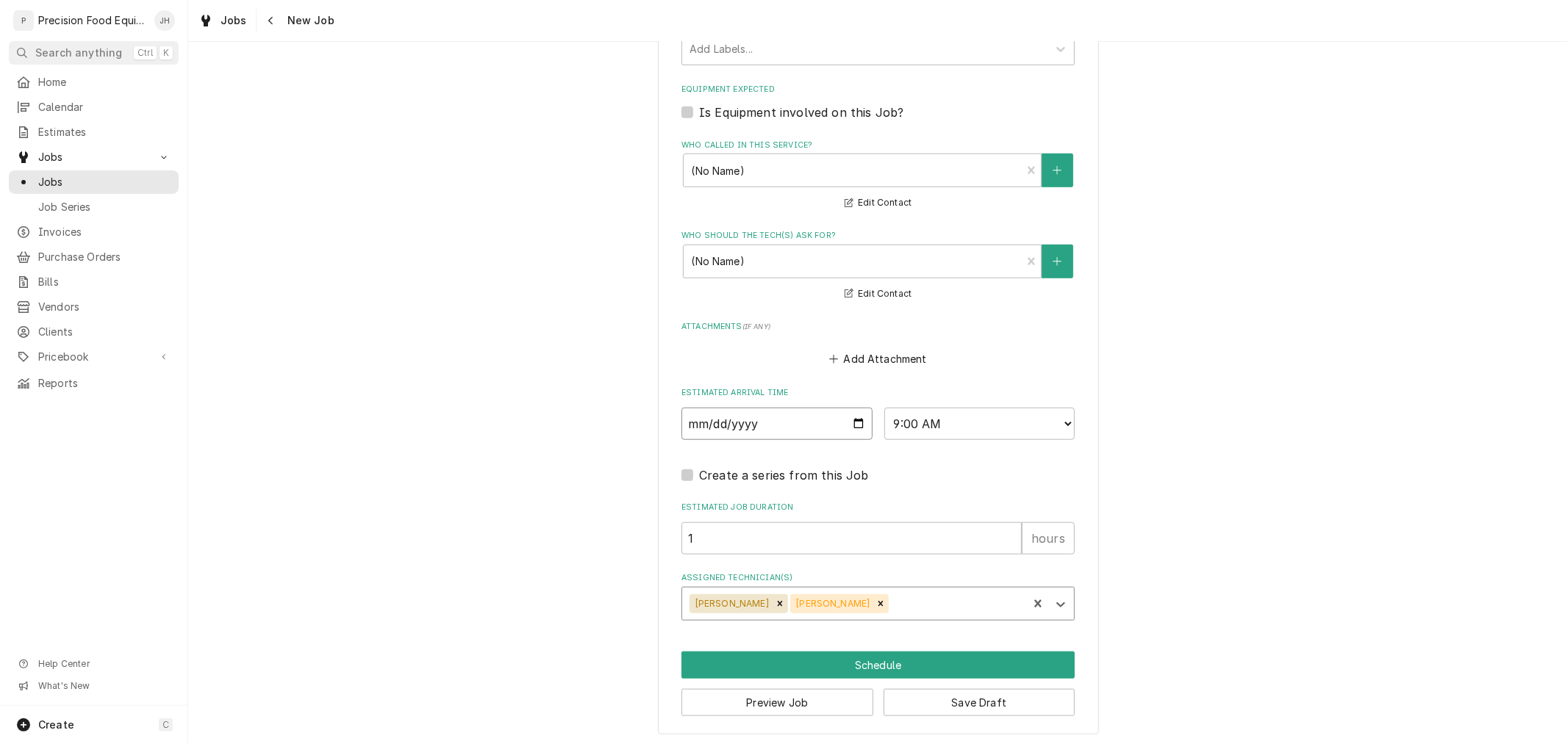
click at [846, 420] on input "2025-08-21" at bounding box center [777, 424] width 191 height 33
click at [982, 423] on select "AM / PM 6:00 AM 6:15 AM 6:30 AM 6:45 AM 7:00 AM 7:15 AM 7:30 AM 7:45 AM 8:00 AM…" at bounding box center [980, 424] width 191 height 33
click at [884, 408] on select "AM / PM 6:00 AM 6:15 AM 6:30 AM 6:45 AM 7:00 AM 7:15 AM 7:30 AM 7:45 AM 8:00 AM…" at bounding box center [980, 424] width 191 height 33
click at [909, 657] on button "Schedule" at bounding box center [878, 665] width 394 height 27
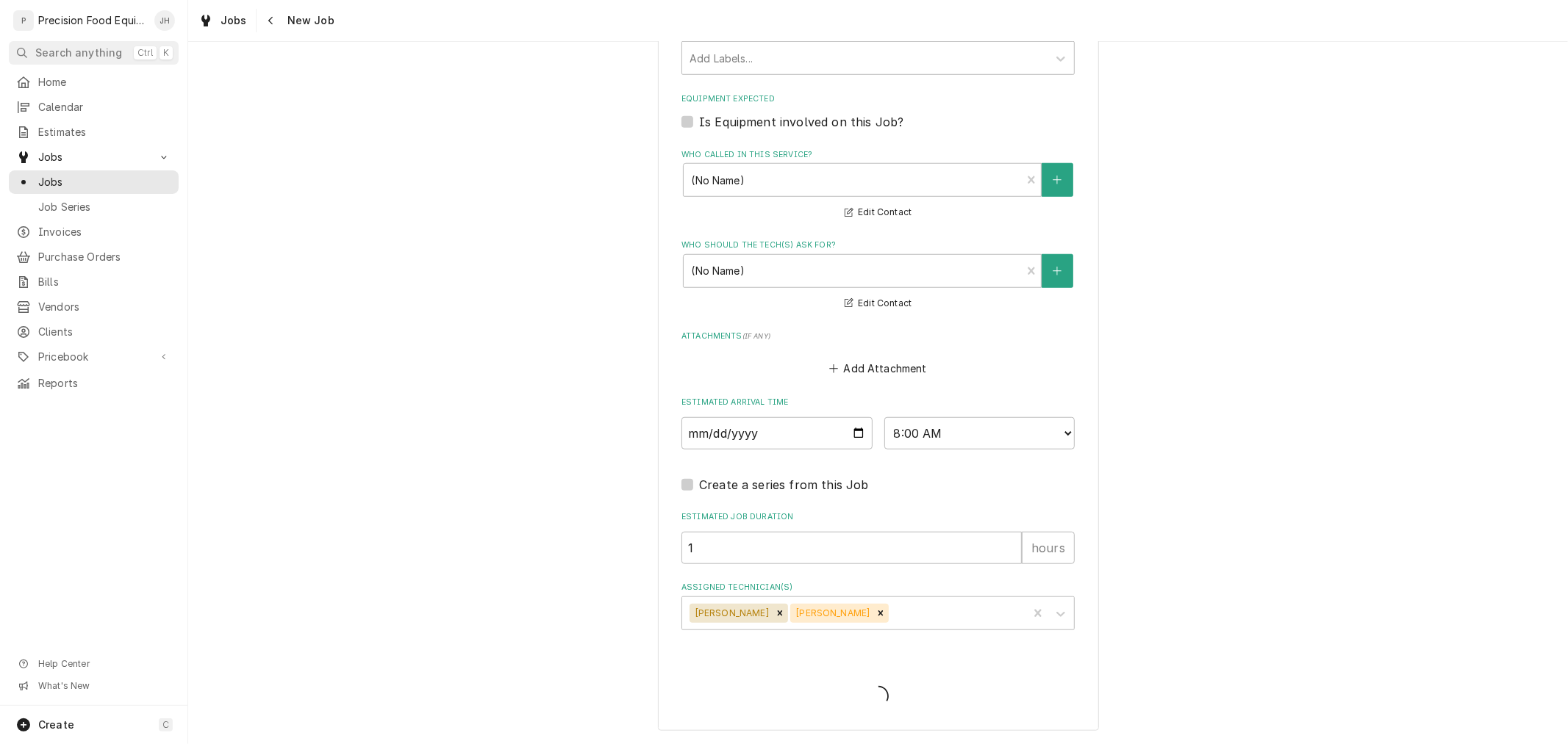
scroll to position [928, 0]
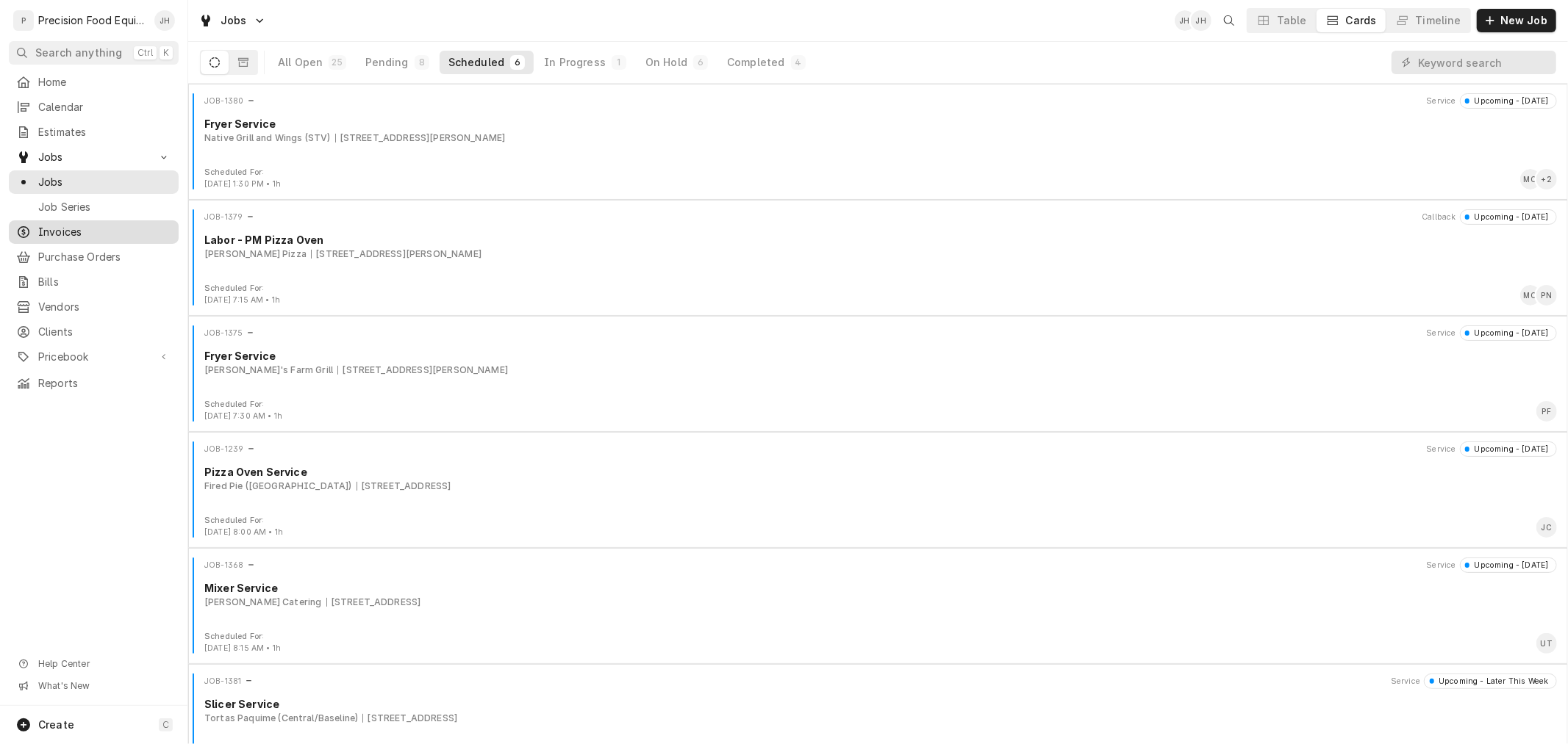
click at [104, 240] on link "Invoices" at bounding box center [94, 232] width 170 height 24
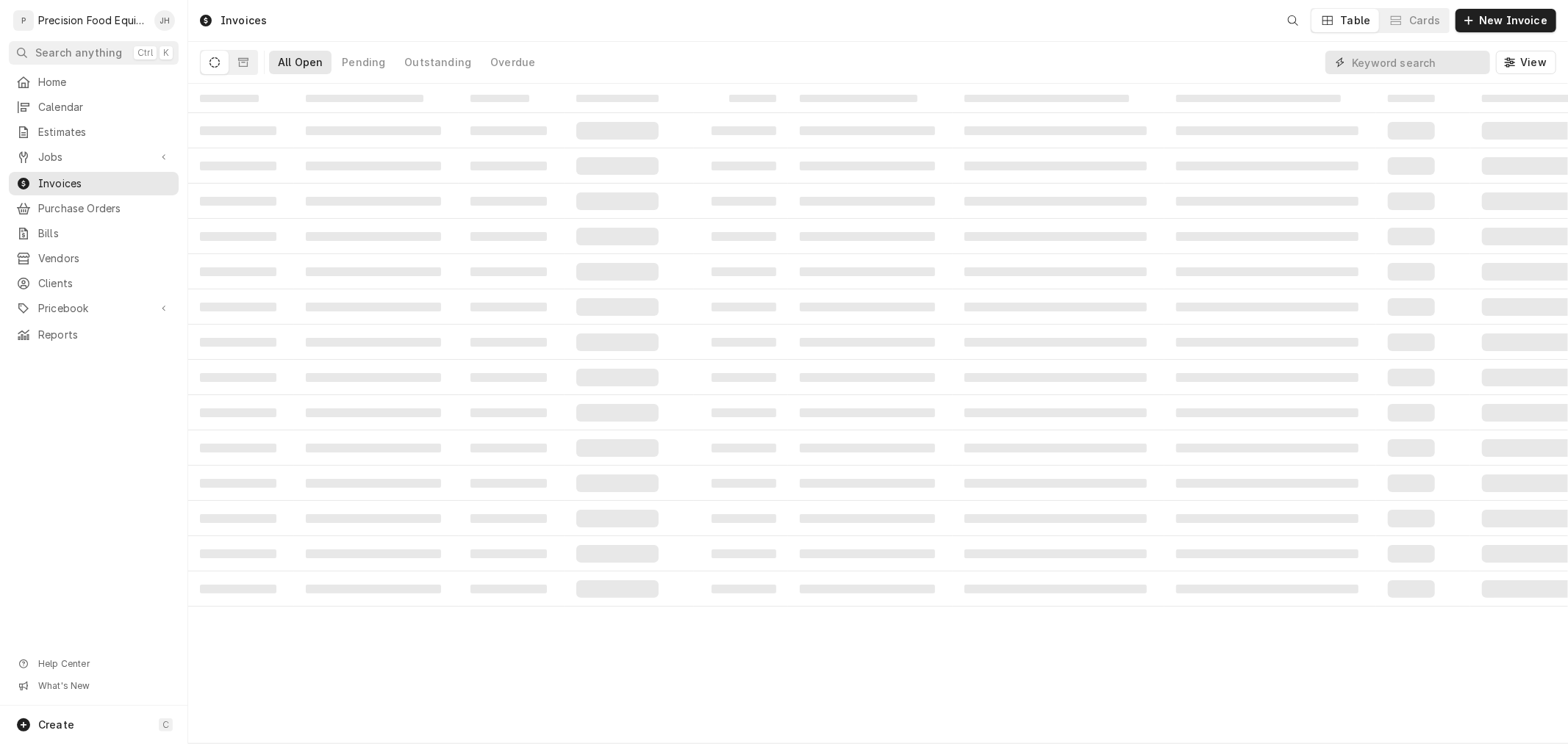
click at [1405, 61] on input "Dynamic Content Wrapper" at bounding box center [1417, 62] width 131 height 24
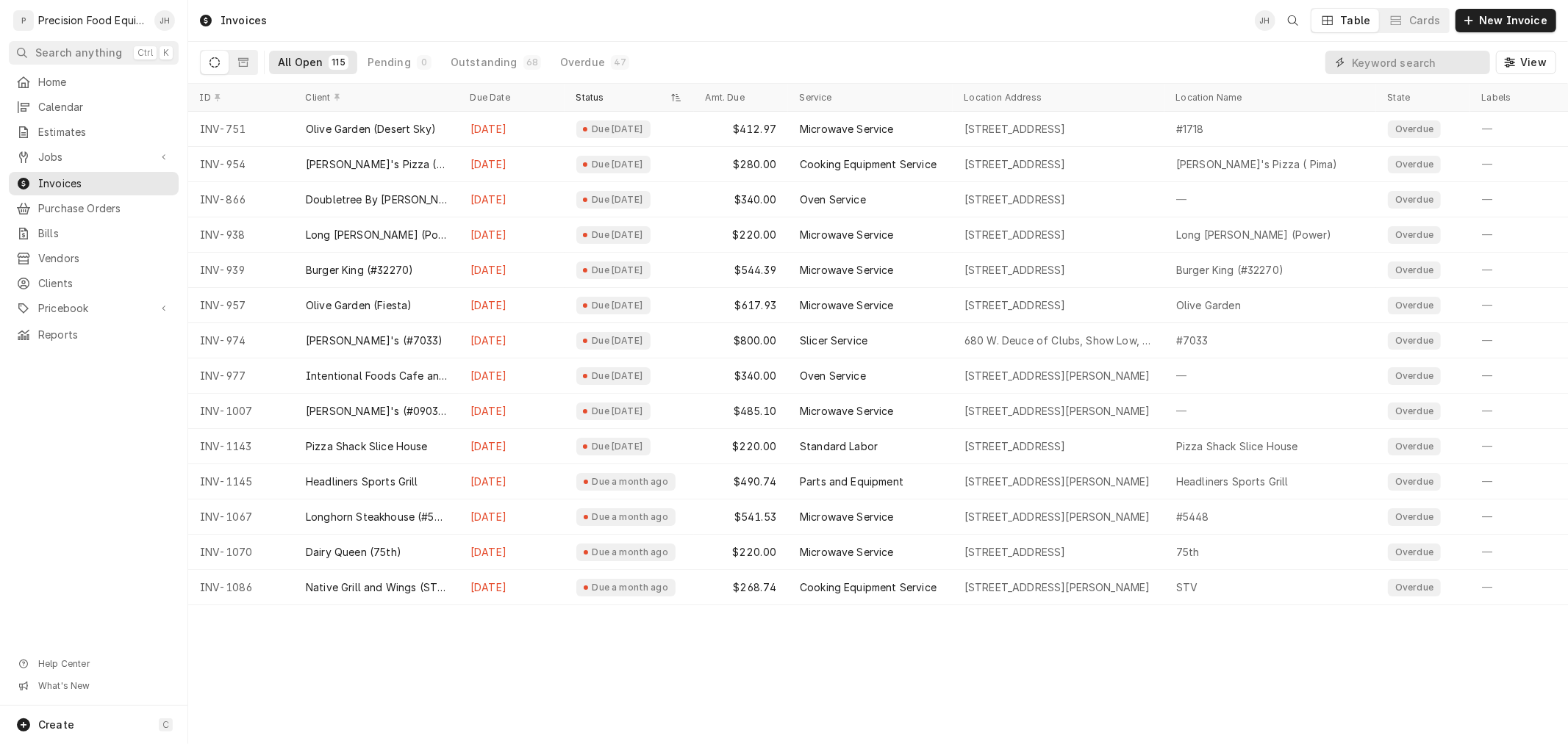
click at [1399, 67] on input "Dynamic Content Wrapper" at bounding box center [1417, 62] width 131 height 24
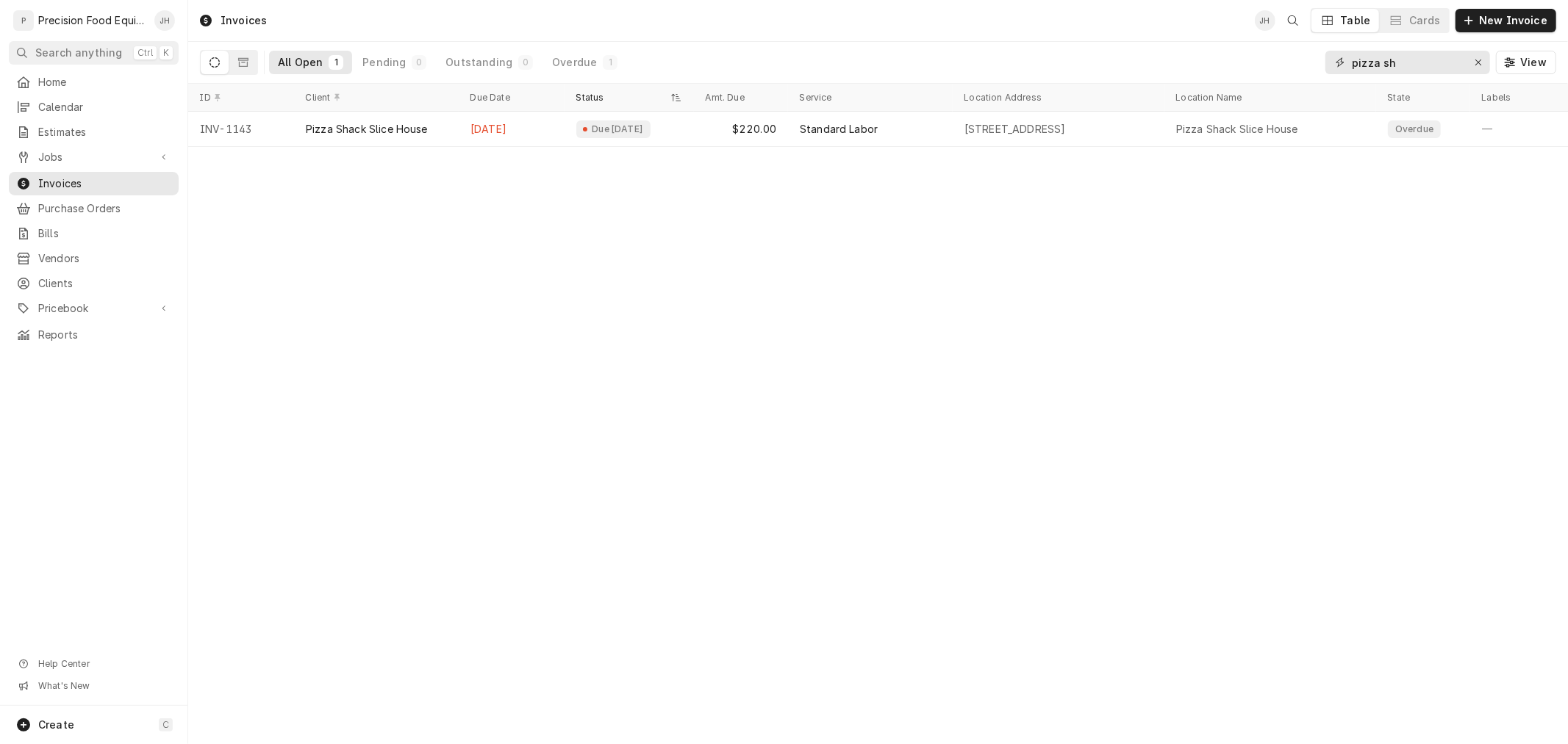
type input "pizza sh"
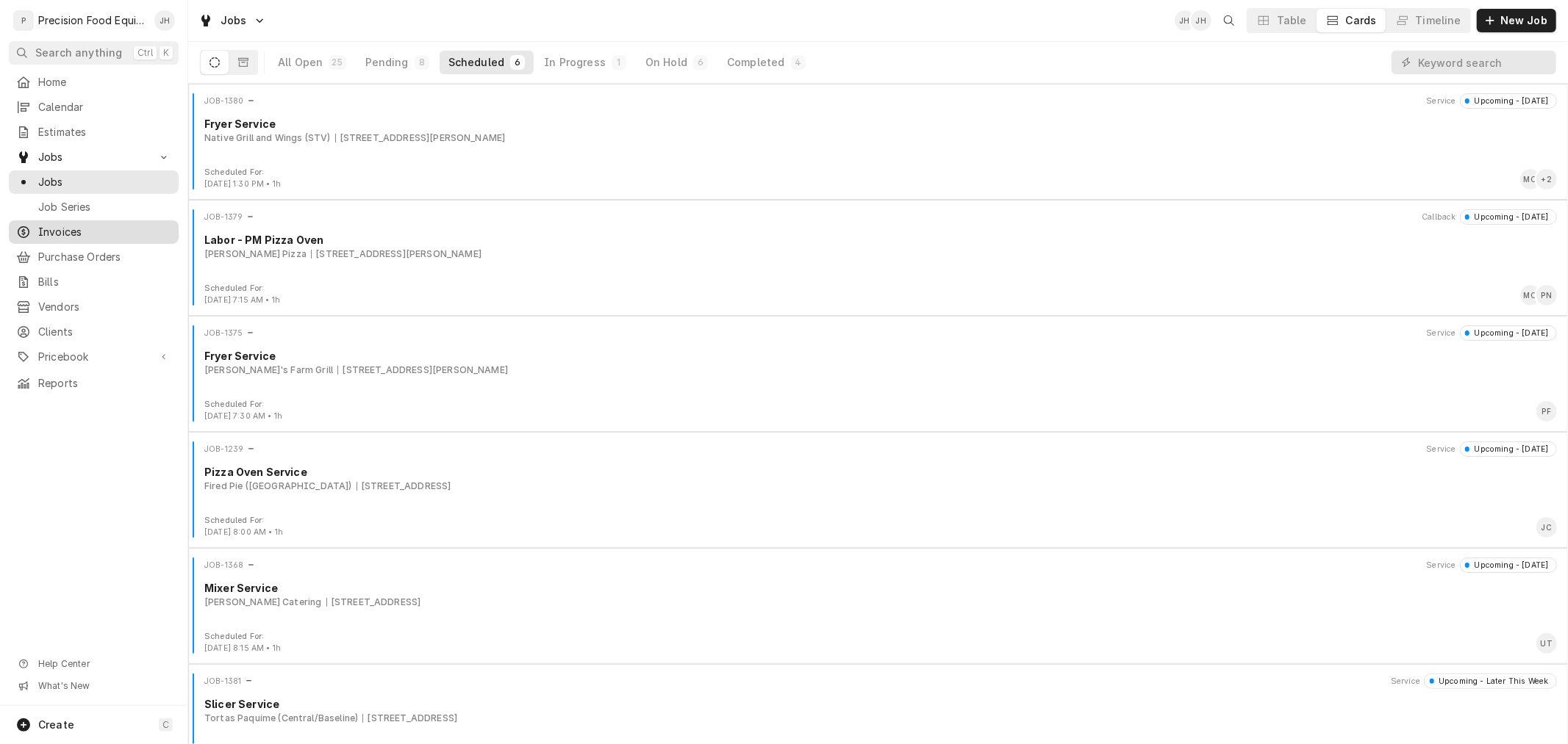
click at [71, 231] on span "Invoices" at bounding box center [104, 232] width 133 height 14
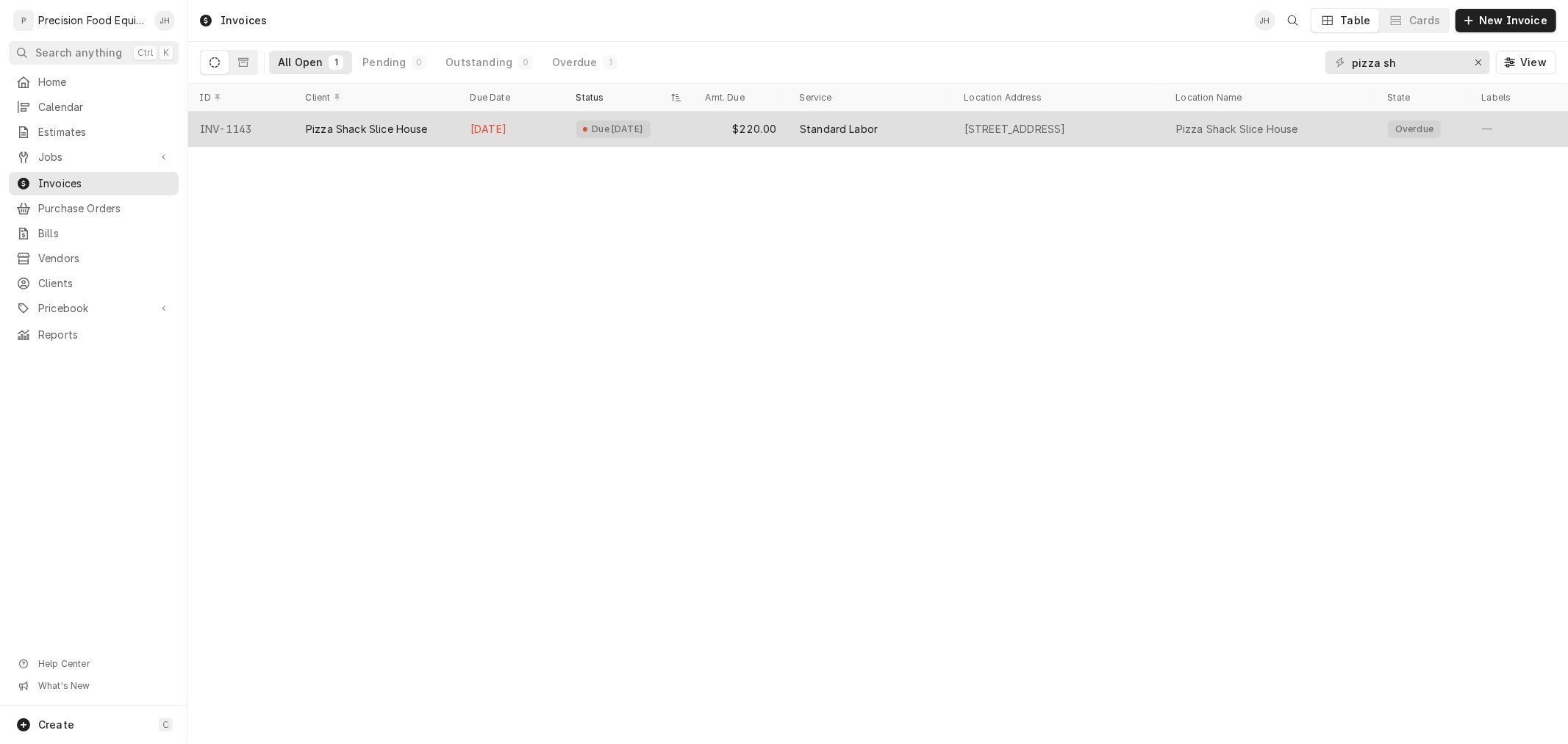
click at [400, 127] on div "Pizza Shack Slice House" at bounding box center [367, 129] width 122 height 14
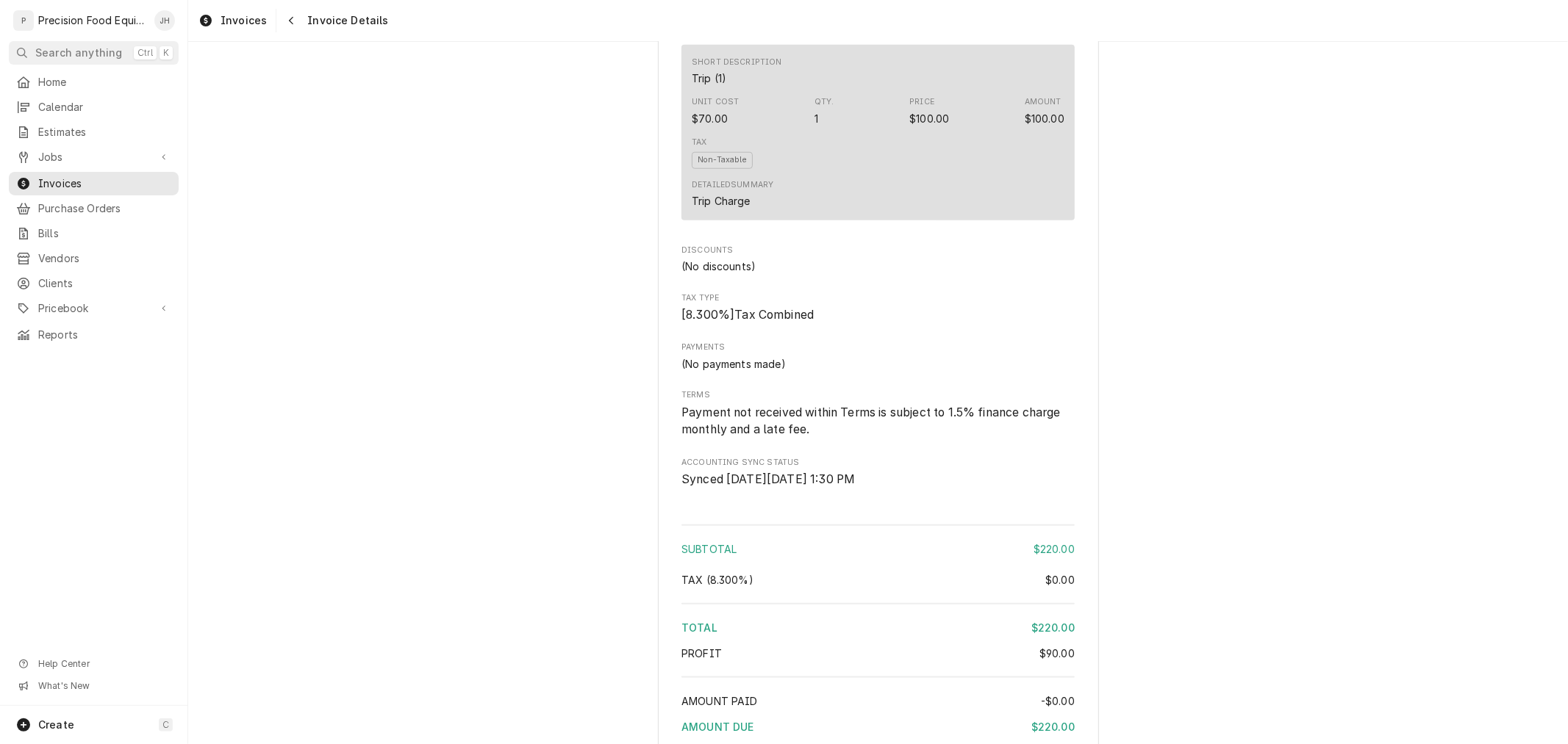
scroll to position [1474, 0]
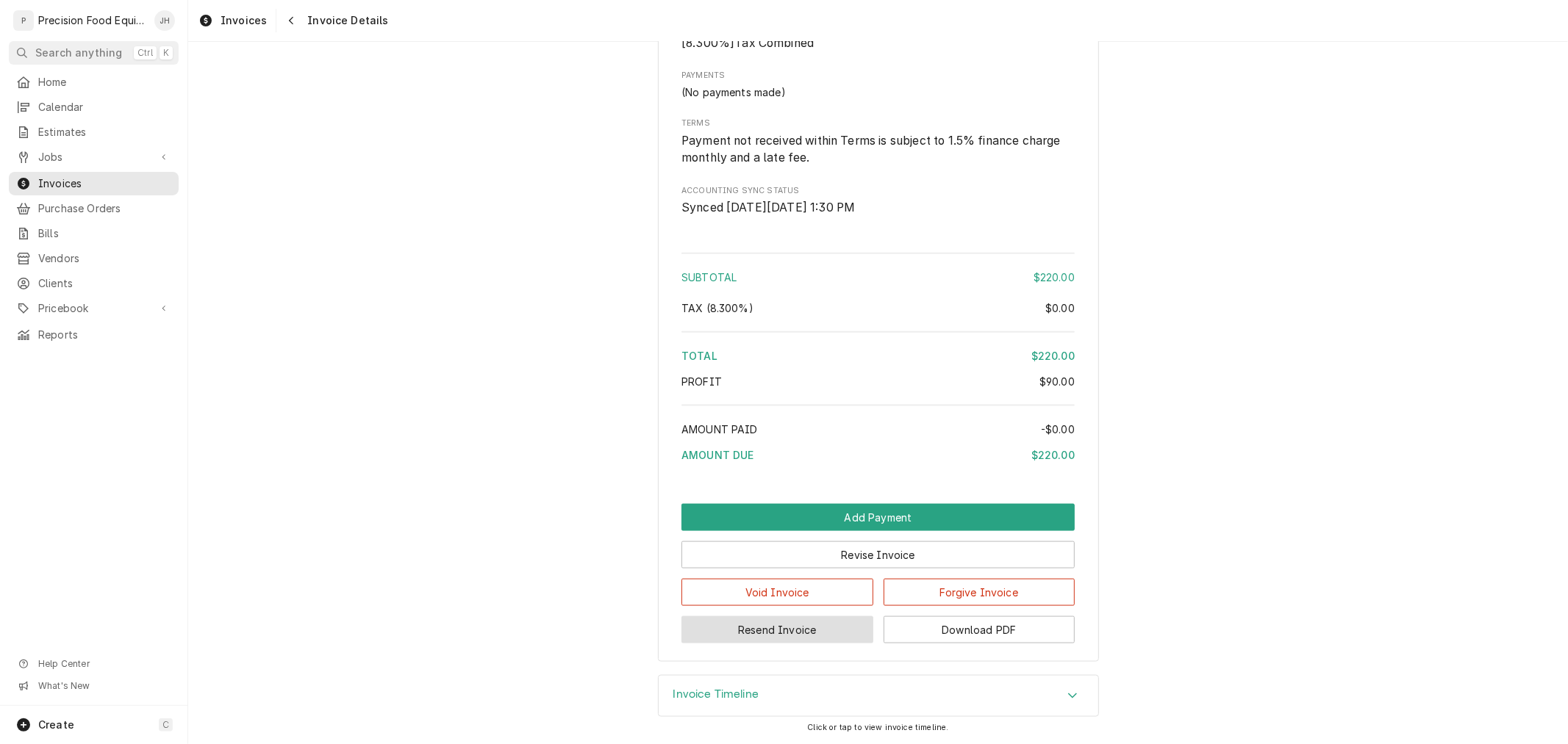
click at [803, 621] on button "Resend Invoice" at bounding box center [777, 630] width 192 height 27
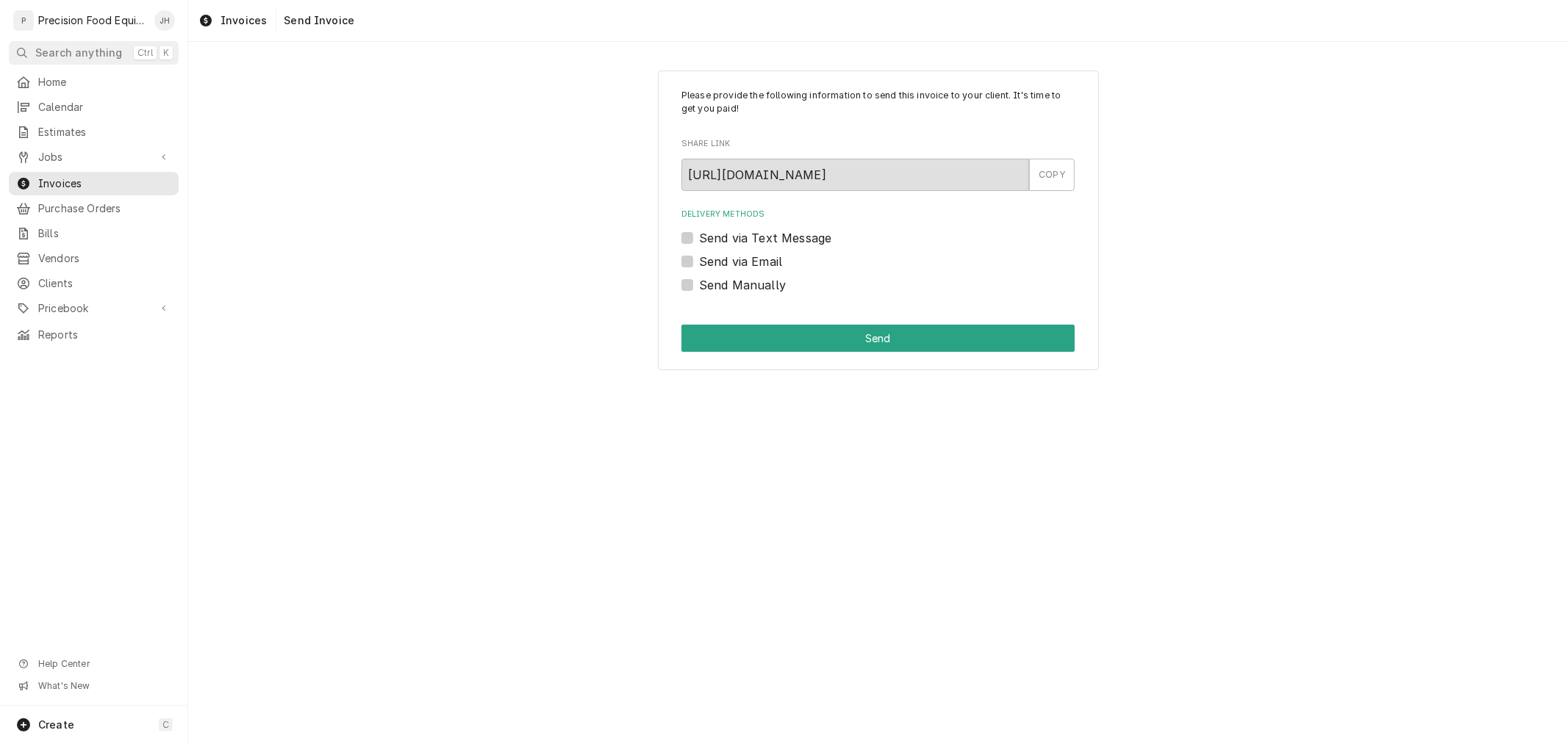
click at [699, 236] on label "Send via Text Message" at bounding box center [765, 238] width 132 height 17
click at [699, 236] on input "Send via Text Message" at bounding box center [896, 245] width 394 height 33
checkbox input "true"
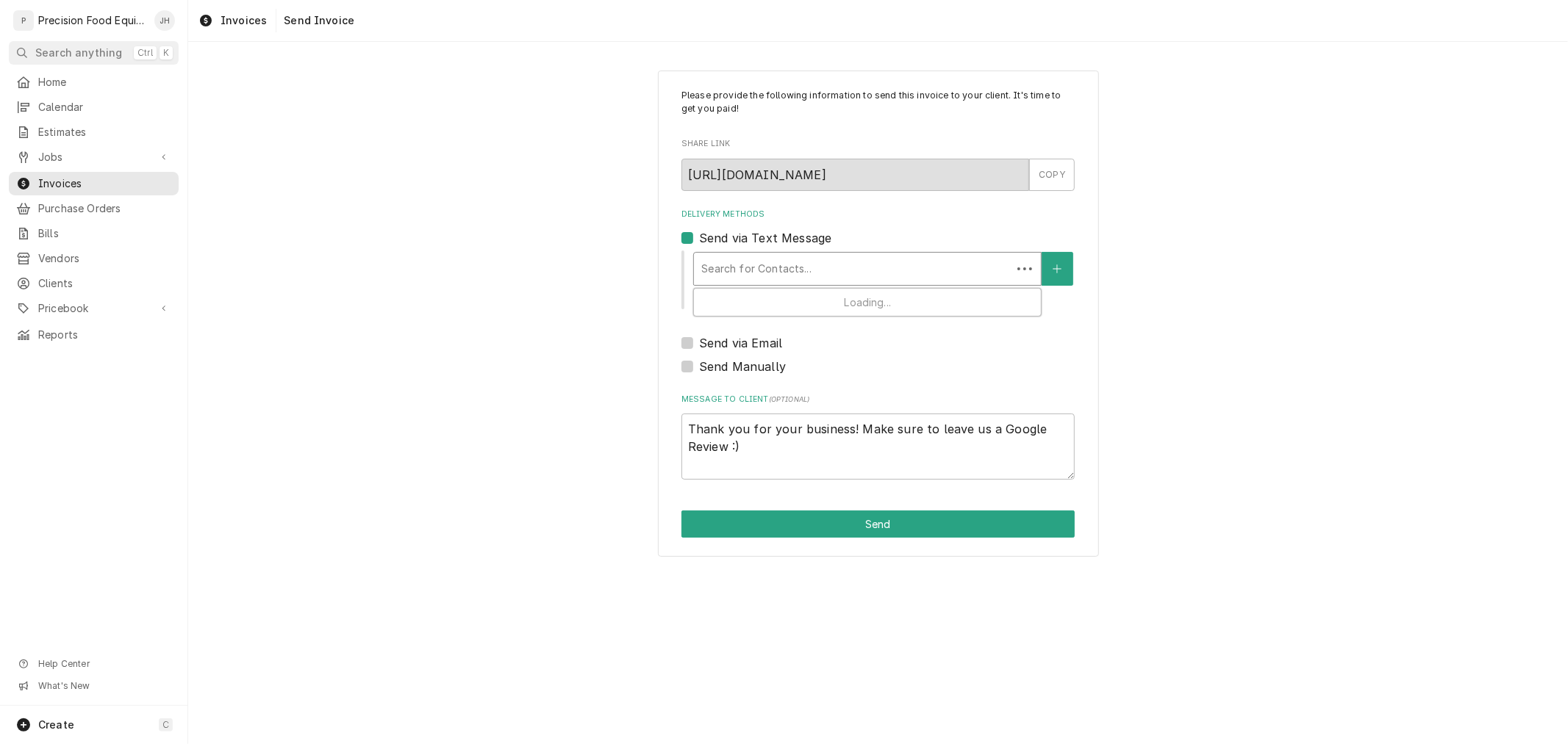
click at [761, 274] on div "Delivery Methods" at bounding box center [852, 269] width 303 height 27
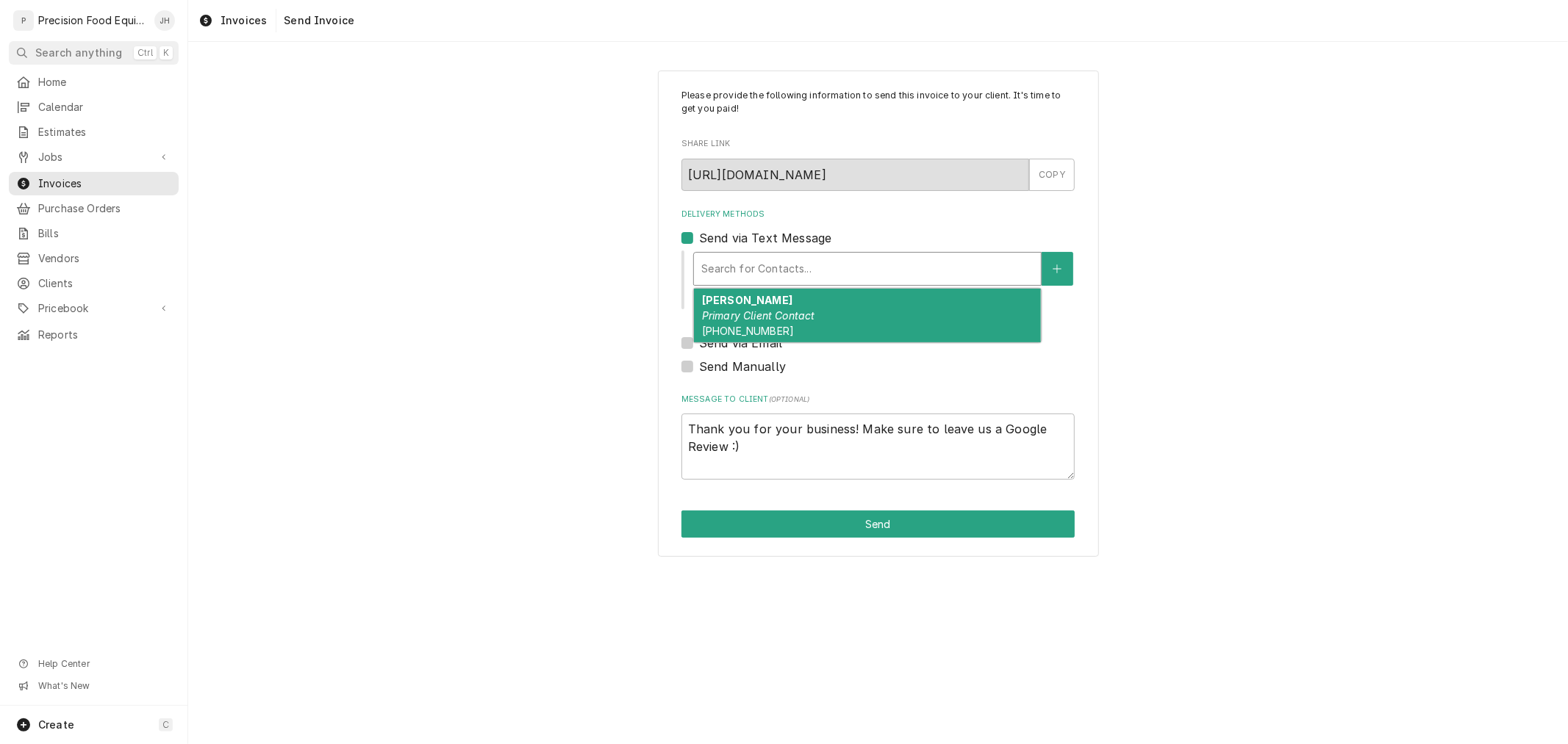
drag, startPoint x: 790, startPoint y: 321, endPoint x: 912, endPoint y: 516, distance: 230.0
click at [790, 320] on div "[PERSON_NAME] Primary Client Contact [PHONE_NUMBER]" at bounding box center [867, 315] width 347 height 54
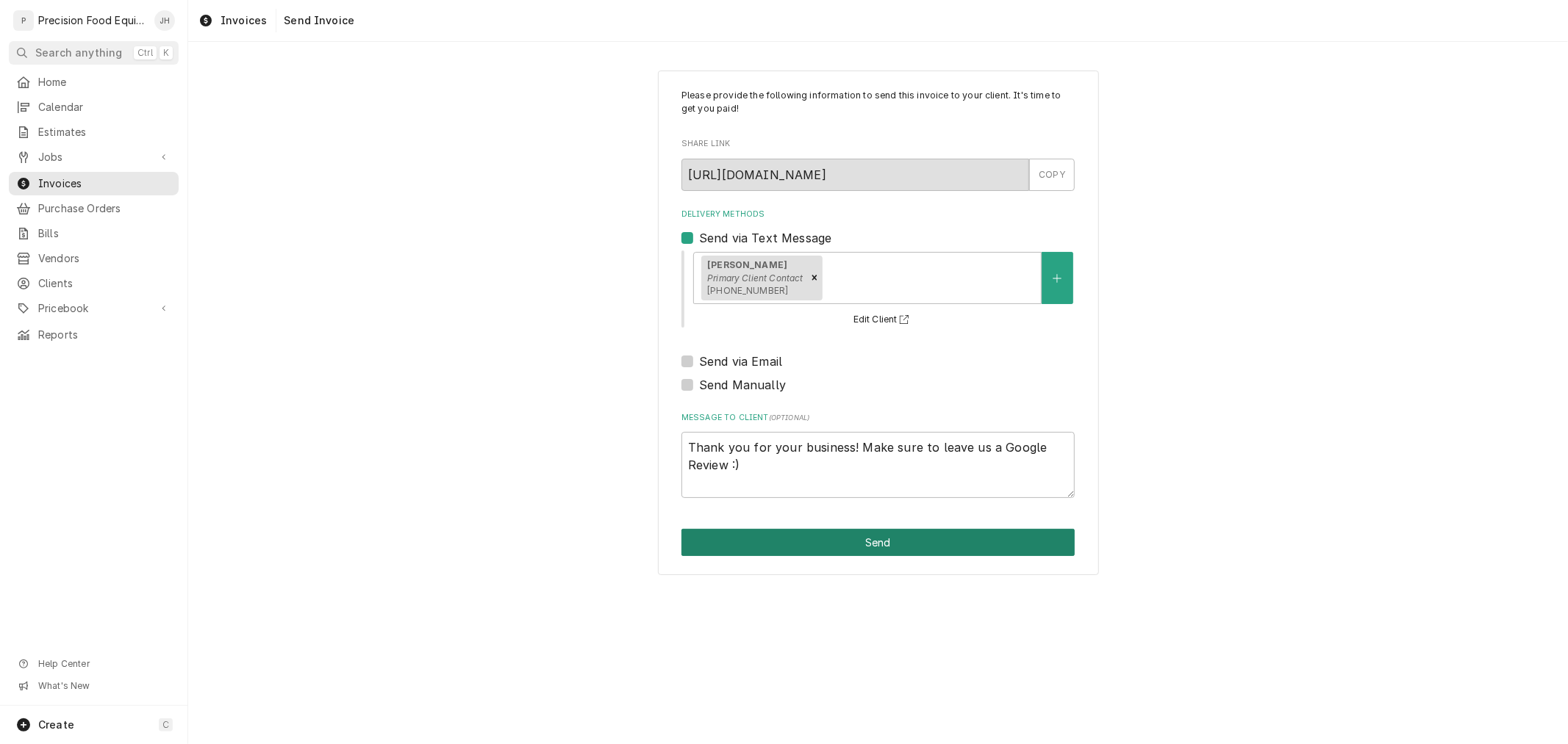
click at [939, 550] on button "Send" at bounding box center [878, 543] width 394 height 27
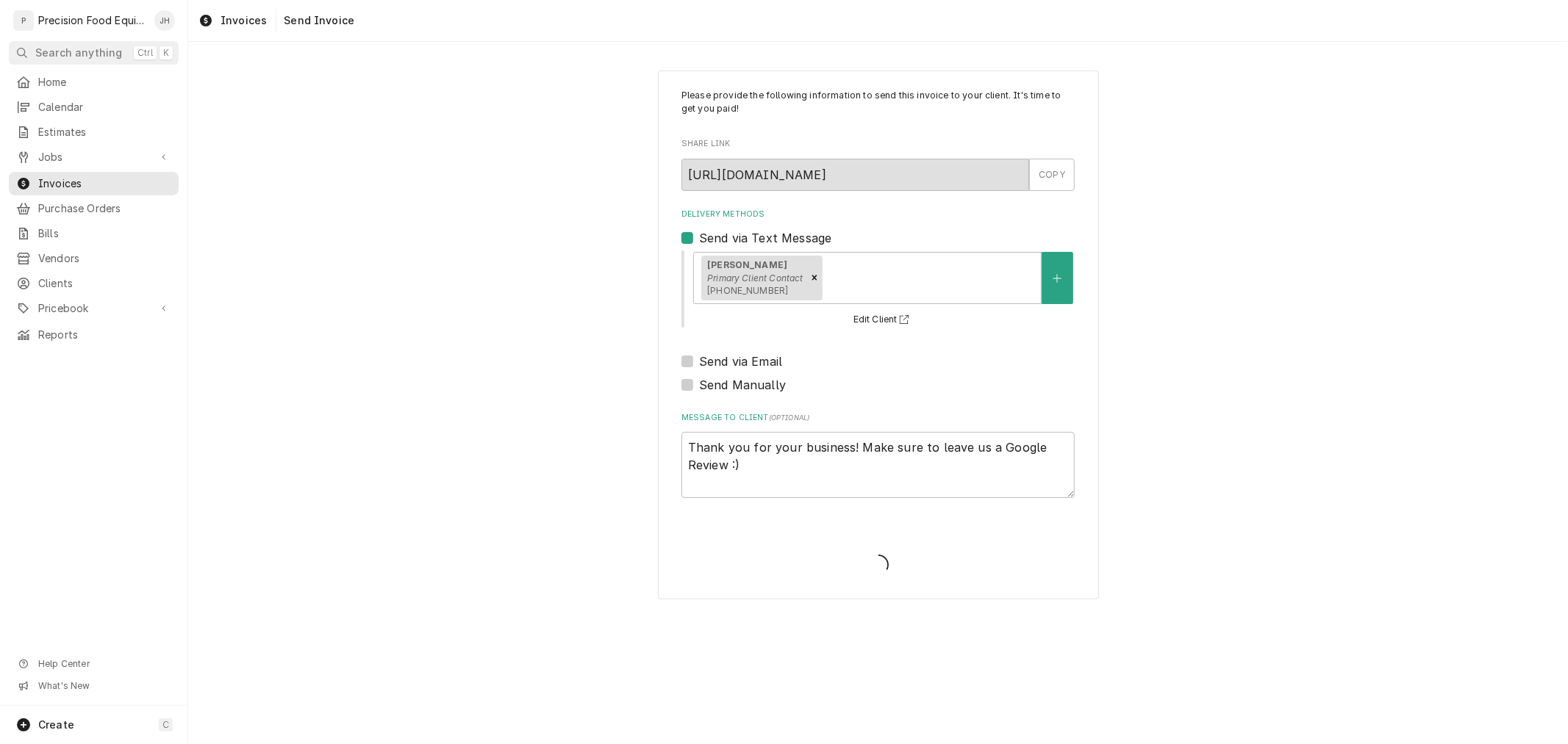
type textarea "x"
